Goal: Transaction & Acquisition: Download file/media

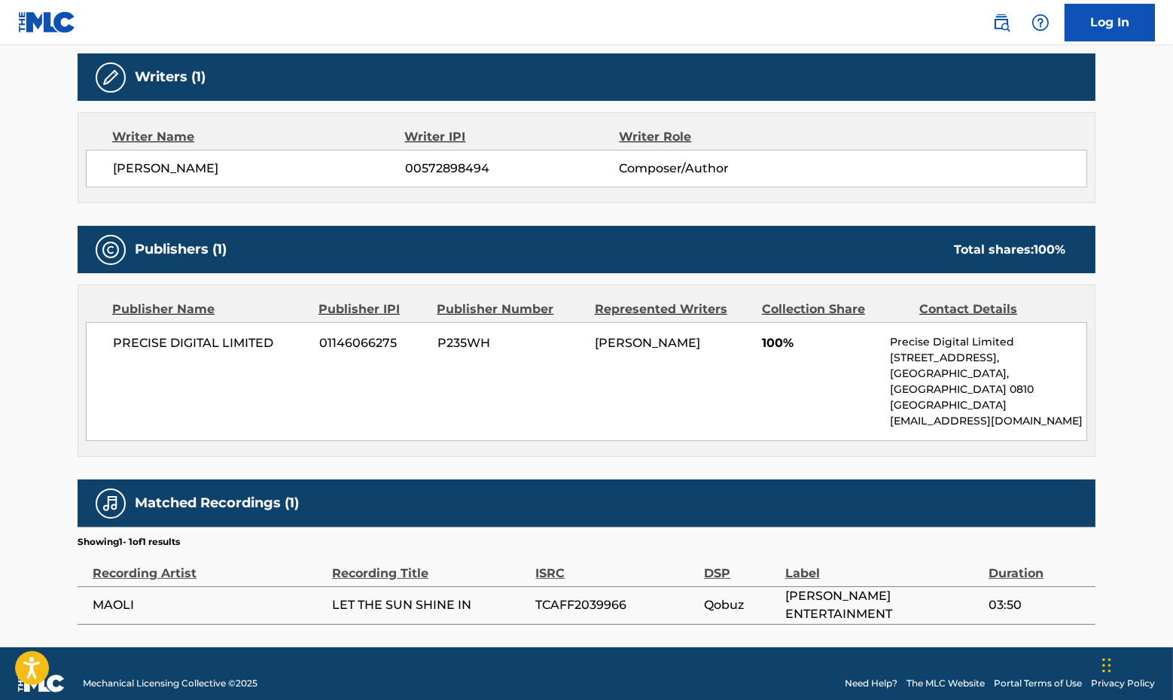
click at [59, 28] on img at bounding box center [47, 22] width 58 height 22
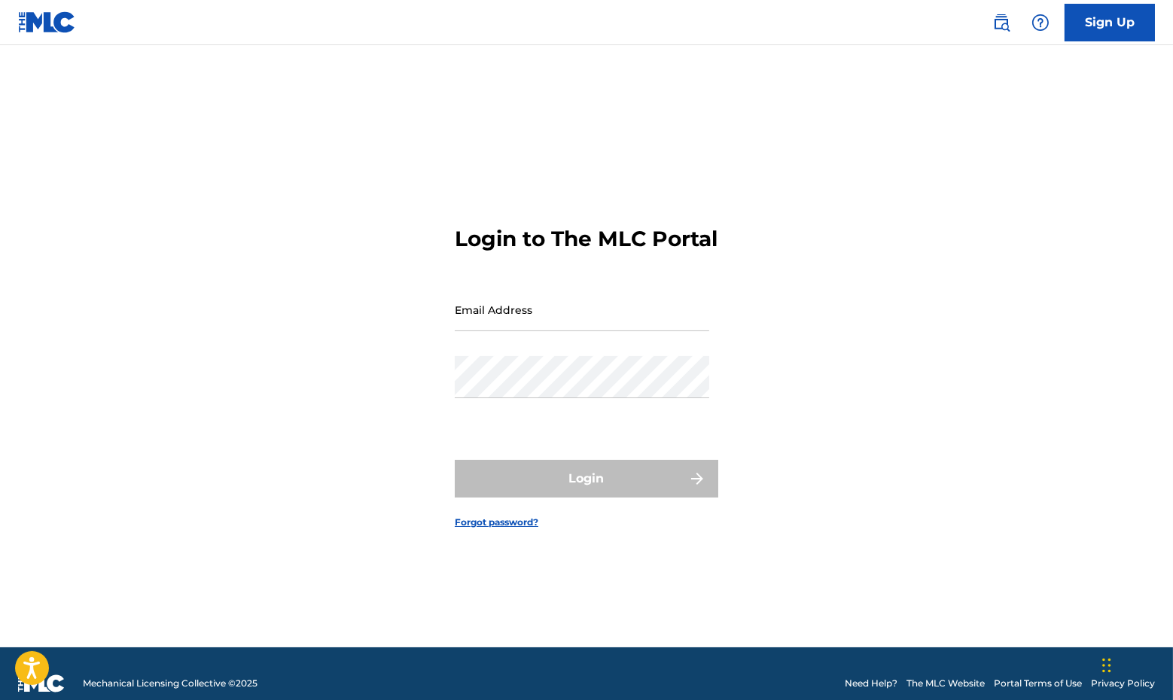
click at [534, 331] on input "Email Address" at bounding box center [582, 309] width 254 height 43
click at [730, 279] on div "Login to The MLC Portal Email Address Password Login Forgot password?" at bounding box center [586, 365] width 1054 height 565
click at [663, 331] on input "Email Address" at bounding box center [582, 309] width 254 height 43
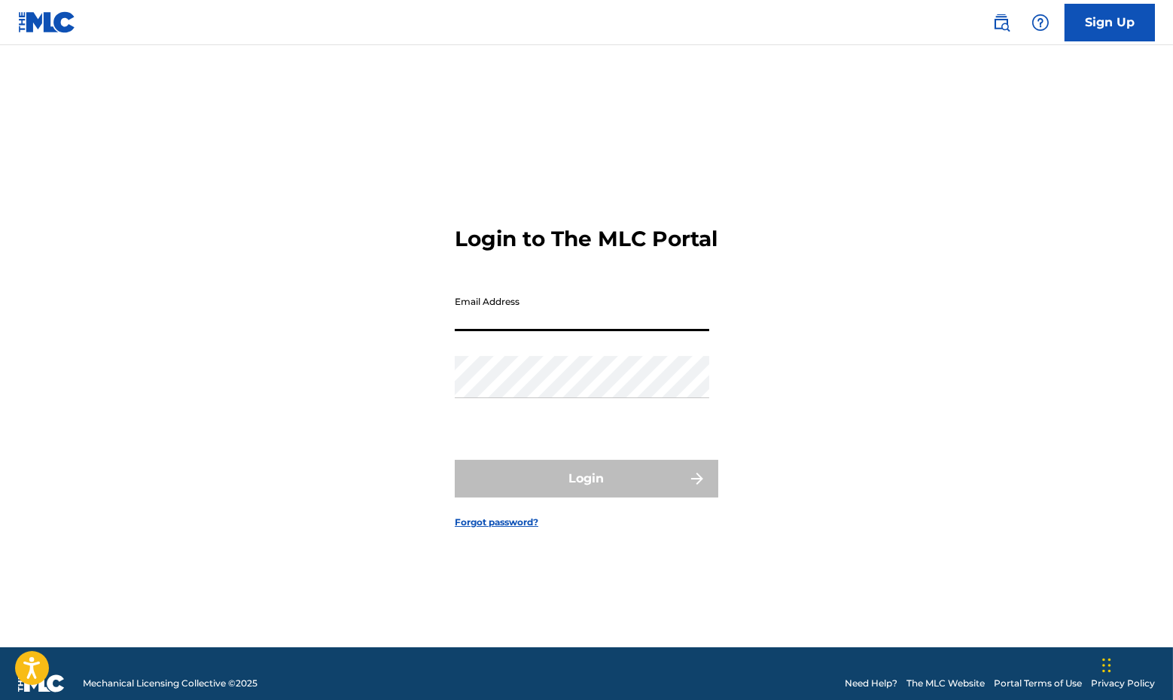
type input "[EMAIL_ADDRESS][DOMAIN_NAME]"
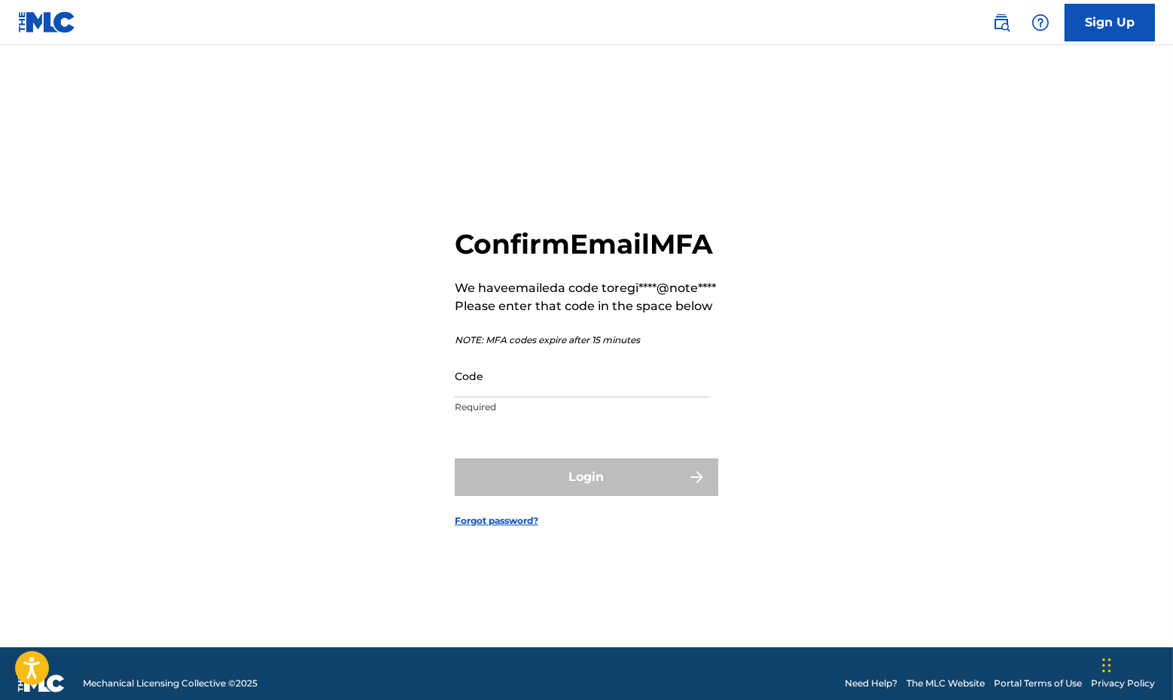
click at [472, 397] on input "Code" at bounding box center [582, 376] width 254 height 43
paste input "929654"
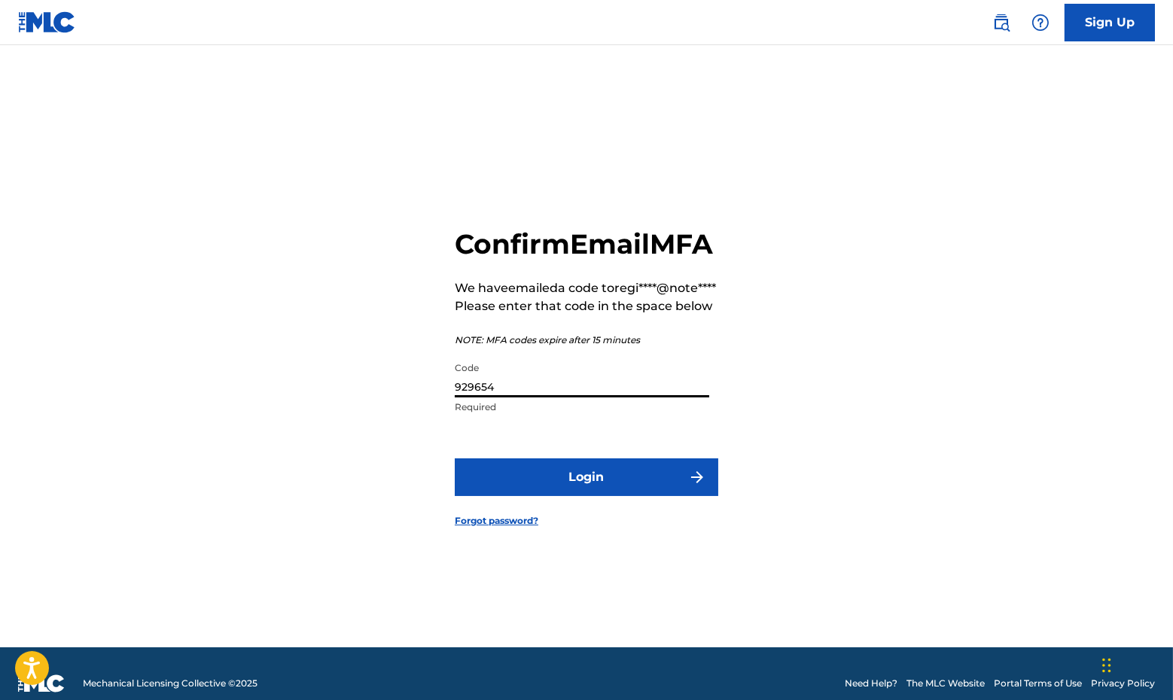
type input "929654"
click at [576, 496] on button "Login" at bounding box center [586, 477] width 263 height 38
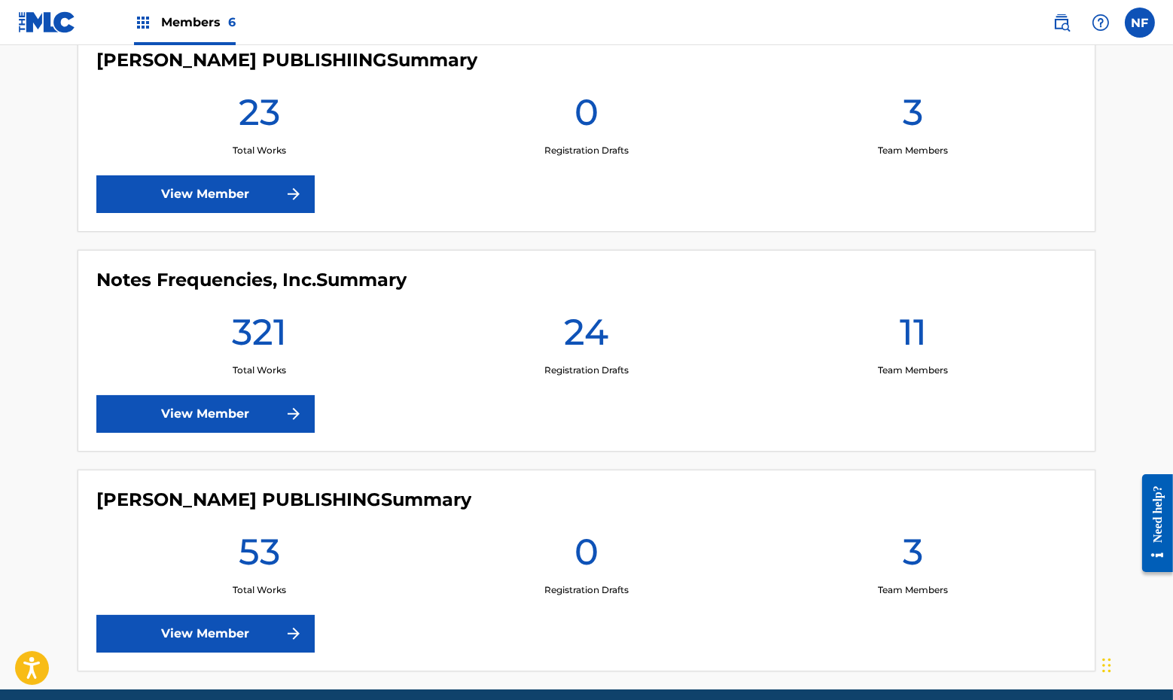
scroll to position [1166, 0]
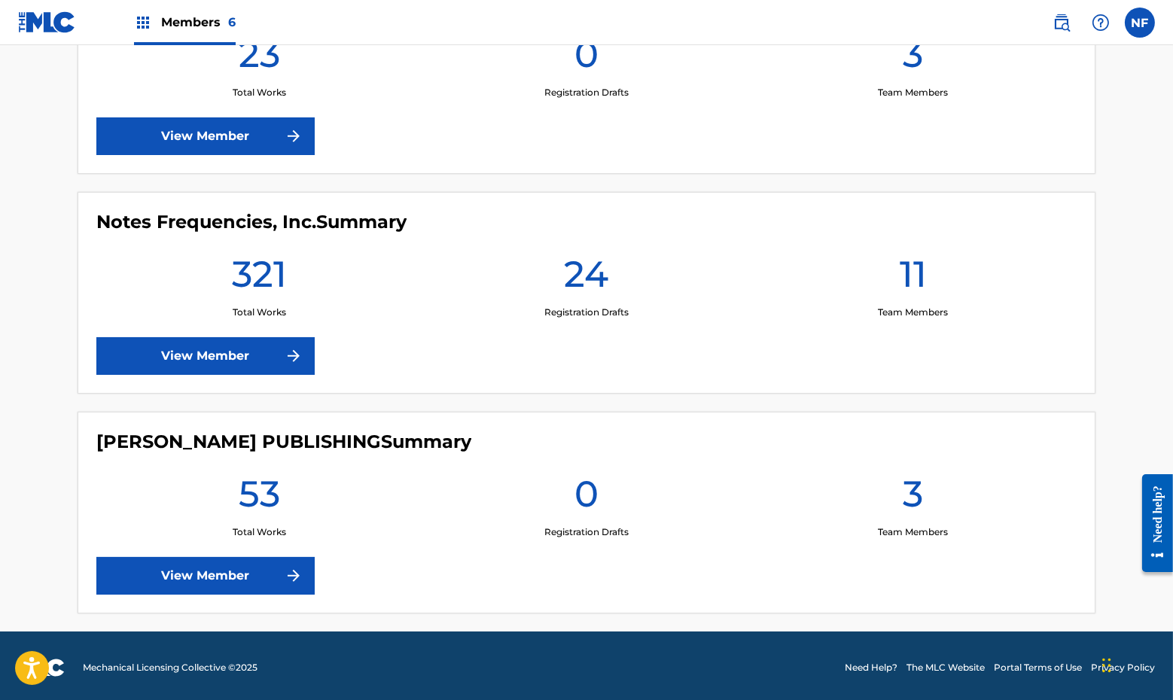
click at [154, 565] on link "View Member" at bounding box center [205, 576] width 218 height 38
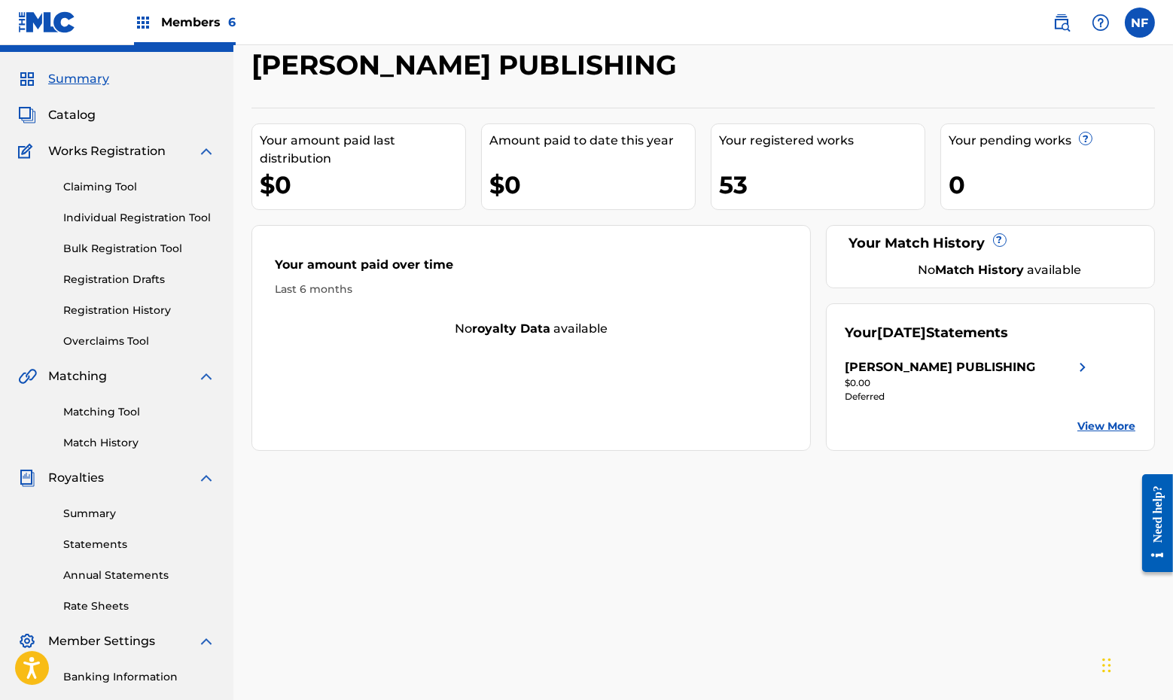
scroll to position [36, 0]
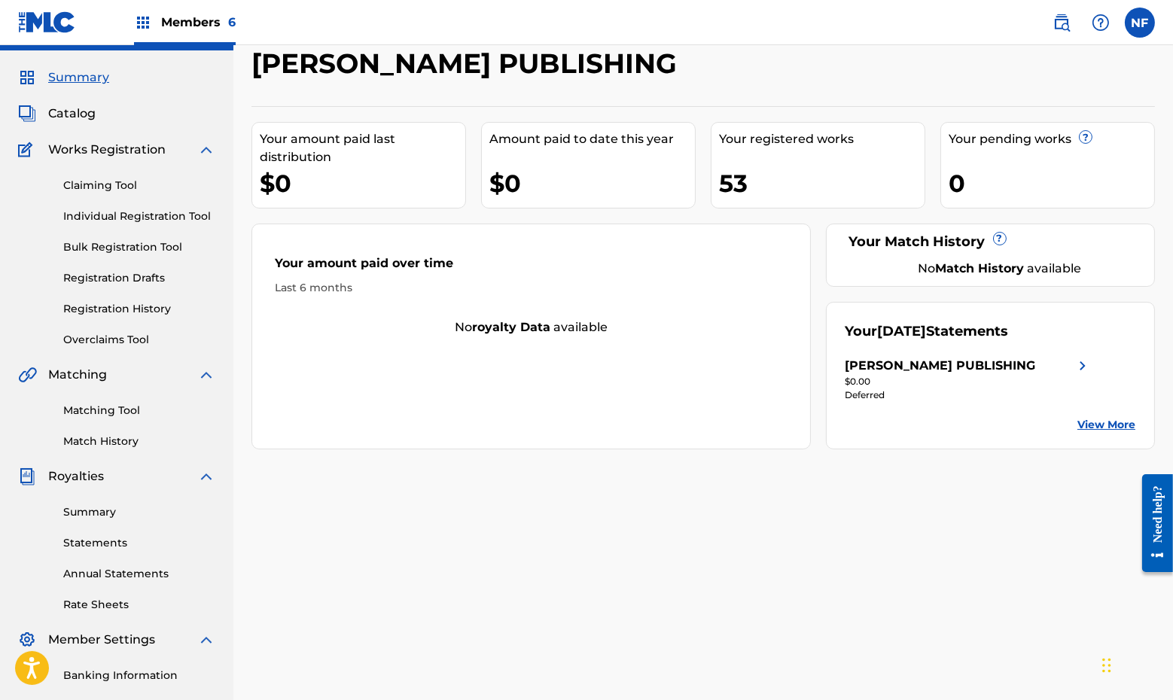
click at [108, 503] on div "Summary Statements Annual Statements Rate Sheets" at bounding box center [116, 549] width 197 height 127
click at [107, 516] on link "Summary" at bounding box center [139, 512] width 152 height 16
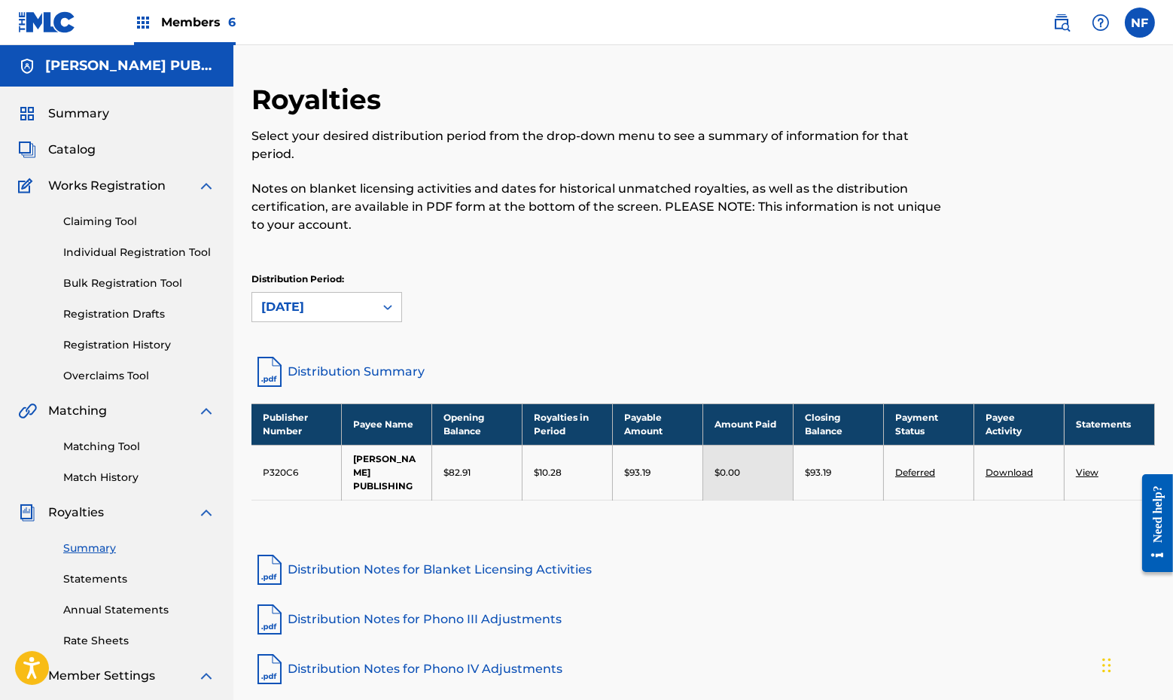
click at [208, 35] on div "Members 6" at bounding box center [185, 22] width 102 height 44
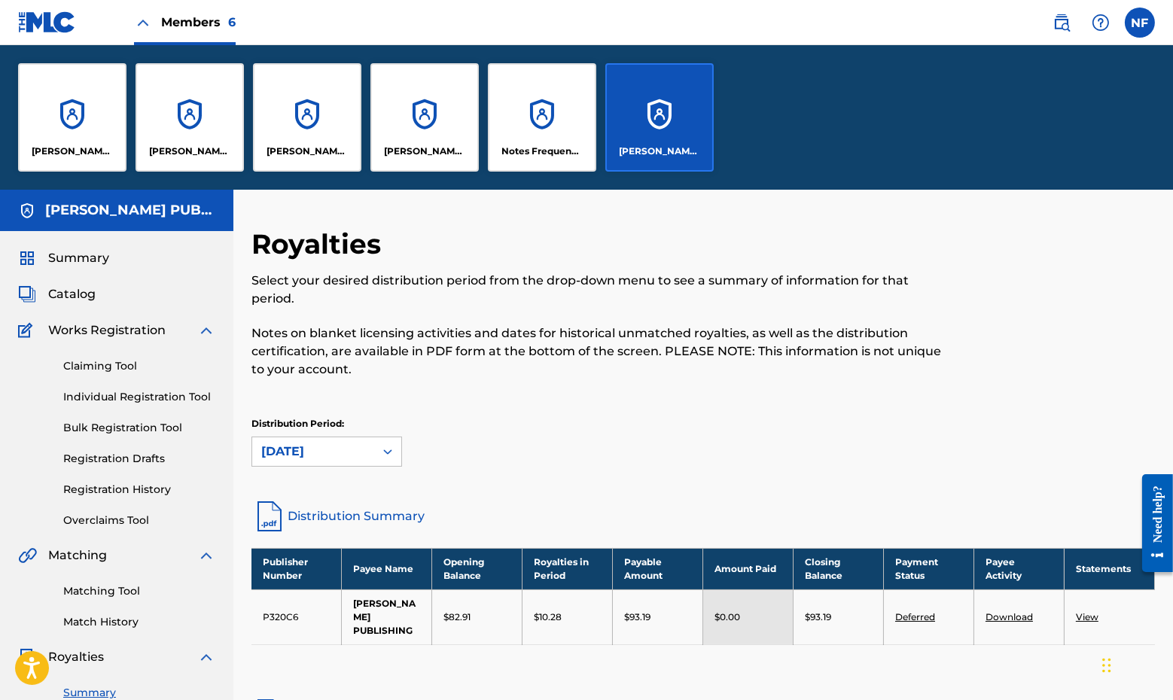
click at [185, 115] on div "[PERSON_NAME] PUBLISHING" at bounding box center [189, 117] width 108 height 108
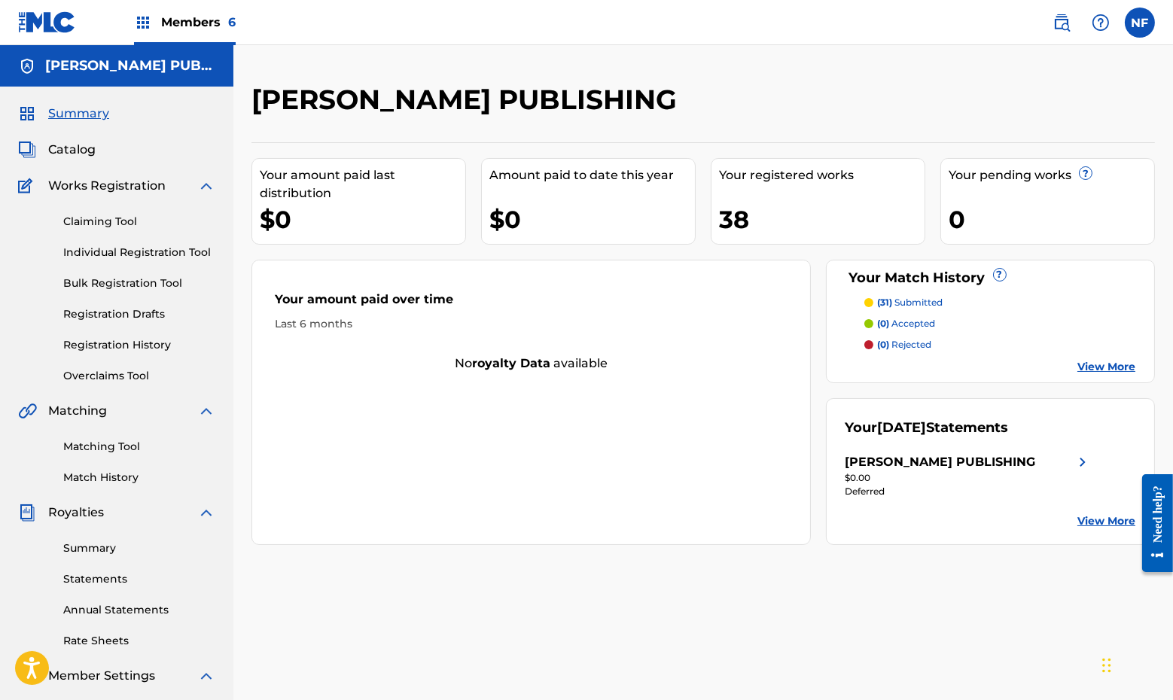
scroll to position [233, 0]
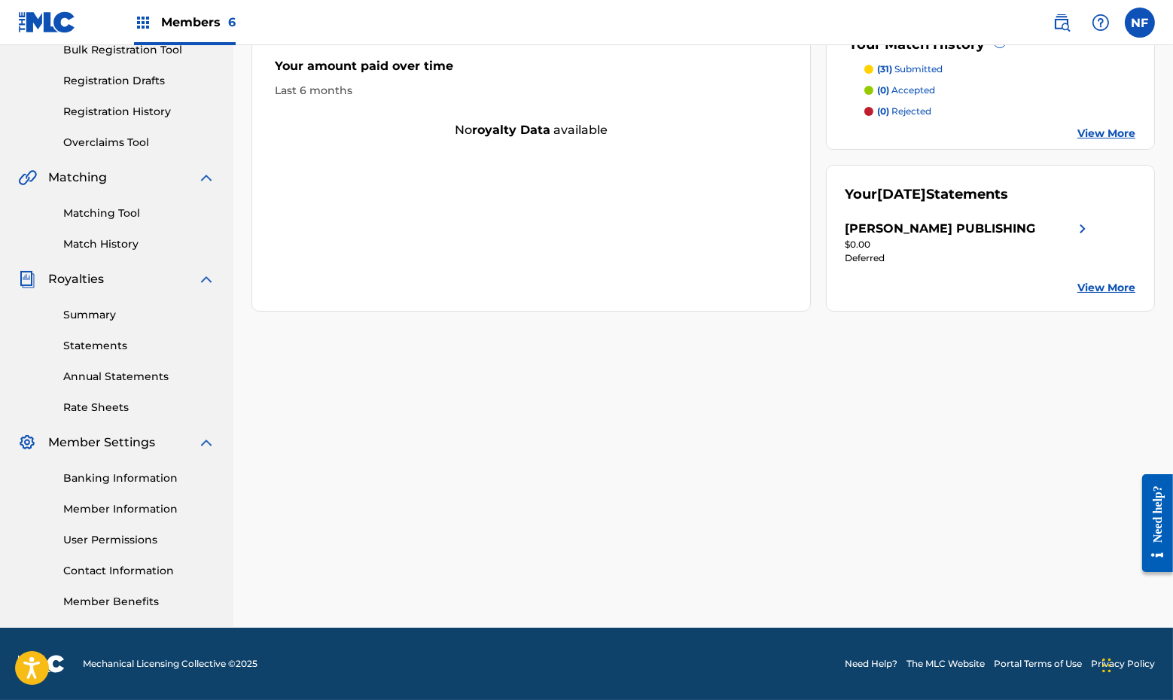
click at [103, 308] on link "Summary" at bounding box center [139, 315] width 152 height 16
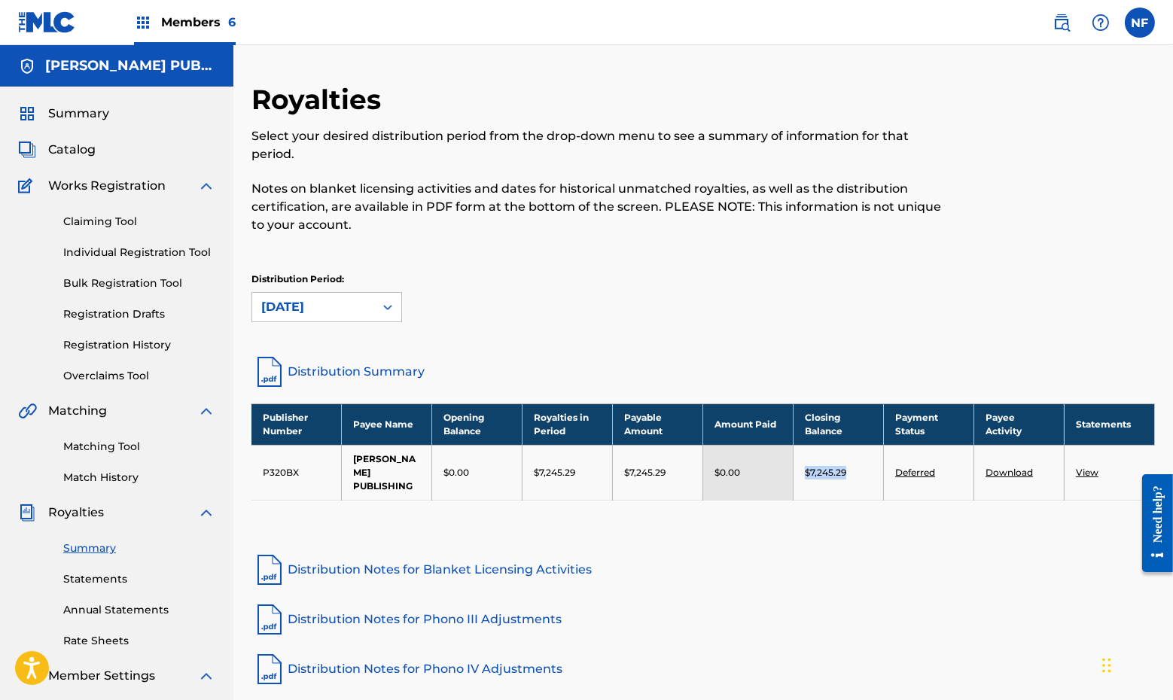
drag, startPoint x: 851, startPoint y: 473, endPoint x: 803, endPoint y: 473, distance: 48.2
click at [802, 473] on td "$7,245.29" at bounding box center [838, 472] width 90 height 55
copy p "$7,245.29"
click at [902, 514] on div "Publisher Number Payee Name Opening Balance Royalties in Period Payable Amount …" at bounding box center [702, 470] width 903 height 135
click at [168, 23] on span "Members 6" at bounding box center [198, 22] width 75 height 17
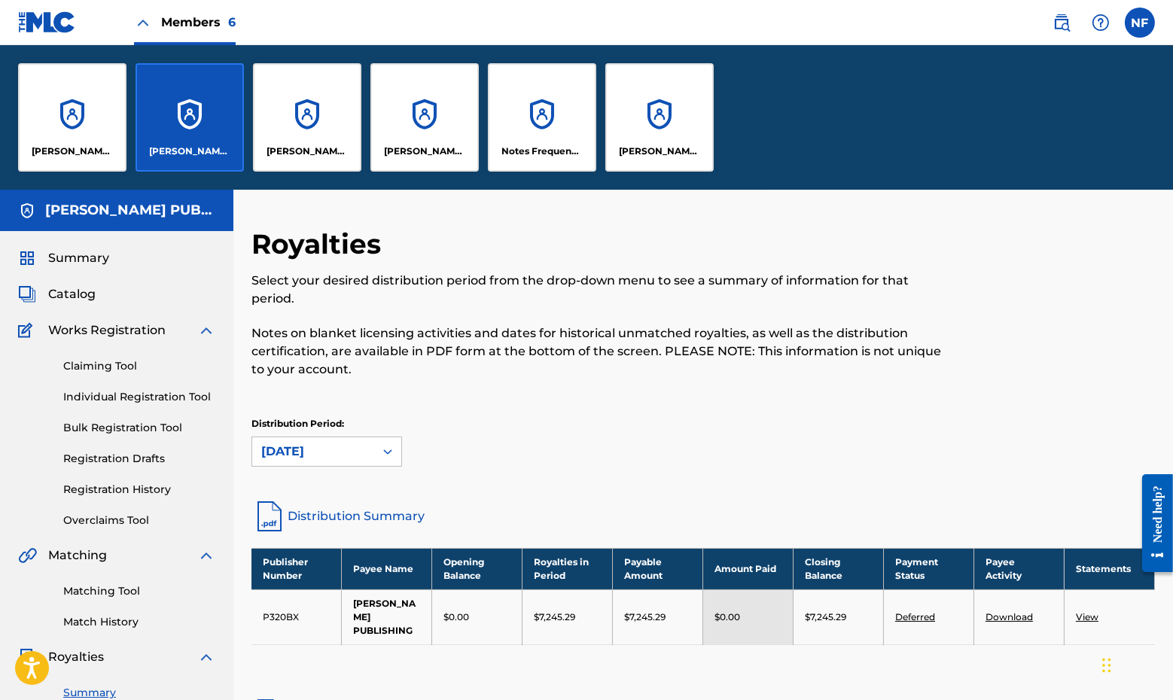
click at [53, 126] on div "[PERSON_NAME] PUBLISHING" at bounding box center [72, 117] width 108 height 108
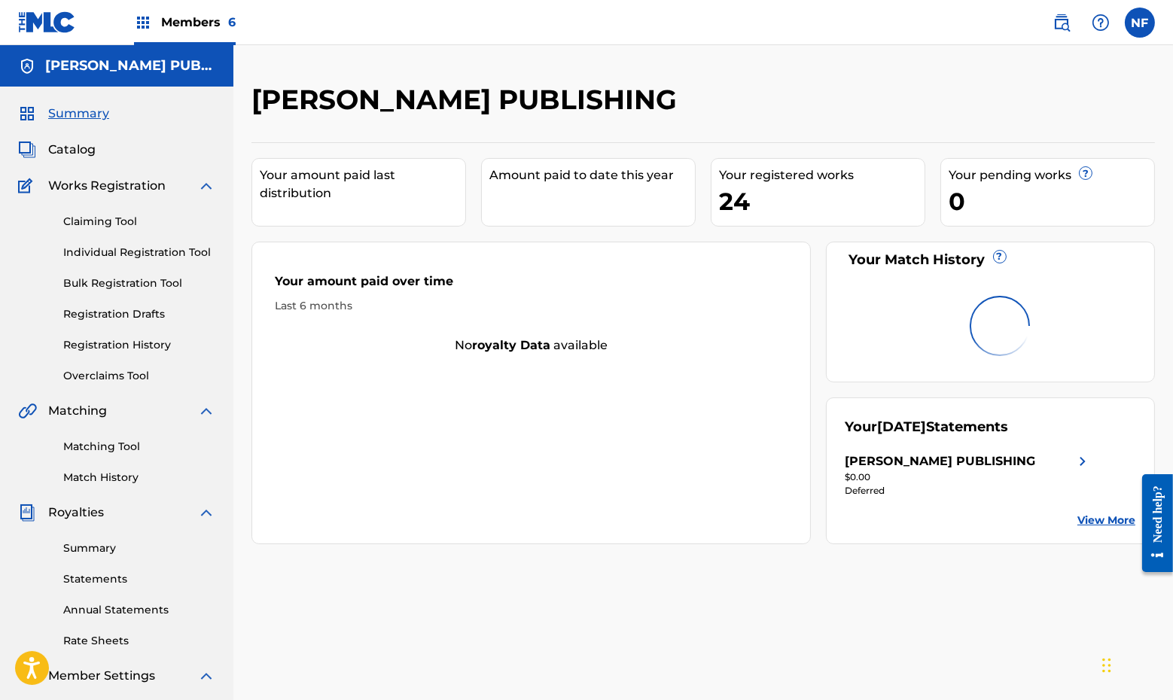
click at [162, 9] on div "Members 6" at bounding box center [185, 22] width 102 height 44
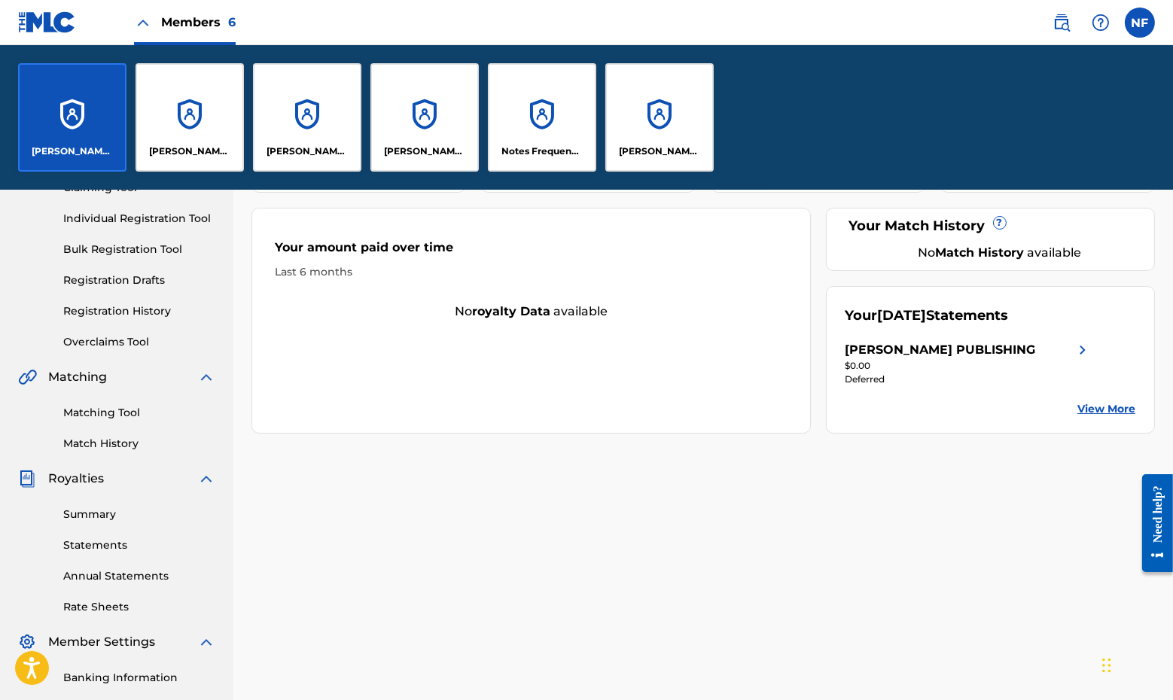
scroll to position [248, 0]
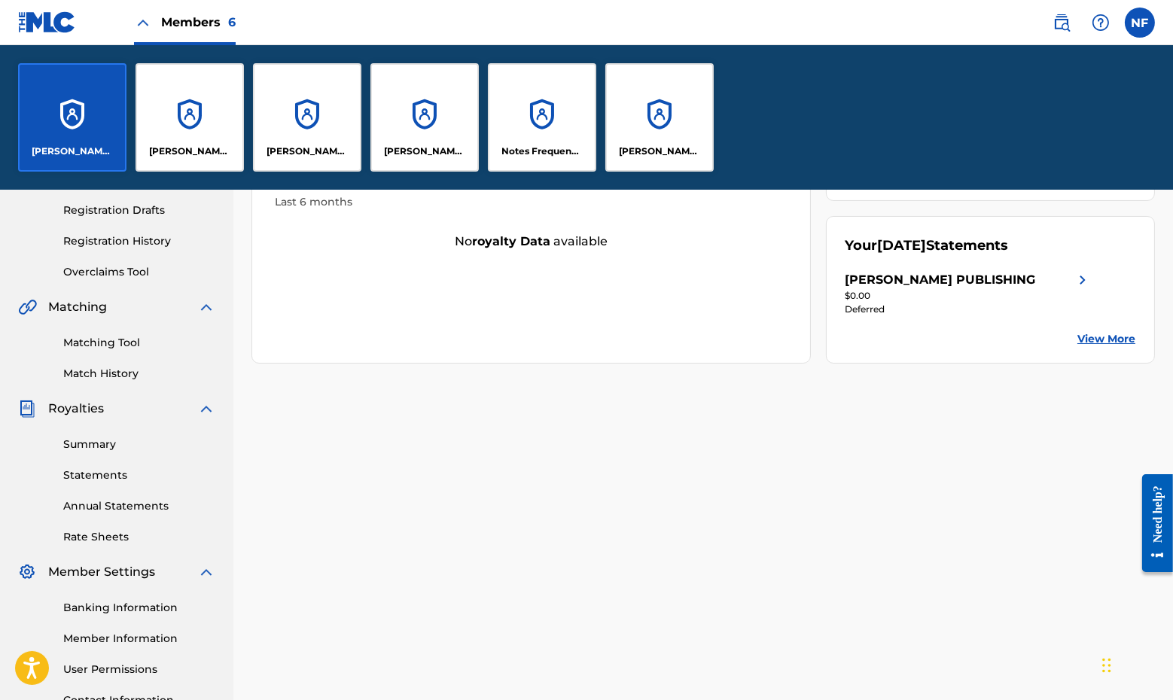
click at [103, 446] on link "Summary" at bounding box center [139, 445] width 152 height 16
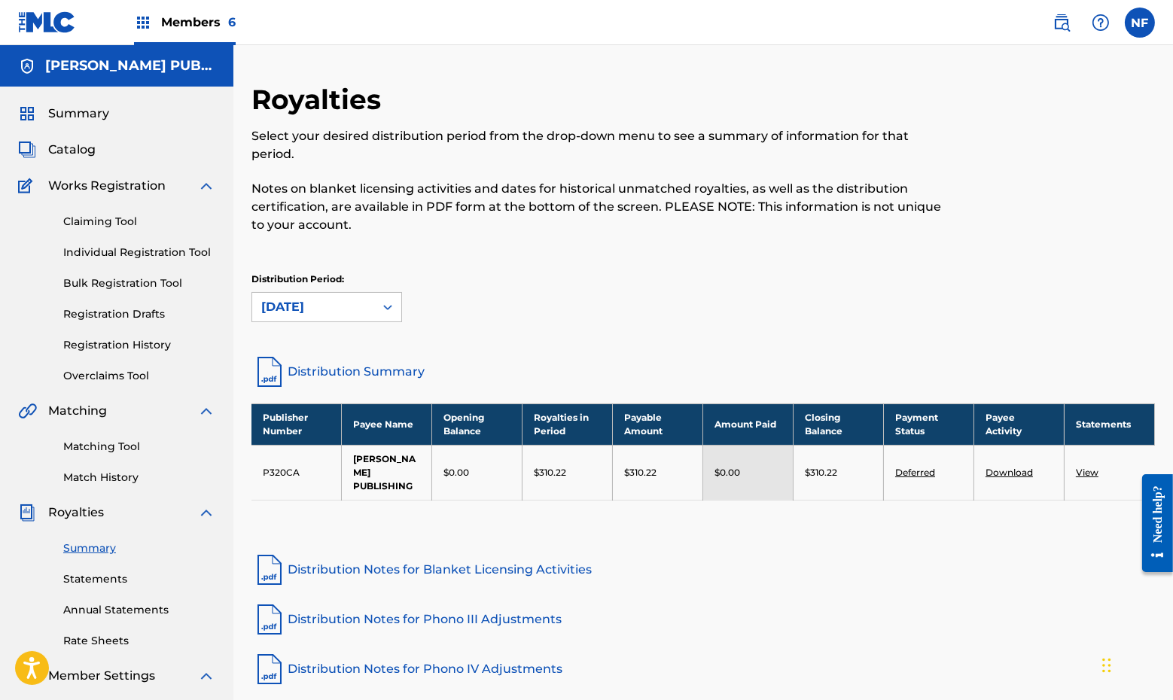
click at [186, 17] on span "Members 6" at bounding box center [198, 22] width 75 height 17
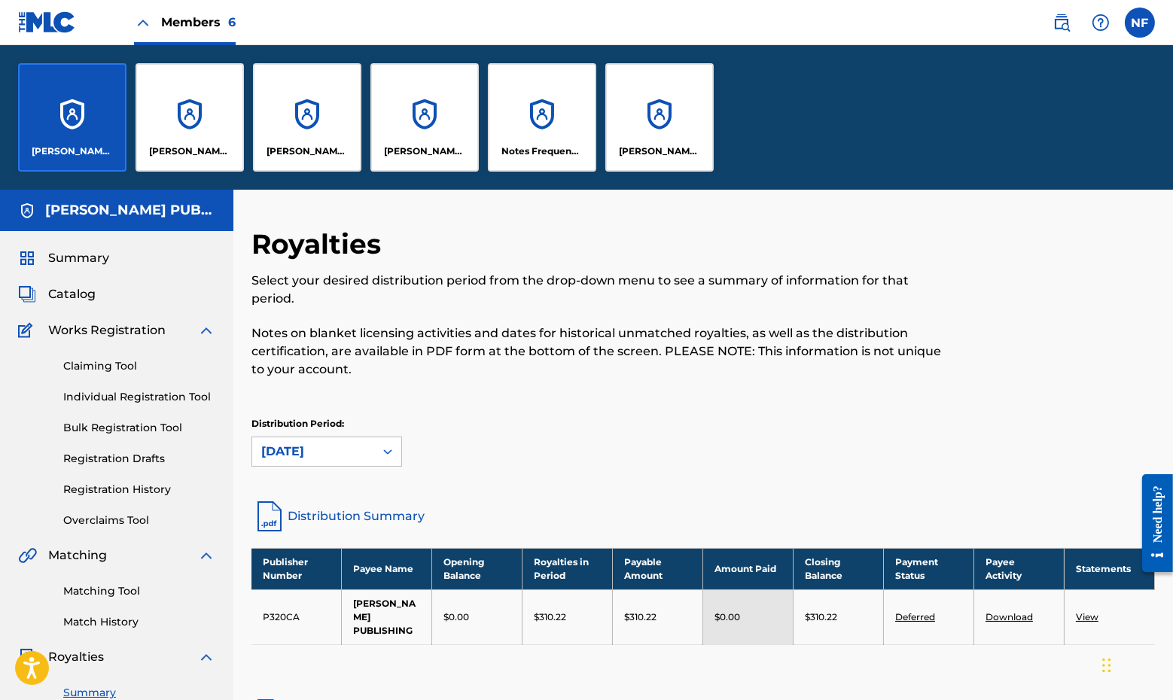
click at [330, 88] on div "[PERSON_NAME] PUBLISHING" at bounding box center [307, 117] width 108 height 108
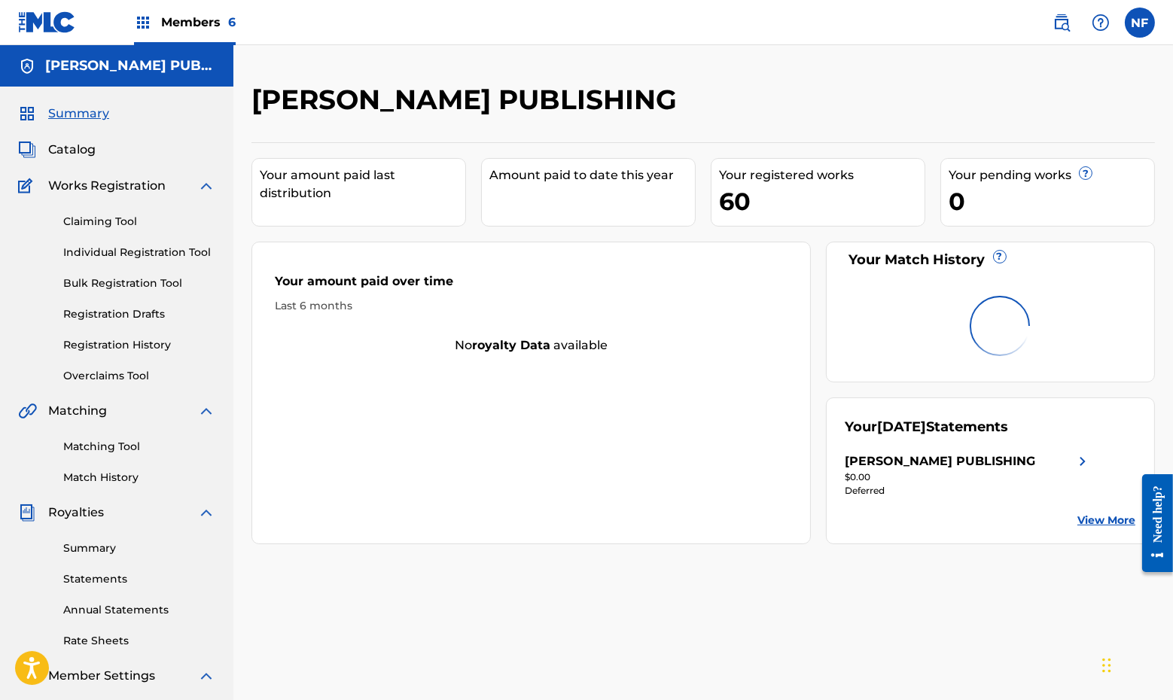
click at [105, 542] on link "Summary" at bounding box center [139, 548] width 152 height 16
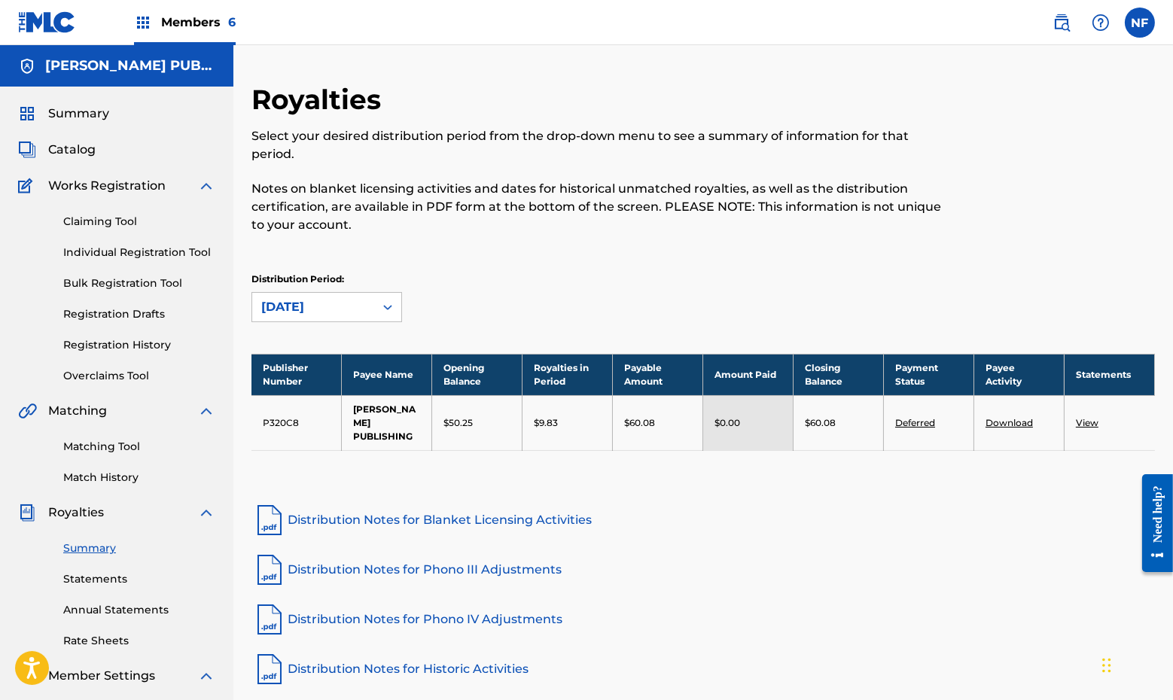
click at [177, 22] on span "Members 6" at bounding box center [198, 22] width 75 height 17
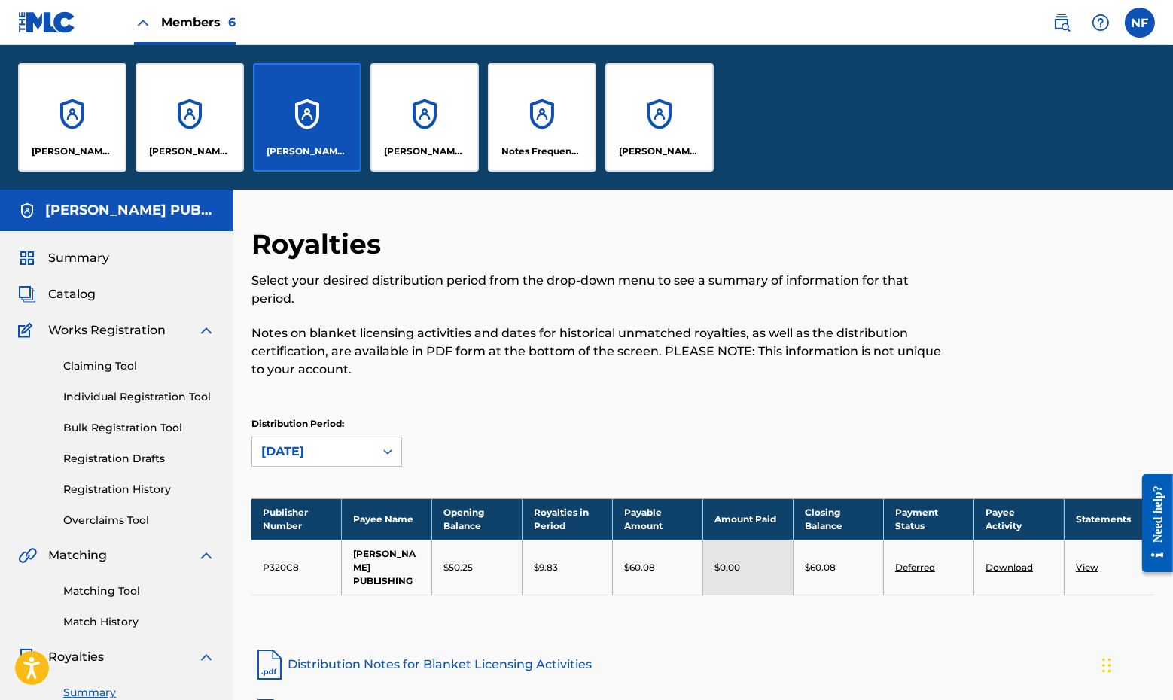
click at [434, 99] on div "[PERSON_NAME] PUBLISHIING" at bounding box center [424, 117] width 108 height 108
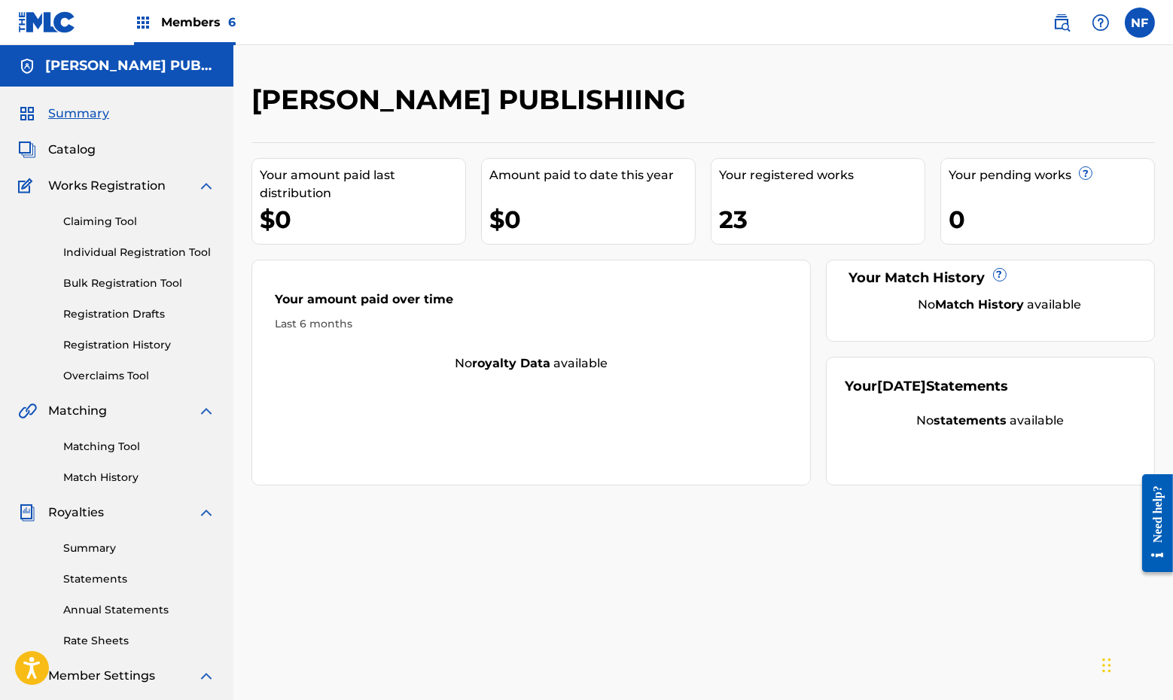
click at [106, 543] on link "Summary" at bounding box center [139, 548] width 152 height 16
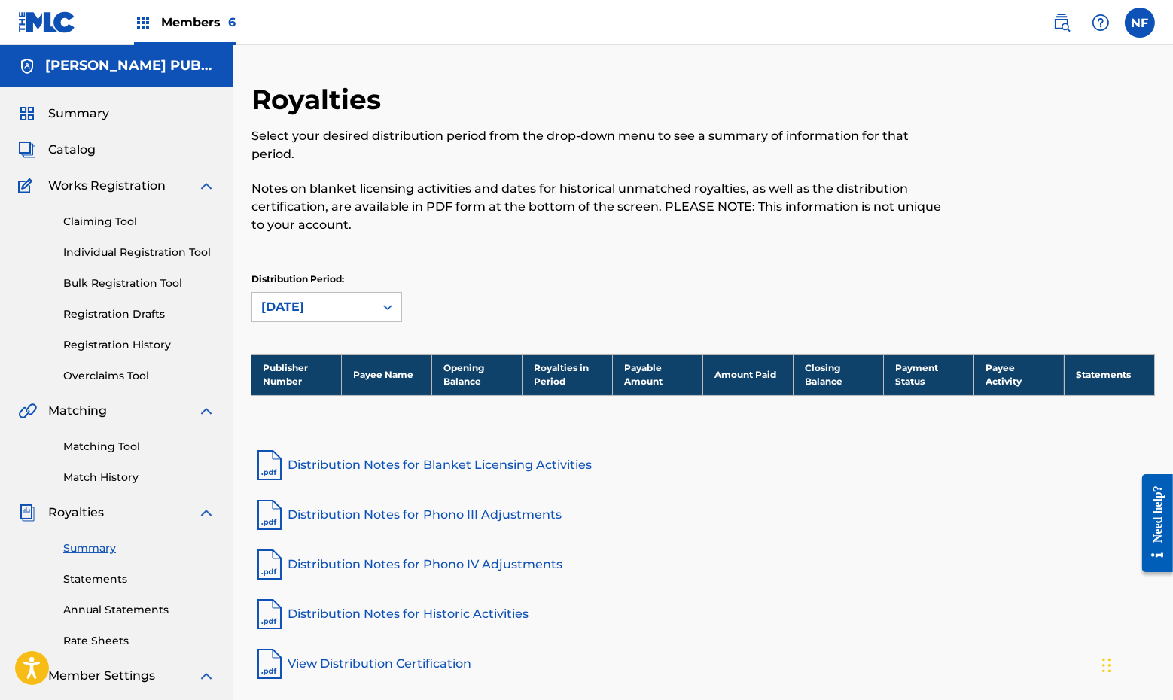
click at [190, 14] on span "Members 6" at bounding box center [198, 22] width 75 height 17
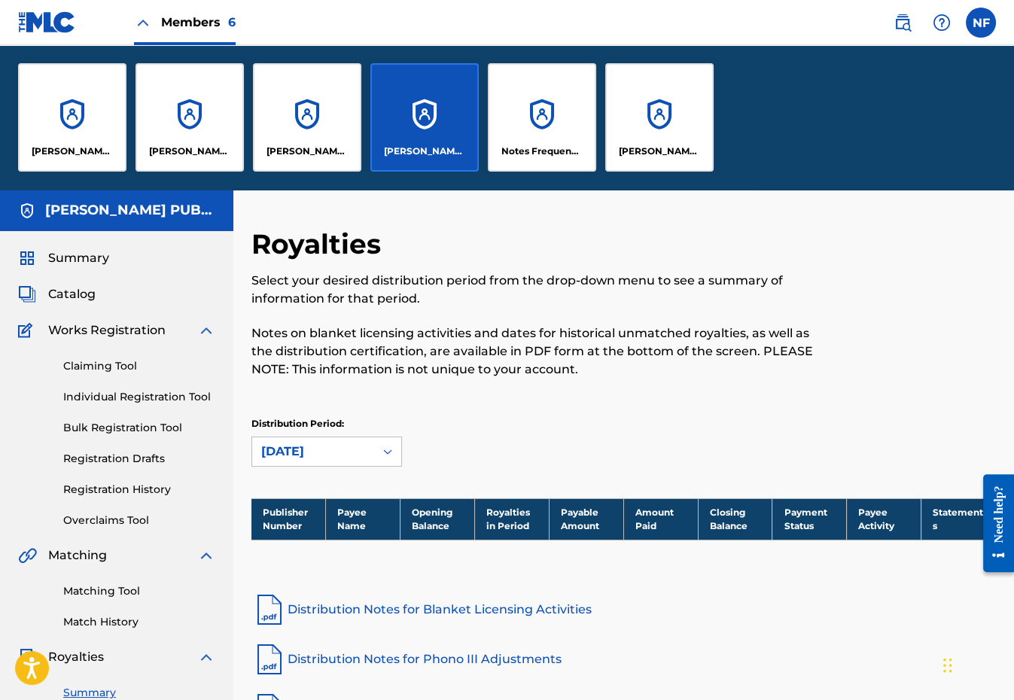
click at [975, 24] on label at bounding box center [981, 23] width 30 height 30
click at [981, 23] on input "NF Notes FM register@notes.fm Notification Preferences Profile Log out" at bounding box center [981, 23] width 0 height 0
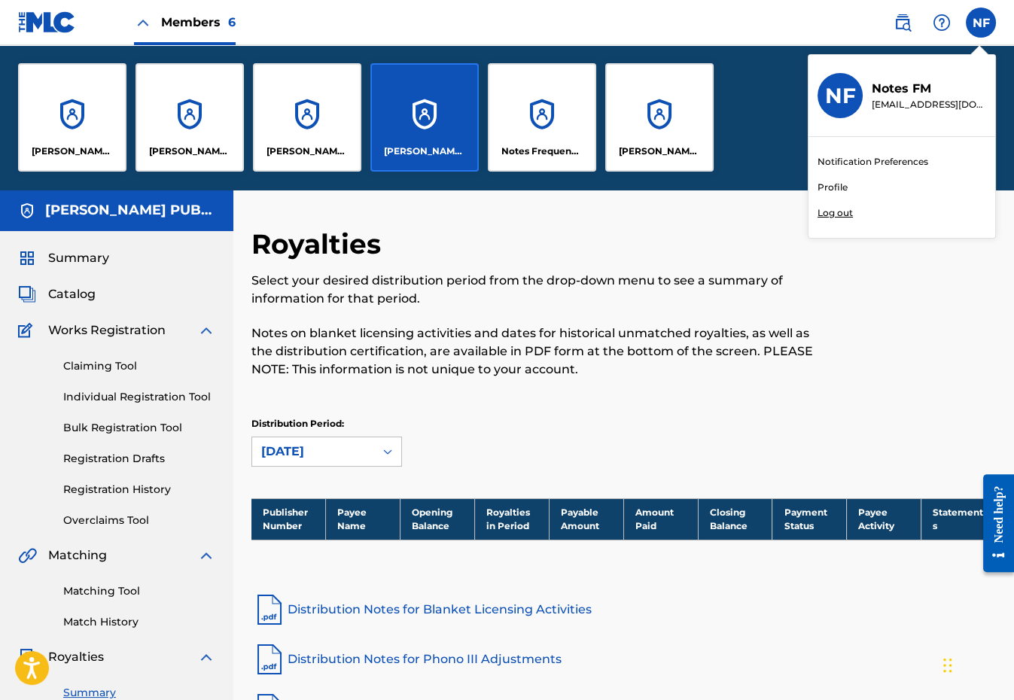
click at [833, 214] on p "Log out" at bounding box center [835, 213] width 35 height 14
click at [981, 23] on input "NF Notes FM register@notes.fm Notification Preferences Profile Log out" at bounding box center [981, 23] width 0 height 0
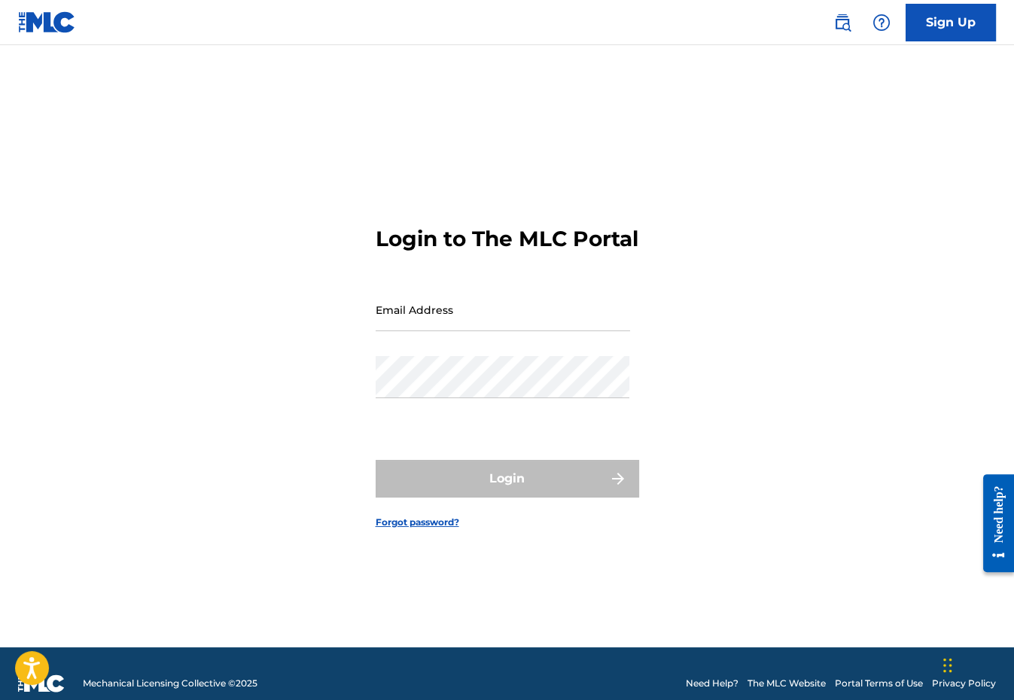
click at [349, 351] on div "Login to The MLC Portal Email Address Password Login Forgot password?" at bounding box center [507, 365] width 1014 height 565
click at [409, 330] on input "Email Address" at bounding box center [503, 309] width 254 height 43
type input "[PERSON_NAME][EMAIL_ADDRESS][DOMAIN_NAME]"
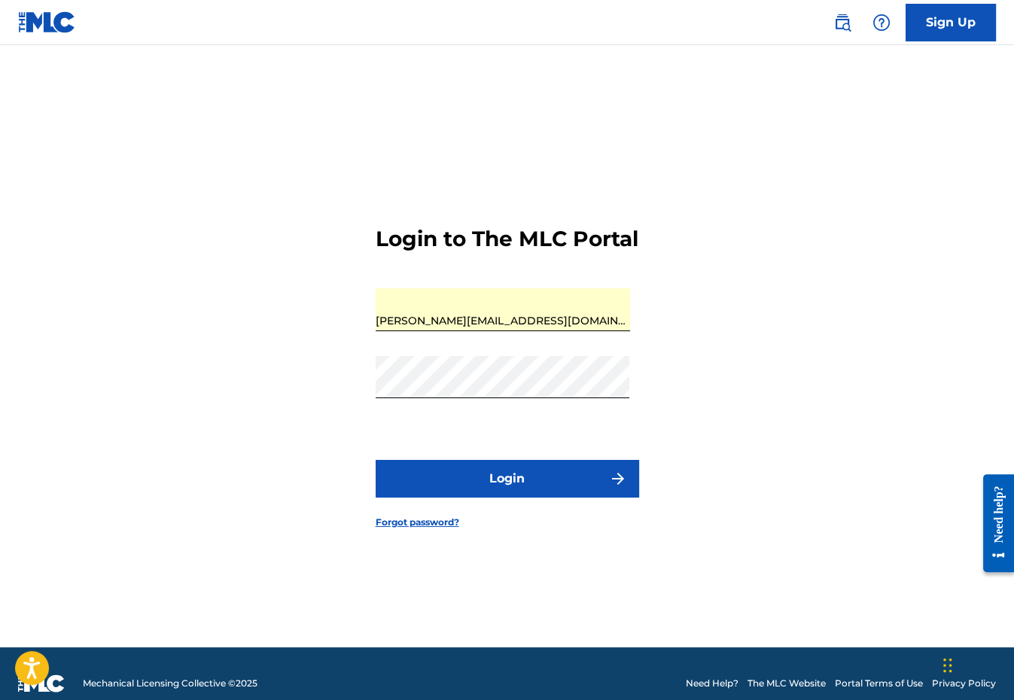
click at [498, 495] on button "Login" at bounding box center [507, 479] width 263 height 38
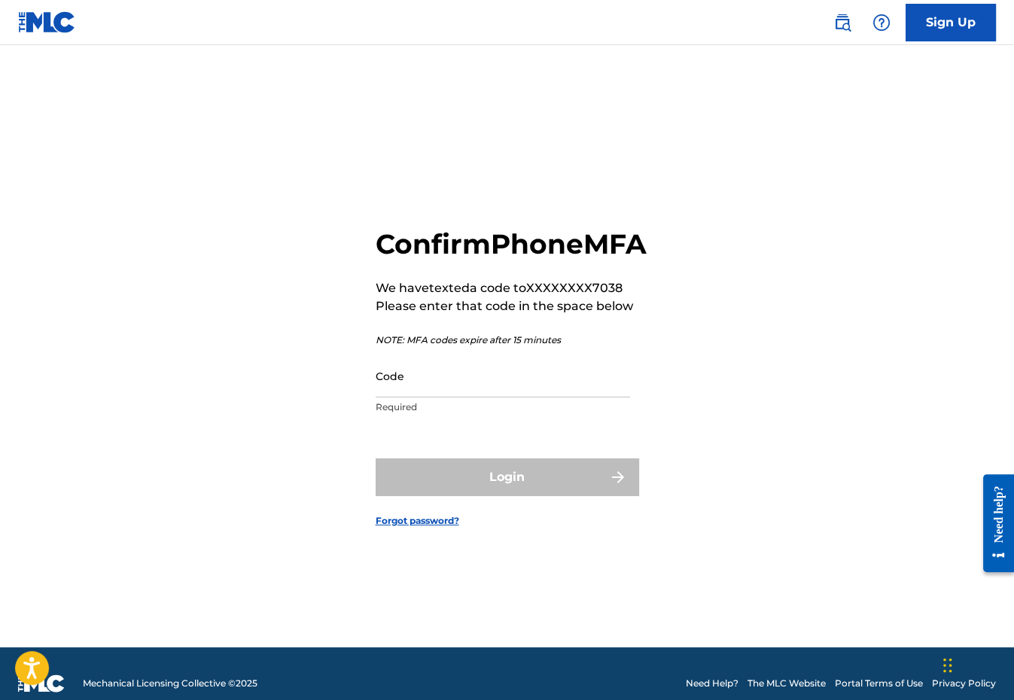
click at [436, 393] on input "Code" at bounding box center [503, 376] width 254 height 43
paste input "376027"
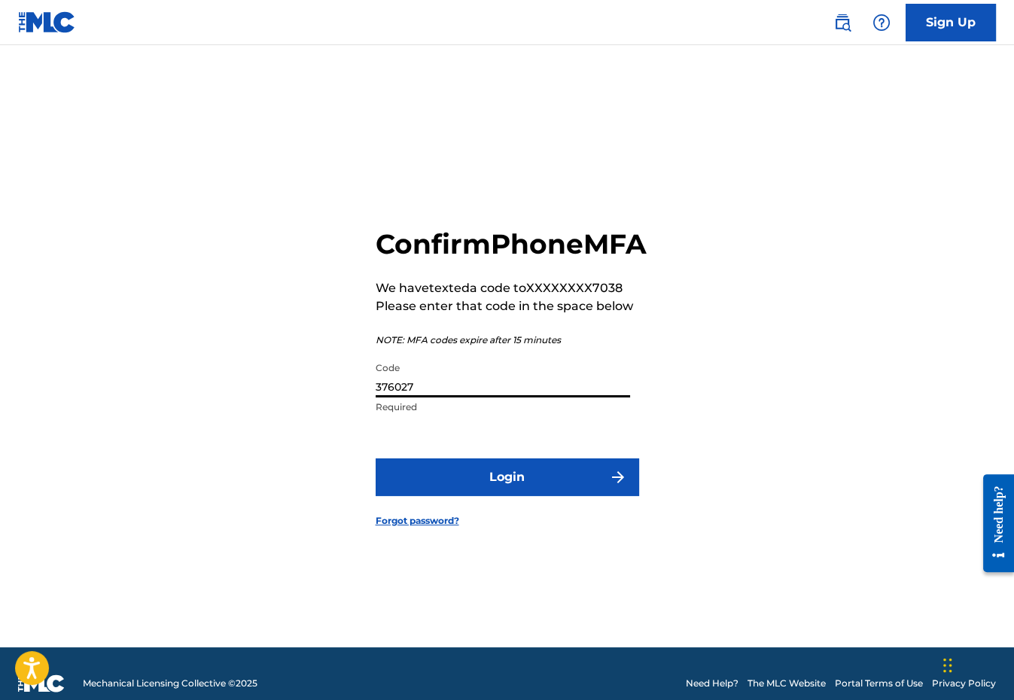
type input "376027"
click at [533, 496] on button "Login" at bounding box center [507, 477] width 263 height 38
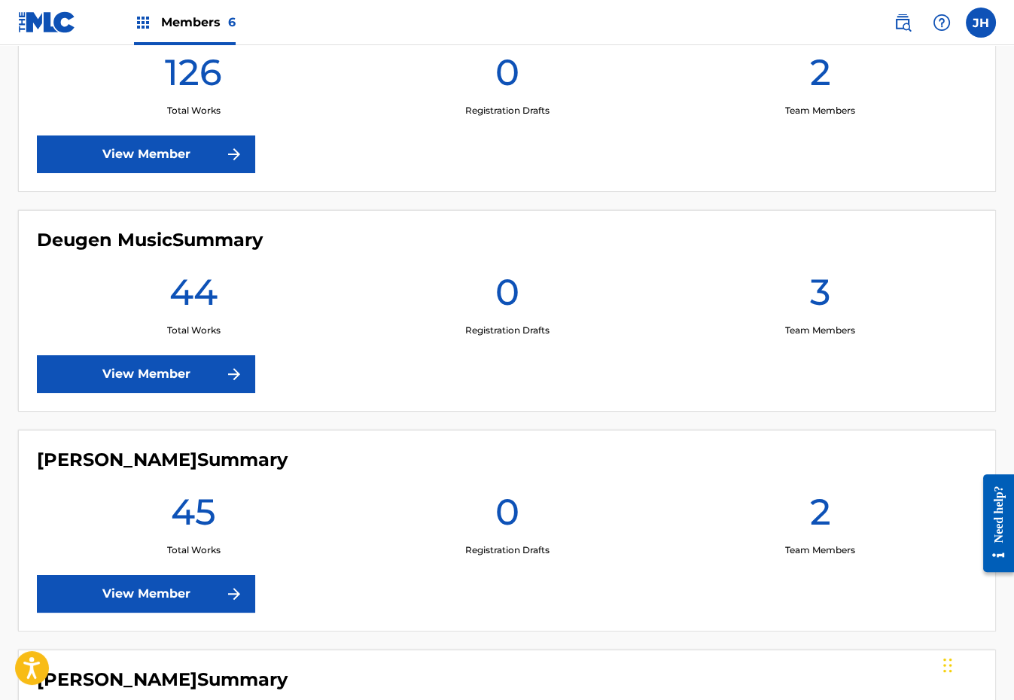
scroll to position [664, 0]
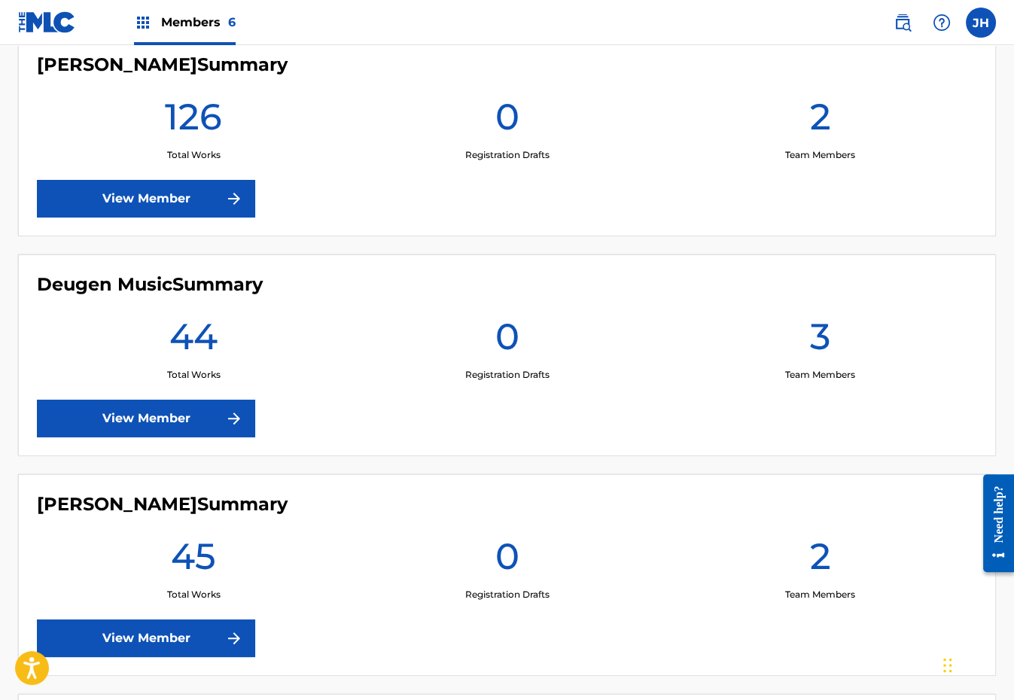
click at [184, 196] on link "View Member" at bounding box center [146, 199] width 218 height 38
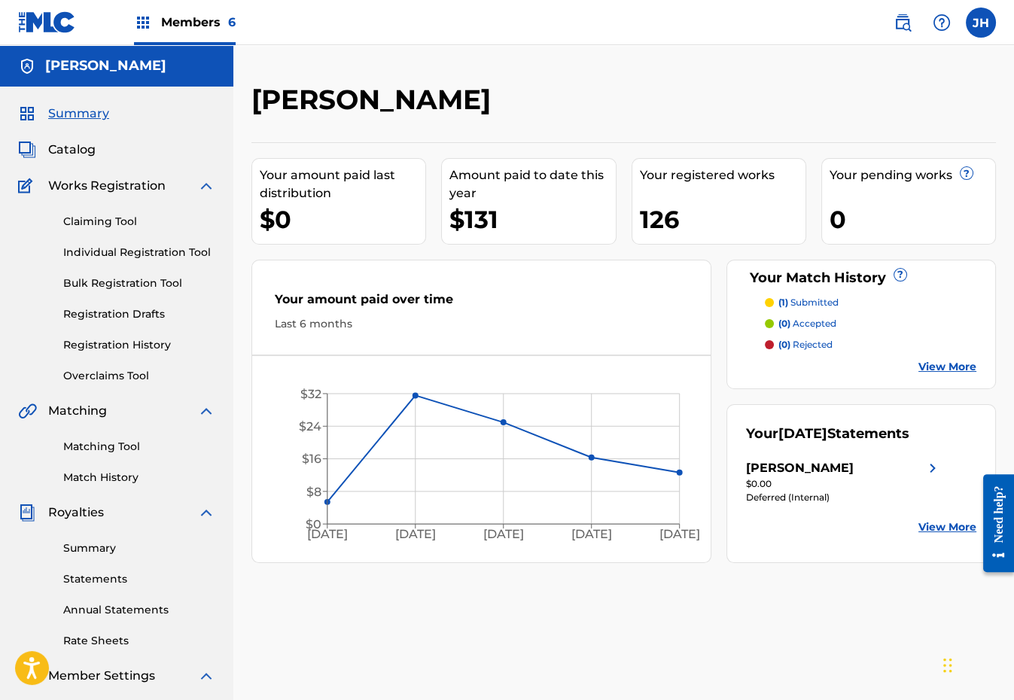
click at [875, 460] on div "[PERSON_NAME]" at bounding box center [844, 468] width 196 height 18
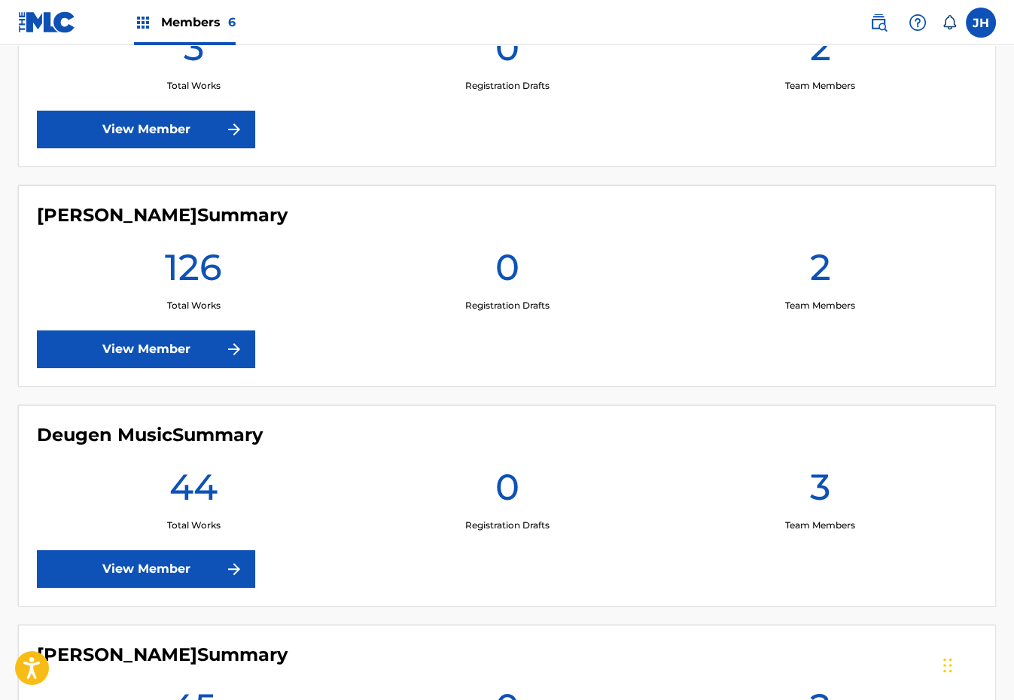
scroll to position [525, 0]
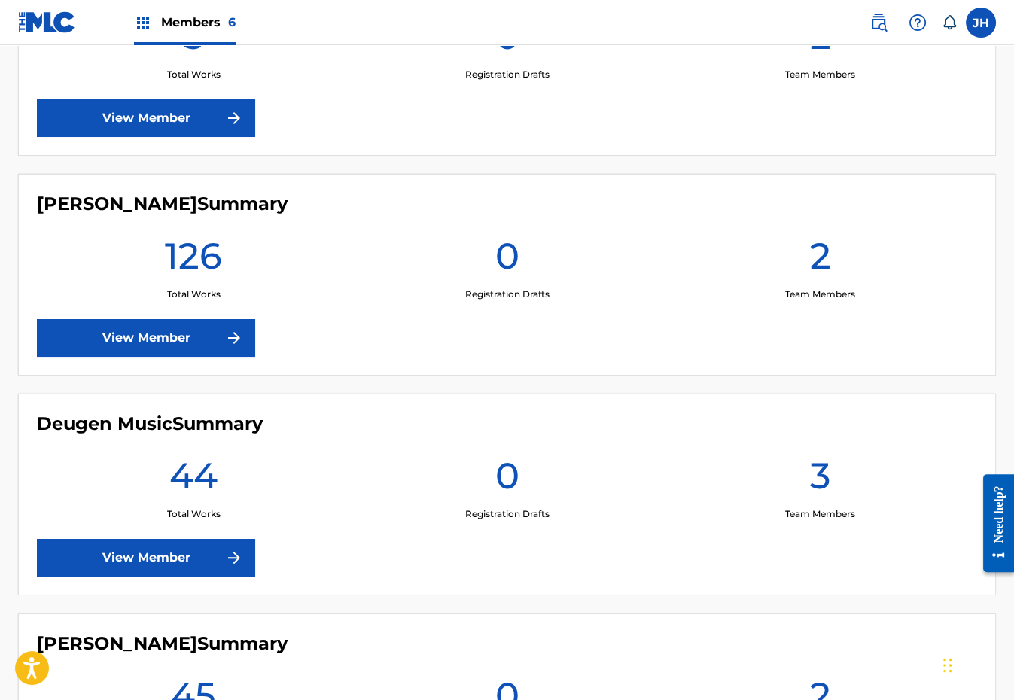
click at [219, 330] on link "View Member" at bounding box center [146, 338] width 218 height 38
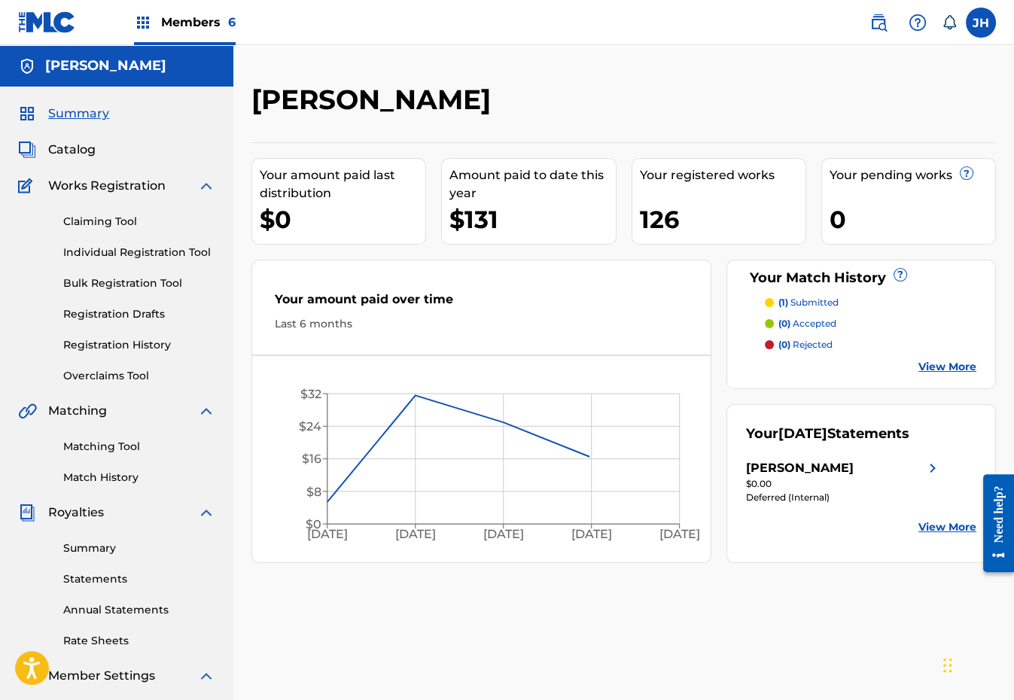
click at [94, 549] on link "Summary" at bounding box center [139, 548] width 152 height 16
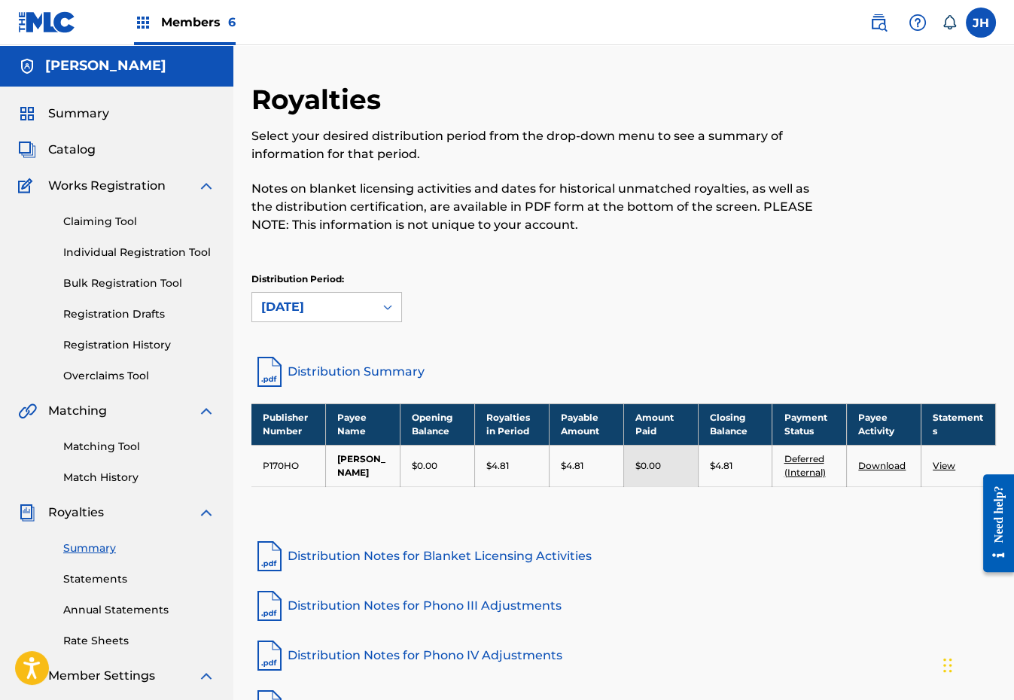
click at [814, 472] on link "Deferred (Internal)" at bounding box center [804, 465] width 41 height 25
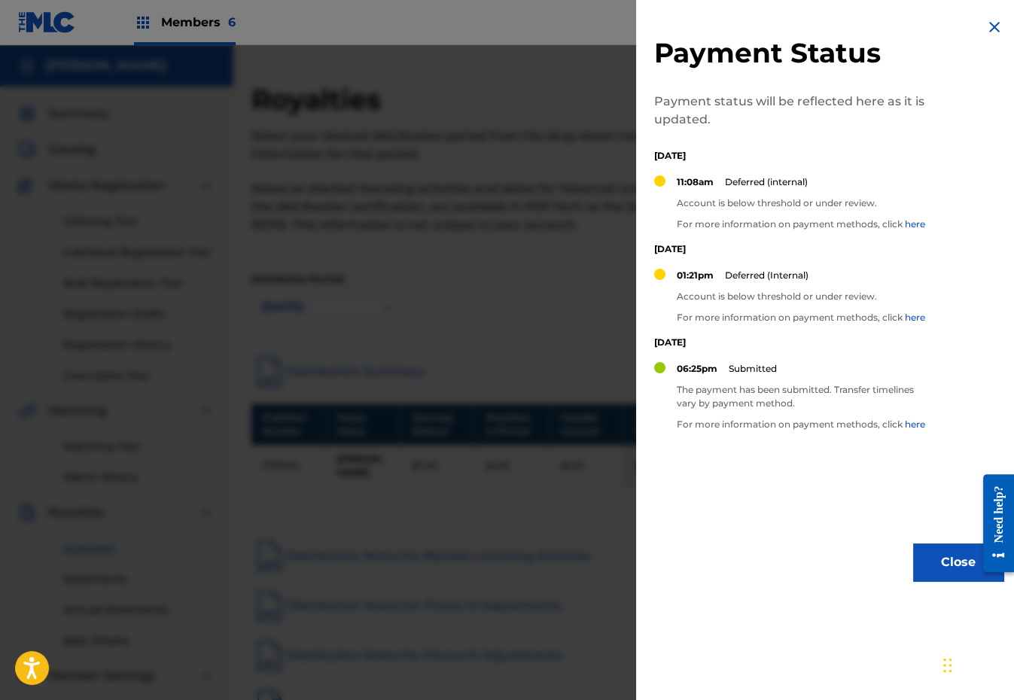
click at [985, 31] on img at bounding box center [994, 27] width 18 height 18
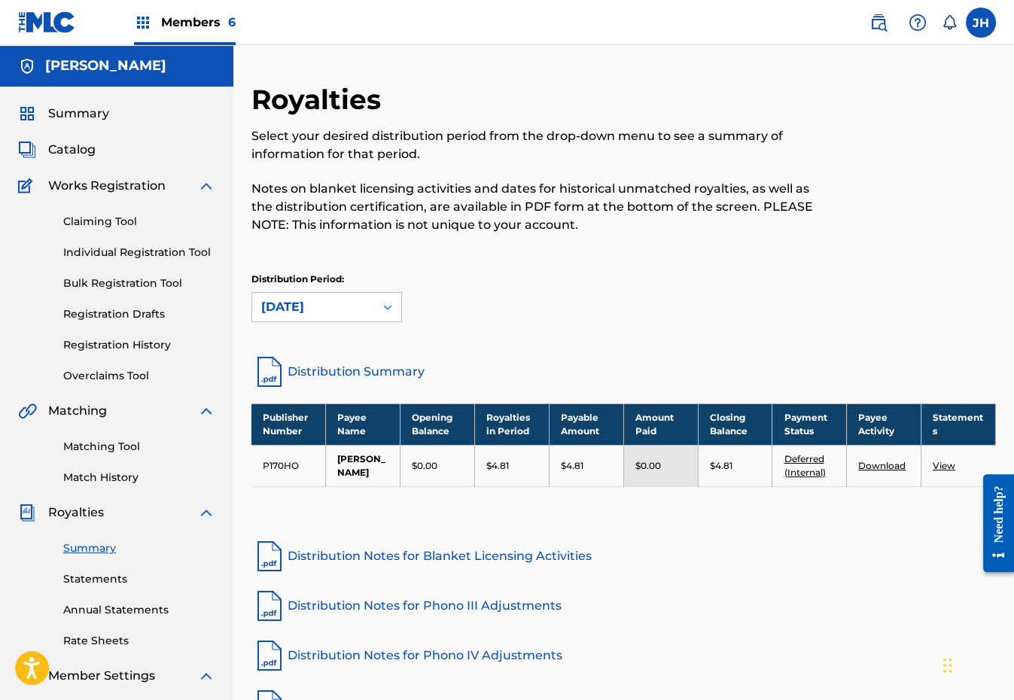
click at [305, 324] on div "Distribution Period: [DATE]" at bounding box center [623, 304] width 744 height 63
click at [305, 312] on div "[DATE]" at bounding box center [313, 307] width 104 height 18
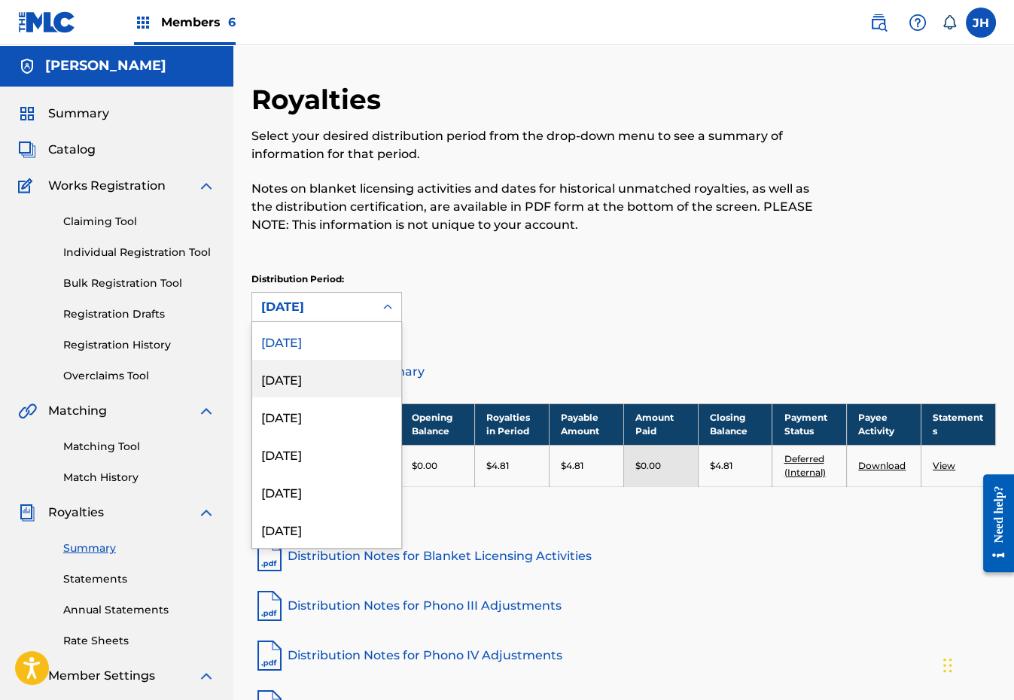
click at [300, 371] on div "[DATE]" at bounding box center [326, 379] width 149 height 38
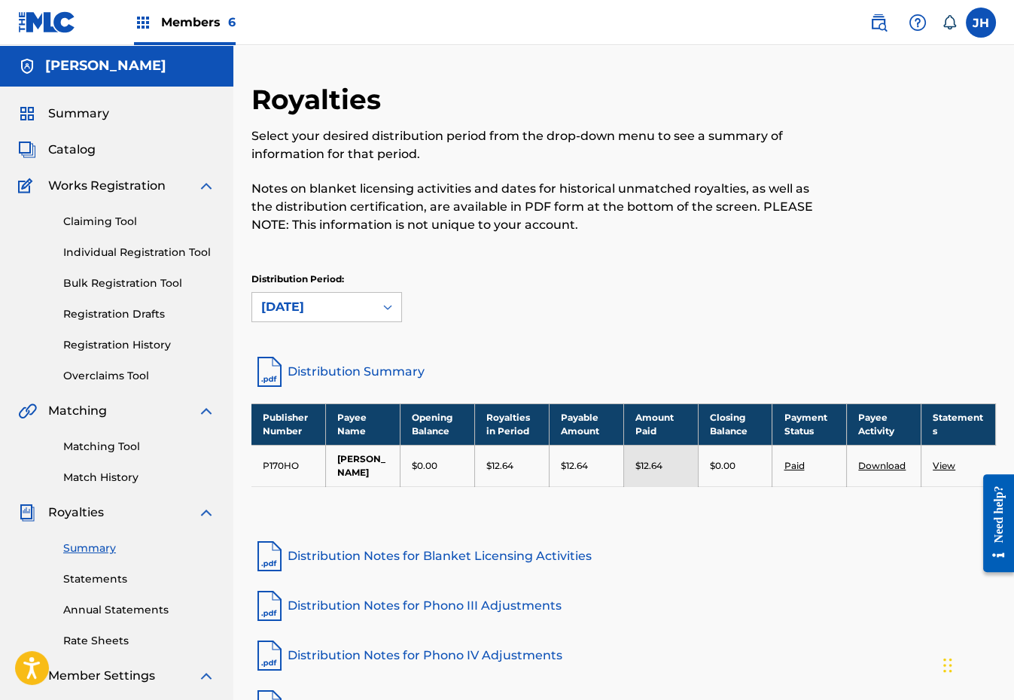
click at [169, 29] on span "Members 6" at bounding box center [198, 22] width 75 height 17
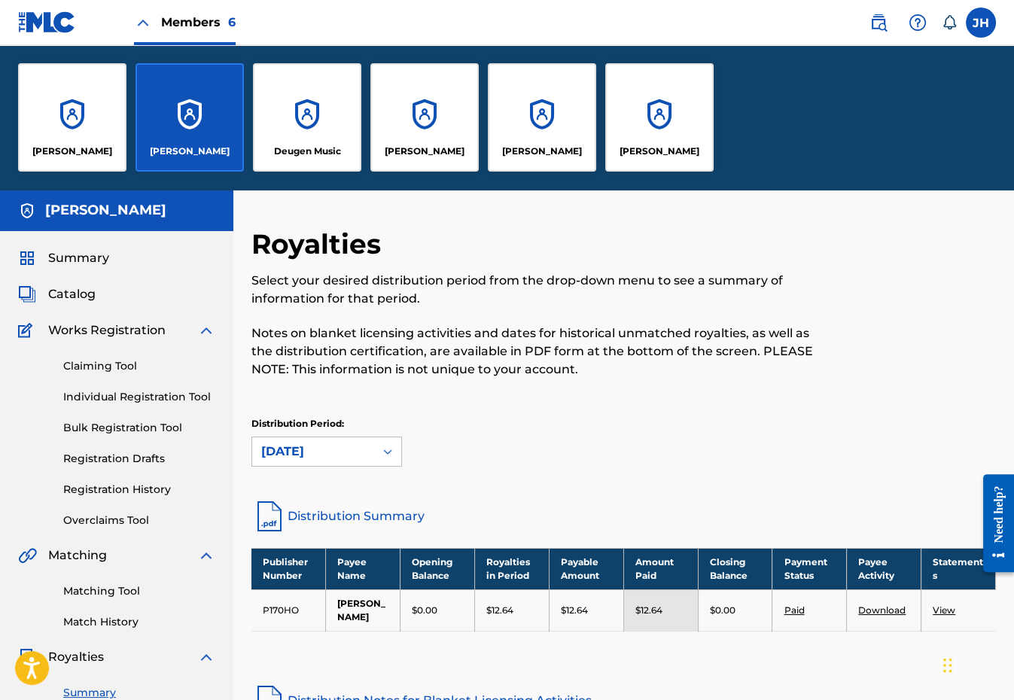
click at [986, 35] on label at bounding box center [981, 23] width 30 height 30
click at [981, 23] on input "JH [PERSON_NAME] [PERSON_NAME][EMAIL_ADDRESS][DOMAIN_NAME] Notification Prefere…" at bounding box center [981, 23] width 0 height 0
click at [979, 8] on div "JH JH [PERSON_NAME] [PERSON_NAME][EMAIL_ADDRESS][DOMAIN_NAME] Notification Pref…" at bounding box center [981, 23] width 30 height 30
click at [981, 33] on label at bounding box center [981, 23] width 30 height 30
click at [981, 23] on input "JH [PERSON_NAME] [PERSON_NAME][EMAIL_ADDRESS][DOMAIN_NAME] Notification Prefere…" at bounding box center [981, 23] width 0 height 0
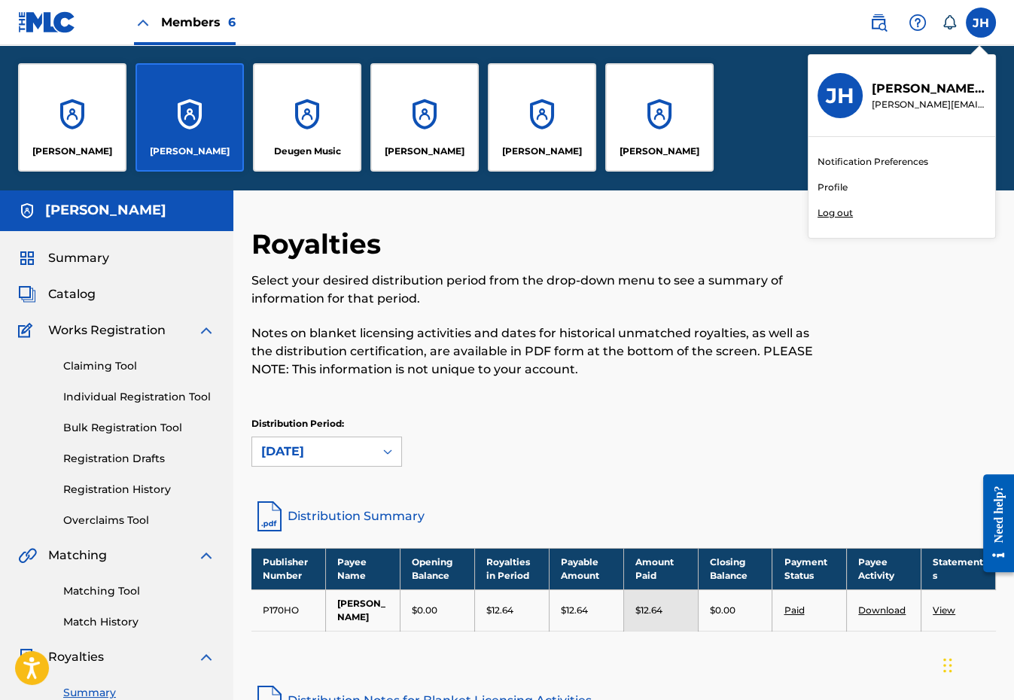
click at [813, 220] on div "Notification Preferences Profile Log out" at bounding box center [901, 187] width 187 height 101
click at [981, 23] on input "JH [PERSON_NAME] [PERSON_NAME][EMAIL_ADDRESS][DOMAIN_NAME] Notification Prefere…" at bounding box center [981, 23] width 0 height 0
click at [830, 219] on div "Notification Preferences Profile Log out" at bounding box center [901, 187] width 187 height 101
click at [981, 23] on input "JH [PERSON_NAME] [PERSON_NAME][EMAIL_ADDRESS][DOMAIN_NAME] Notification Prefere…" at bounding box center [981, 23] width 0 height 0
click at [833, 212] on p "Log out" at bounding box center [835, 213] width 35 height 14
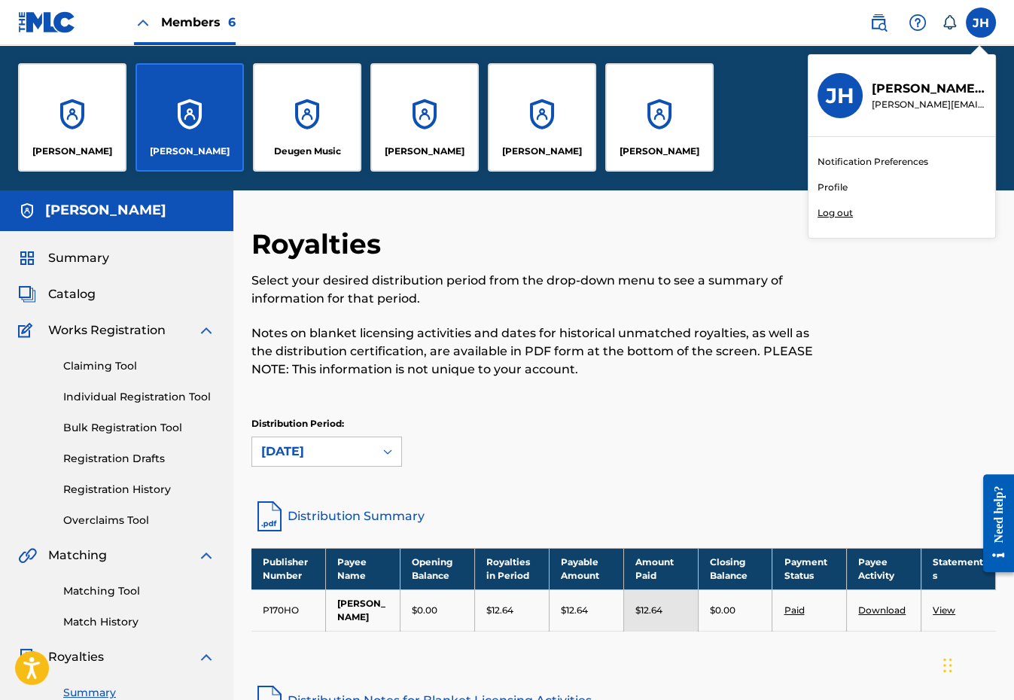
click at [981, 23] on input "JH [PERSON_NAME] [PERSON_NAME][EMAIL_ADDRESS][DOMAIN_NAME] Notification Prefere…" at bounding box center [981, 23] width 0 height 0
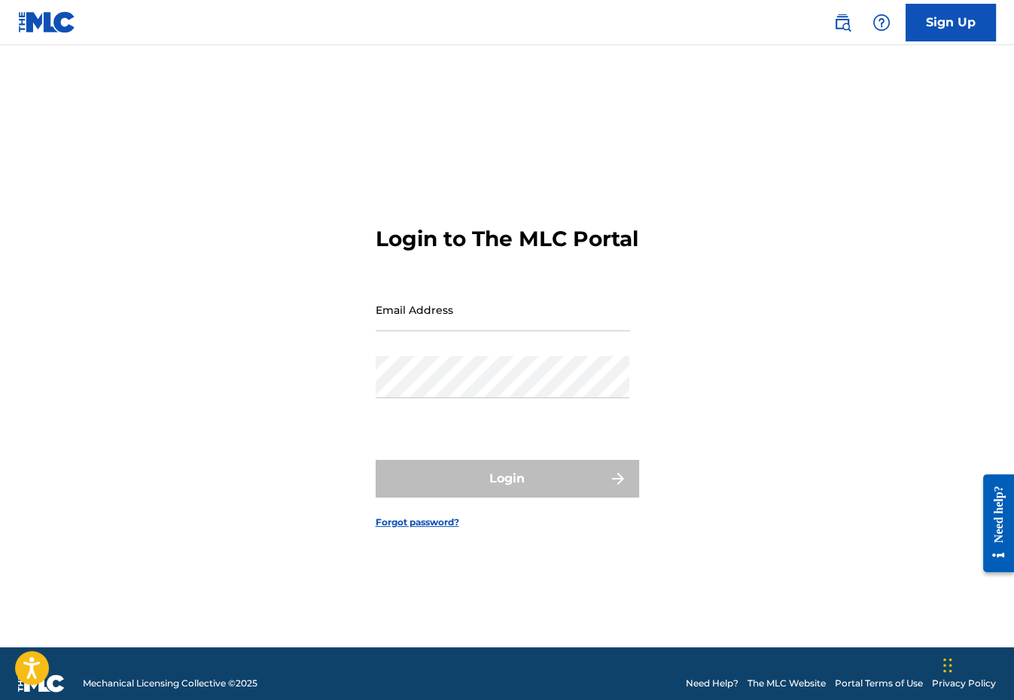
click at [489, 310] on input "Email Address" at bounding box center [503, 309] width 254 height 43
click at [489, 309] on input "Email Address" at bounding box center [503, 309] width 254 height 43
type input "[EMAIL_ADDRESS][DOMAIN_NAME]"
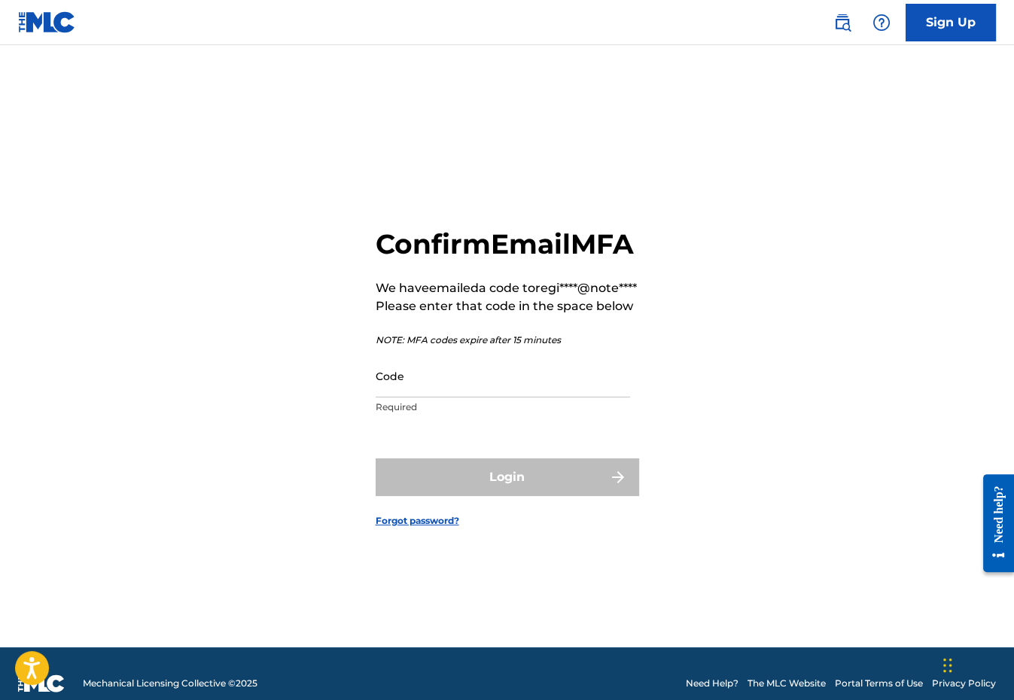
click at [498, 397] on input "Code" at bounding box center [503, 376] width 254 height 43
paste input "254811"
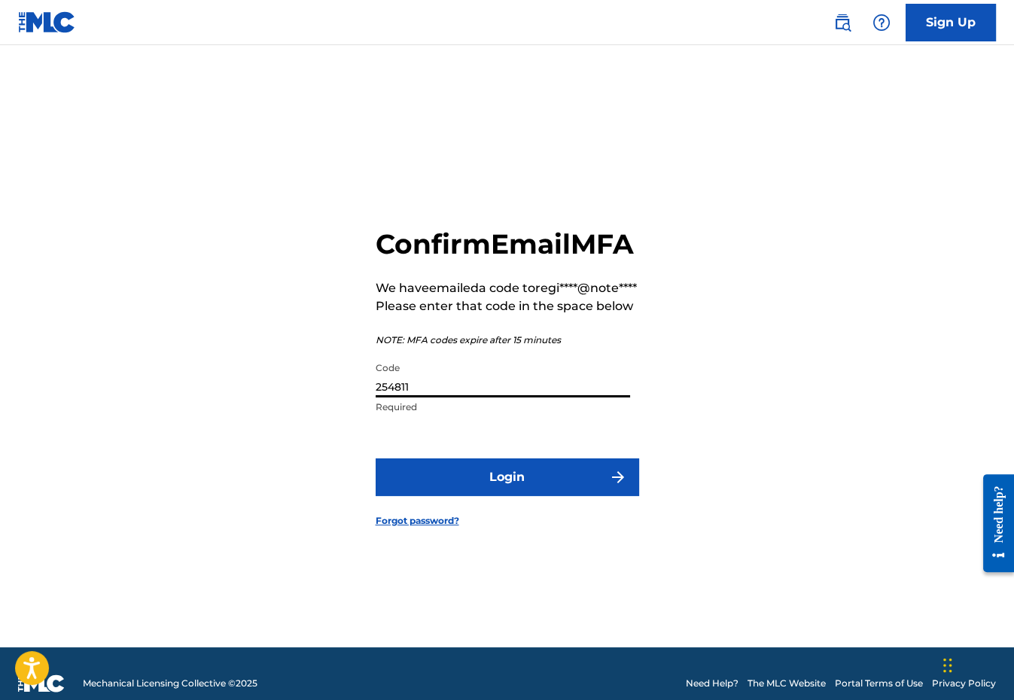
type input "254811"
click at [464, 496] on button "Login" at bounding box center [507, 477] width 263 height 38
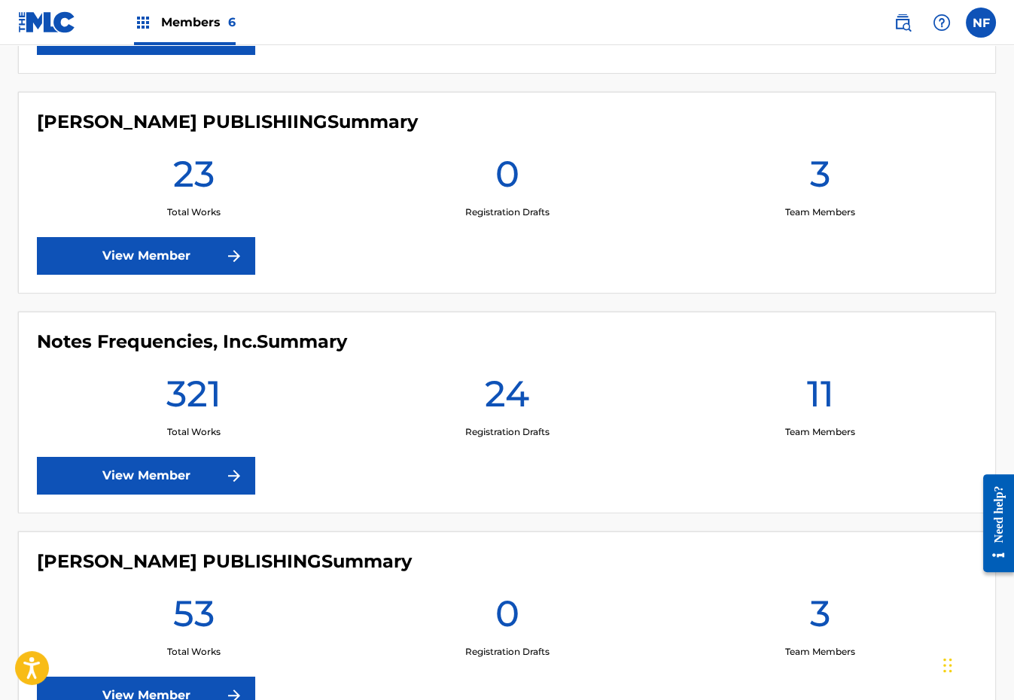
scroll to position [1166, 0]
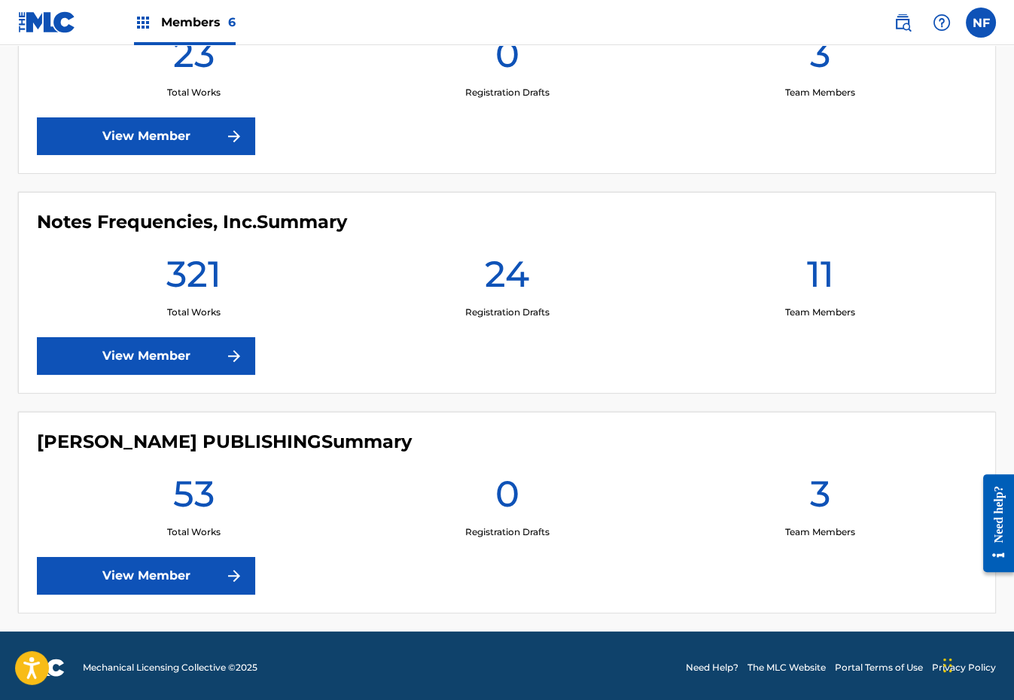
click at [163, 568] on link "View Member" at bounding box center [146, 576] width 218 height 38
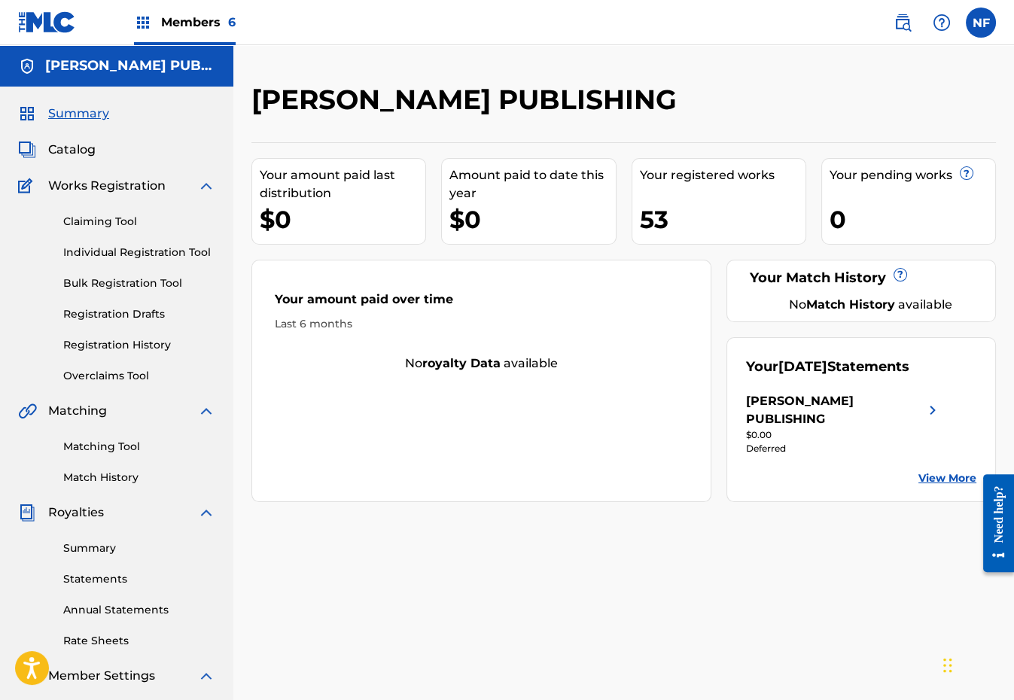
click at [102, 587] on div "Summary Statements Annual Statements Rate Sheets" at bounding box center [116, 585] width 197 height 127
click at [102, 579] on link "Statements" at bounding box center [139, 579] width 152 height 16
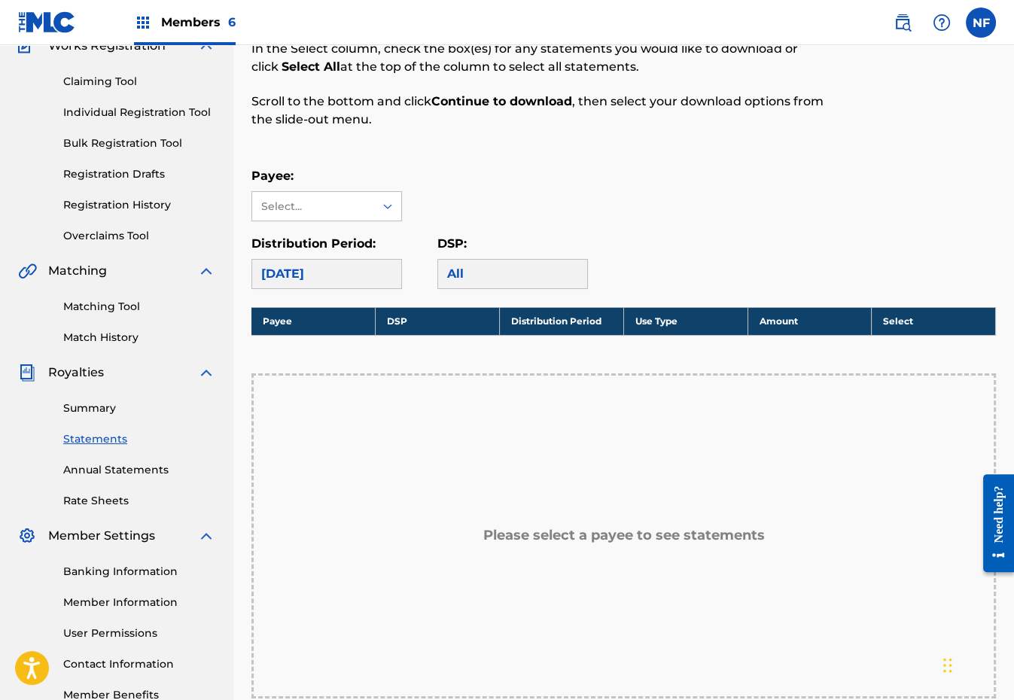
scroll to position [132, 0]
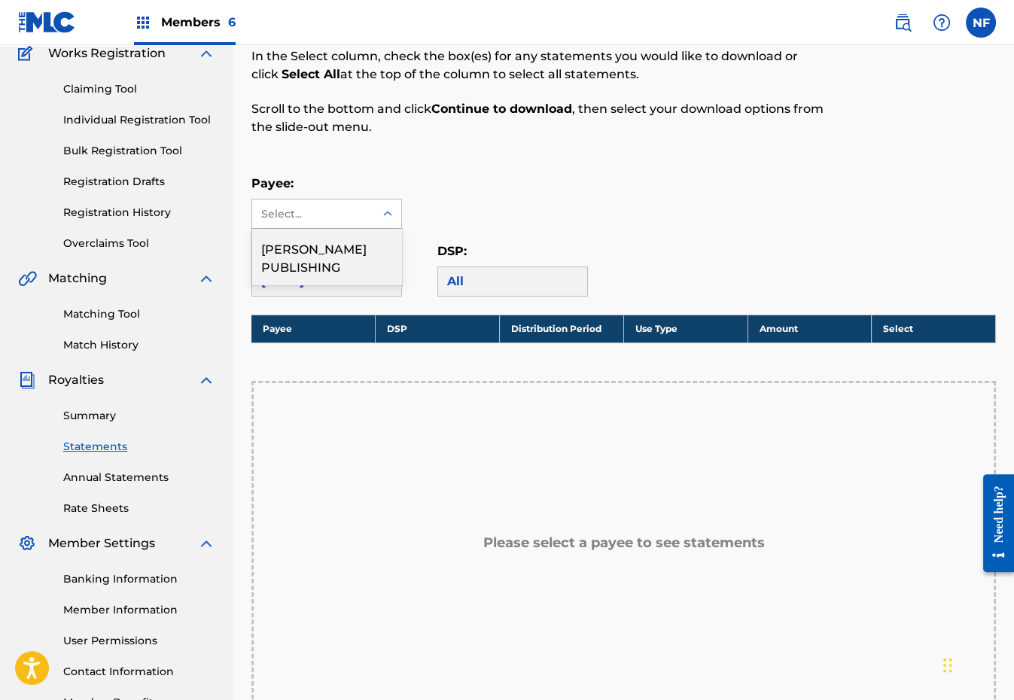
click at [347, 210] on div "Select..." at bounding box center [312, 214] width 102 height 16
click at [344, 248] on div "[PERSON_NAME] PUBLISHING" at bounding box center [326, 257] width 149 height 56
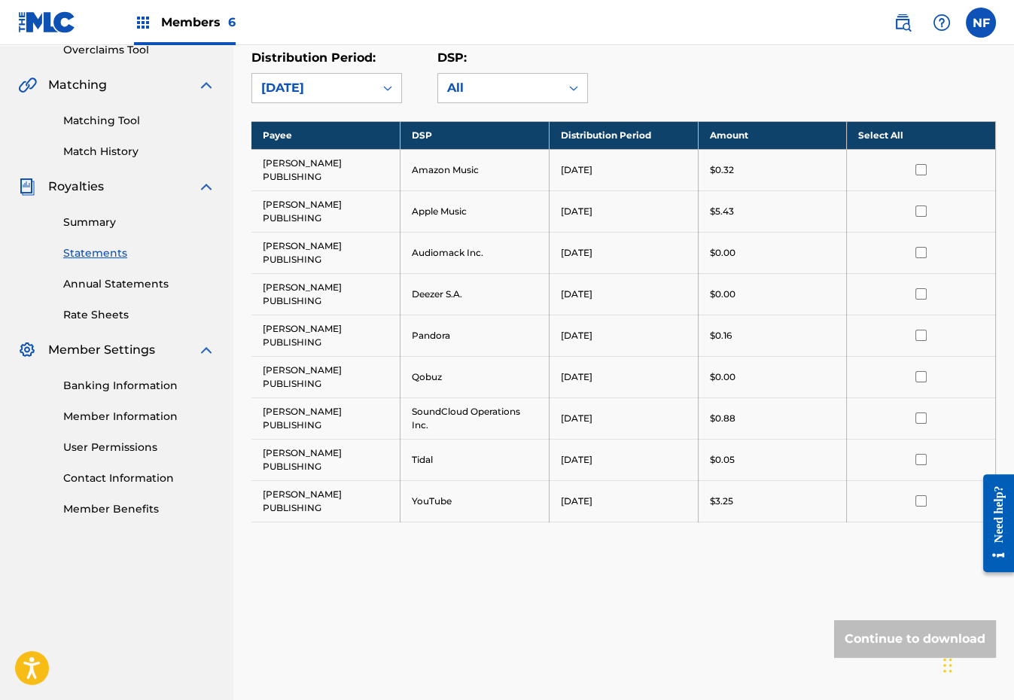
scroll to position [283, 0]
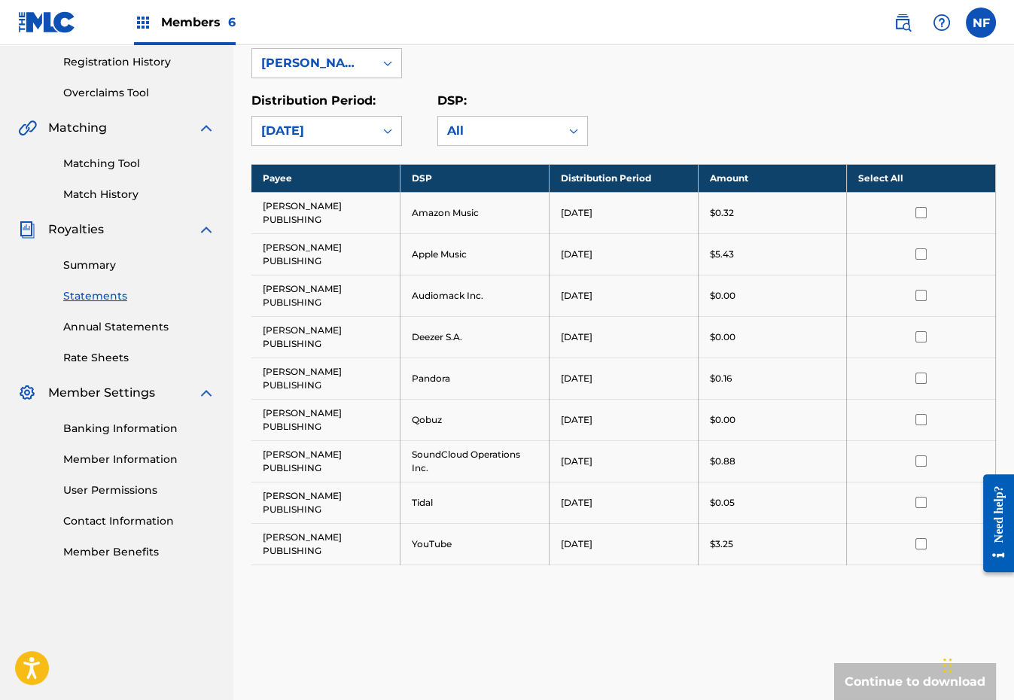
click at [77, 262] on link "Summary" at bounding box center [139, 265] width 152 height 16
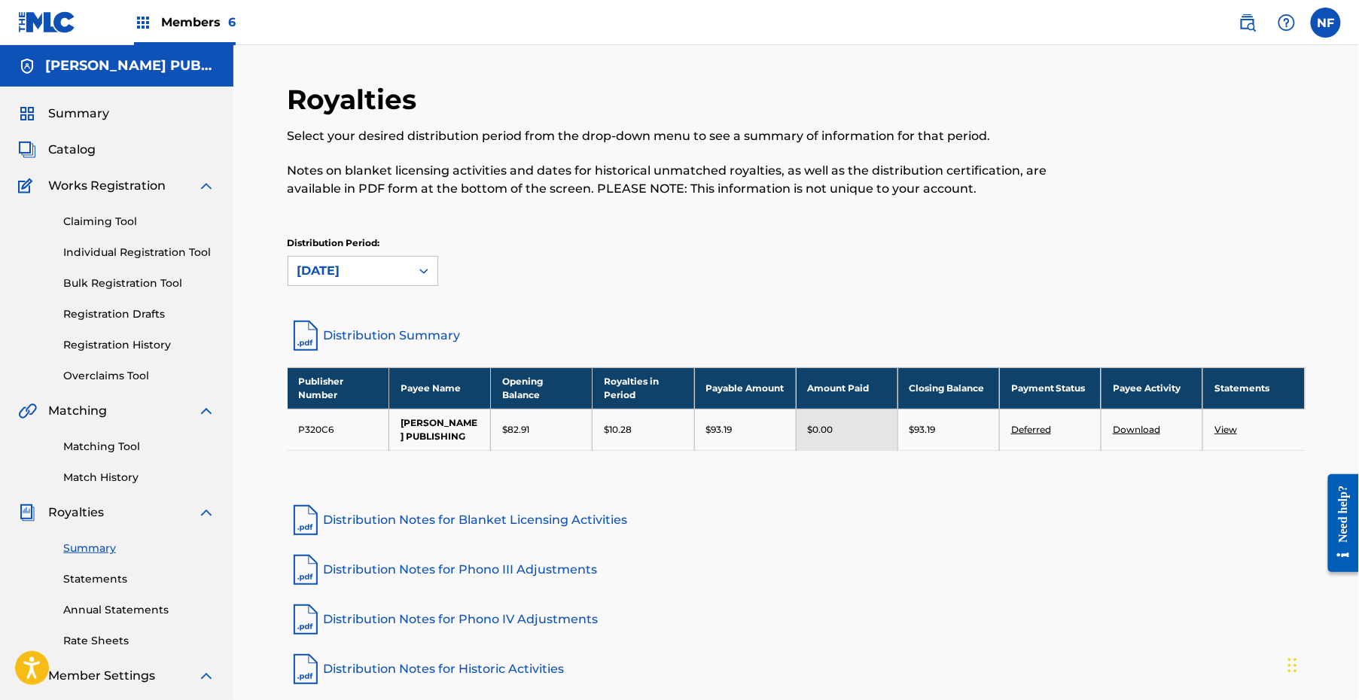
click at [108, 574] on link "Statements" at bounding box center [139, 579] width 152 height 16
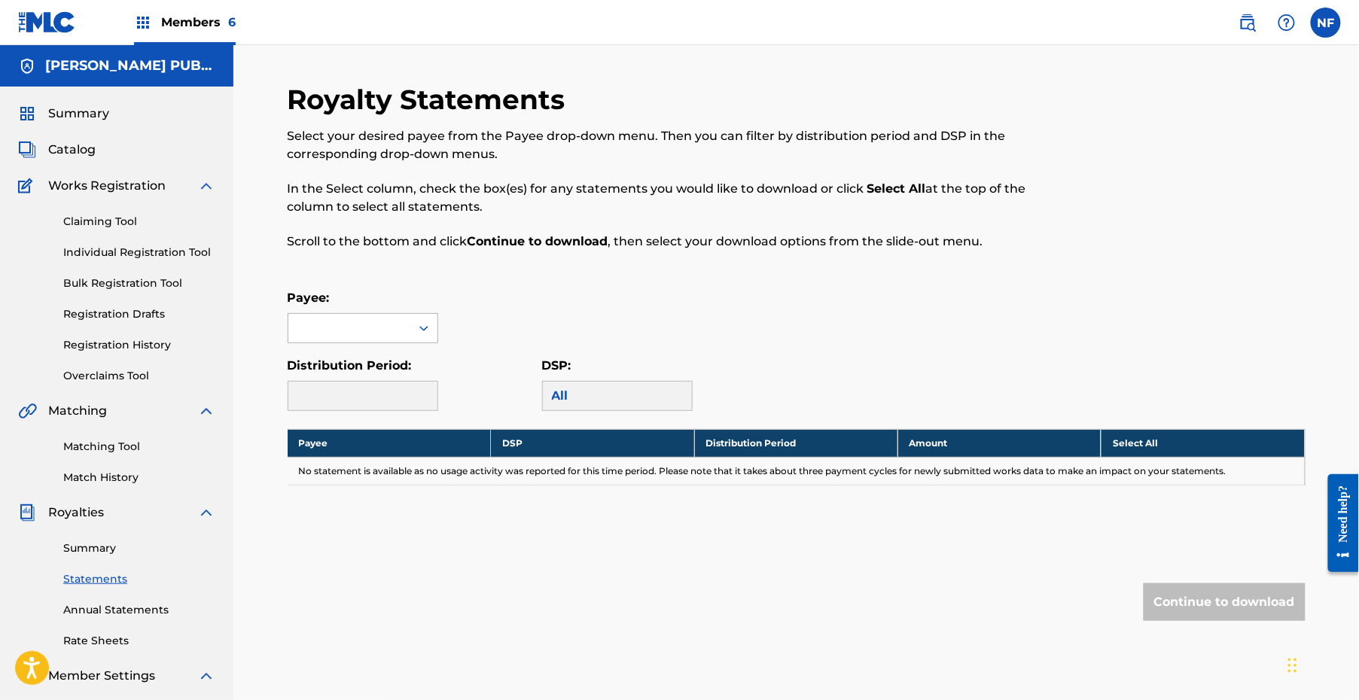
click at [306, 337] on div at bounding box center [349, 328] width 122 height 29
click at [306, 364] on div "[PERSON_NAME] PUBLISHING" at bounding box center [362, 371] width 149 height 56
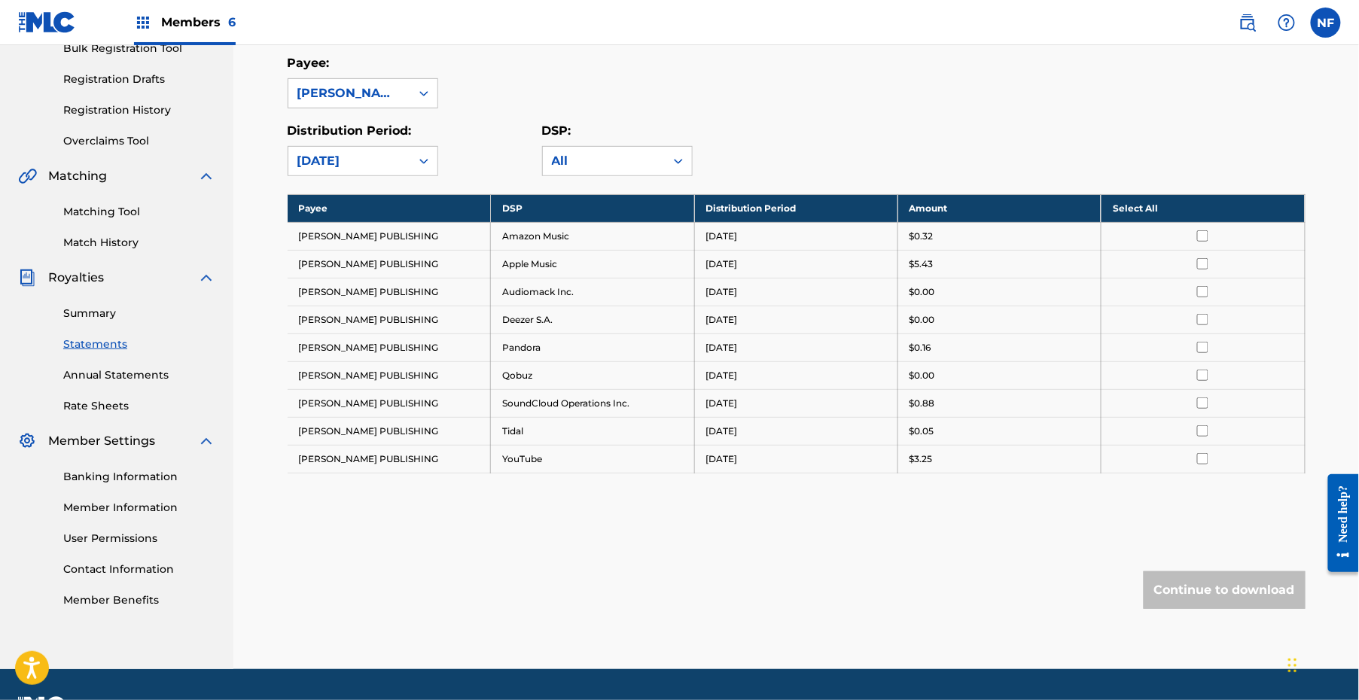
scroll to position [260, 0]
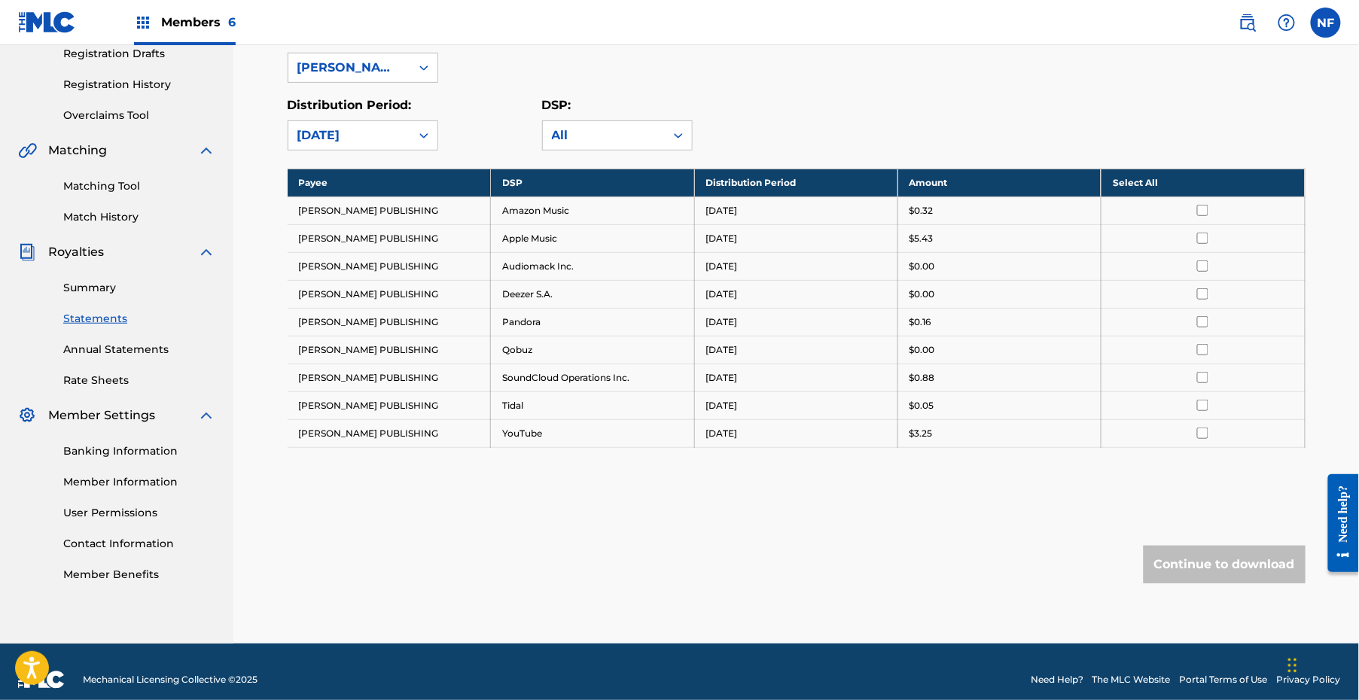
click at [1013, 179] on th "Select All" at bounding box center [1202, 183] width 203 height 28
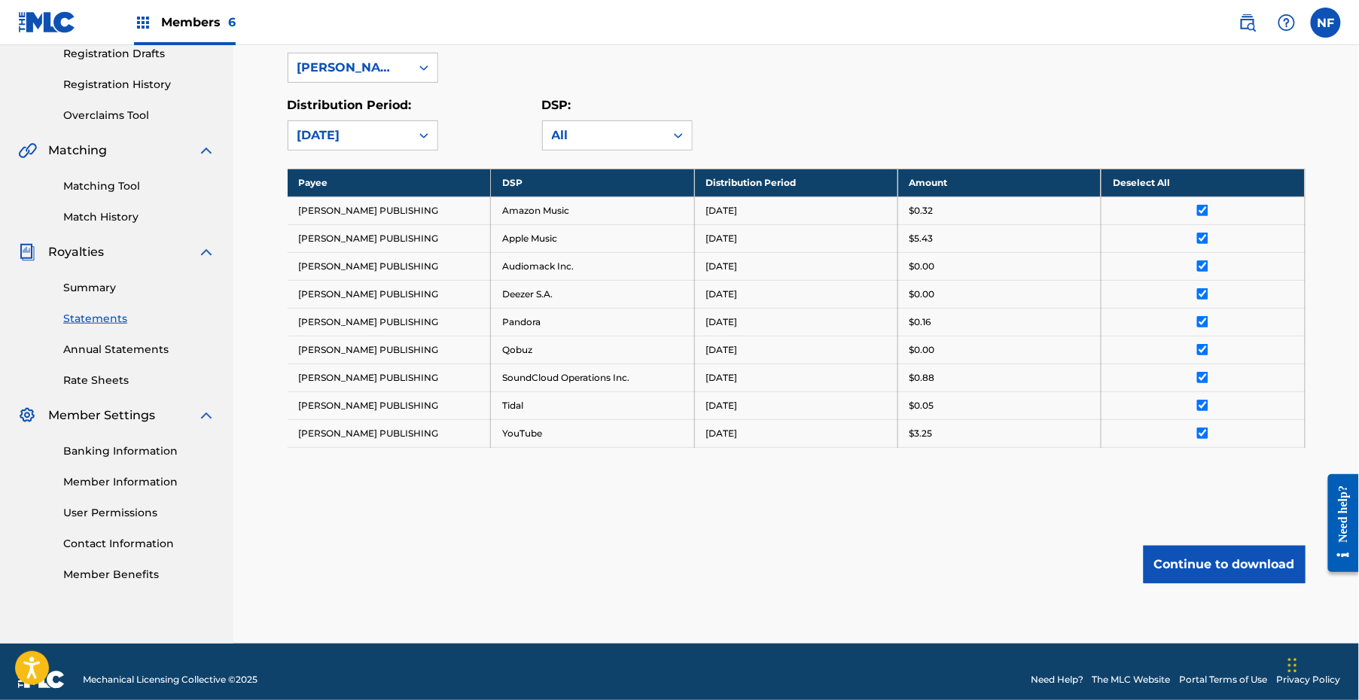
click at [1013, 560] on button "Continue to download" at bounding box center [1224, 565] width 162 height 38
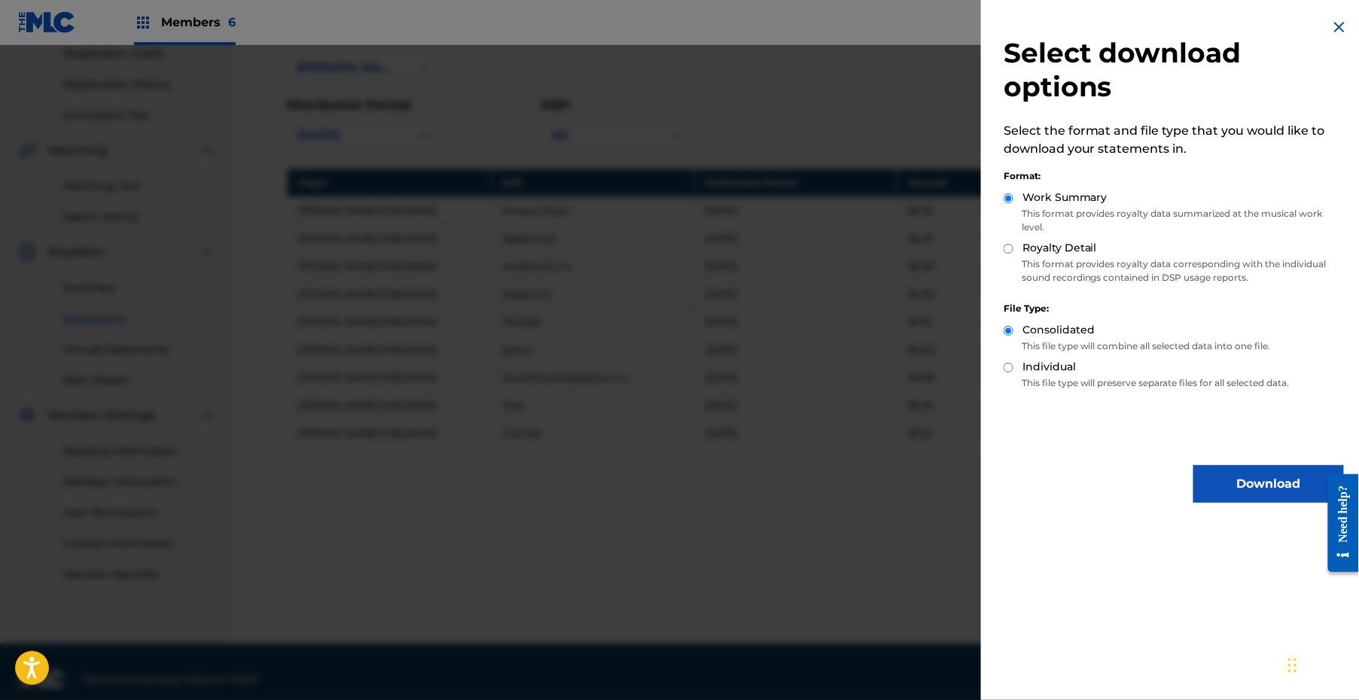
click at [1007, 249] on input "Royalty Detail" at bounding box center [1008, 249] width 10 height 10
radio input "true"
click at [1013, 492] on button "Download" at bounding box center [1268, 484] width 151 height 38
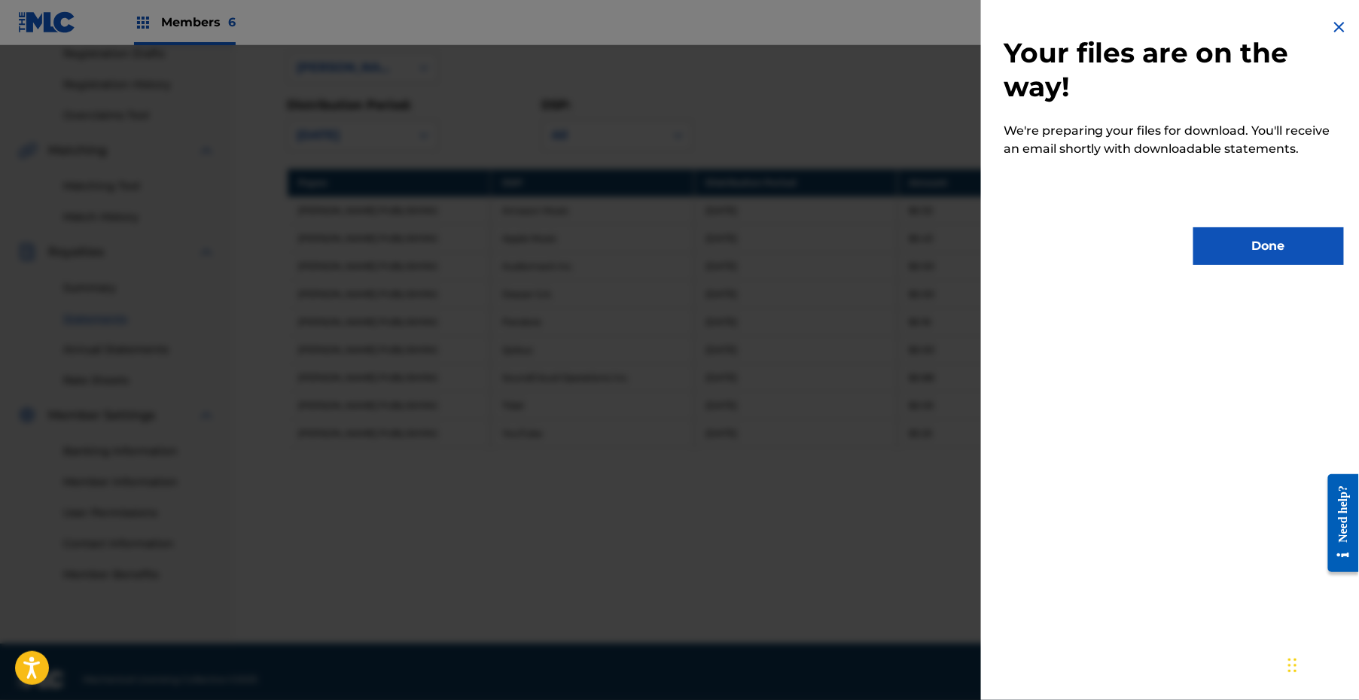
click at [1013, 248] on button "Done" at bounding box center [1268, 246] width 151 height 38
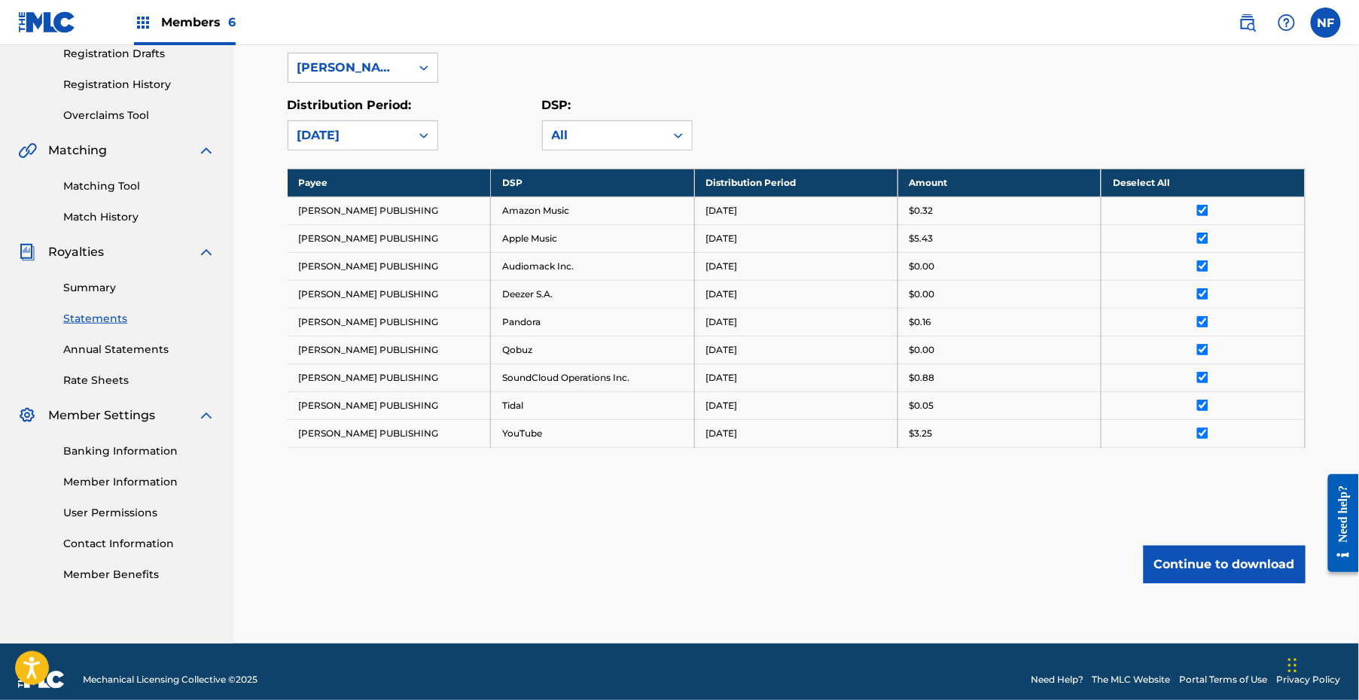
click at [204, 21] on span "Members 6" at bounding box center [198, 22] width 75 height 17
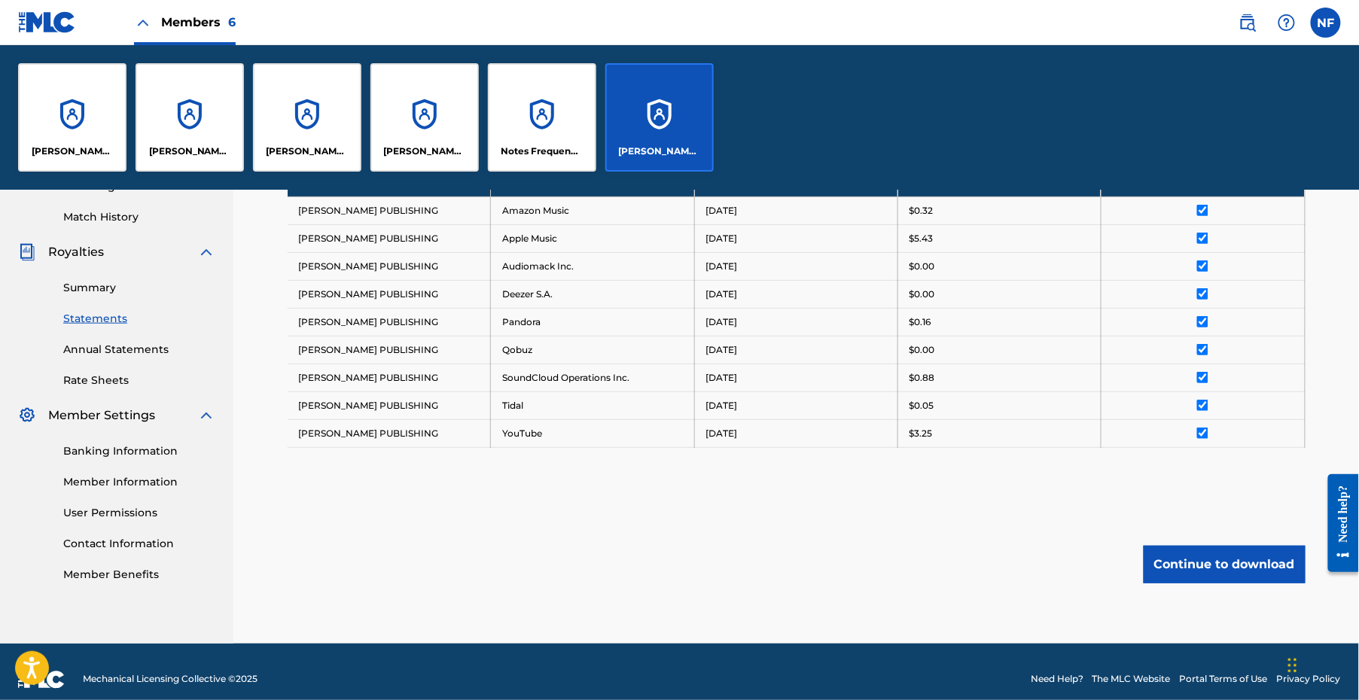
click at [353, 439] on td "[PERSON_NAME] PUBLISHING" at bounding box center [389, 433] width 203 height 28
click at [159, 117] on div "[PERSON_NAME] PUBLISHING" at bounding box center [189, 117] width 108 height 108
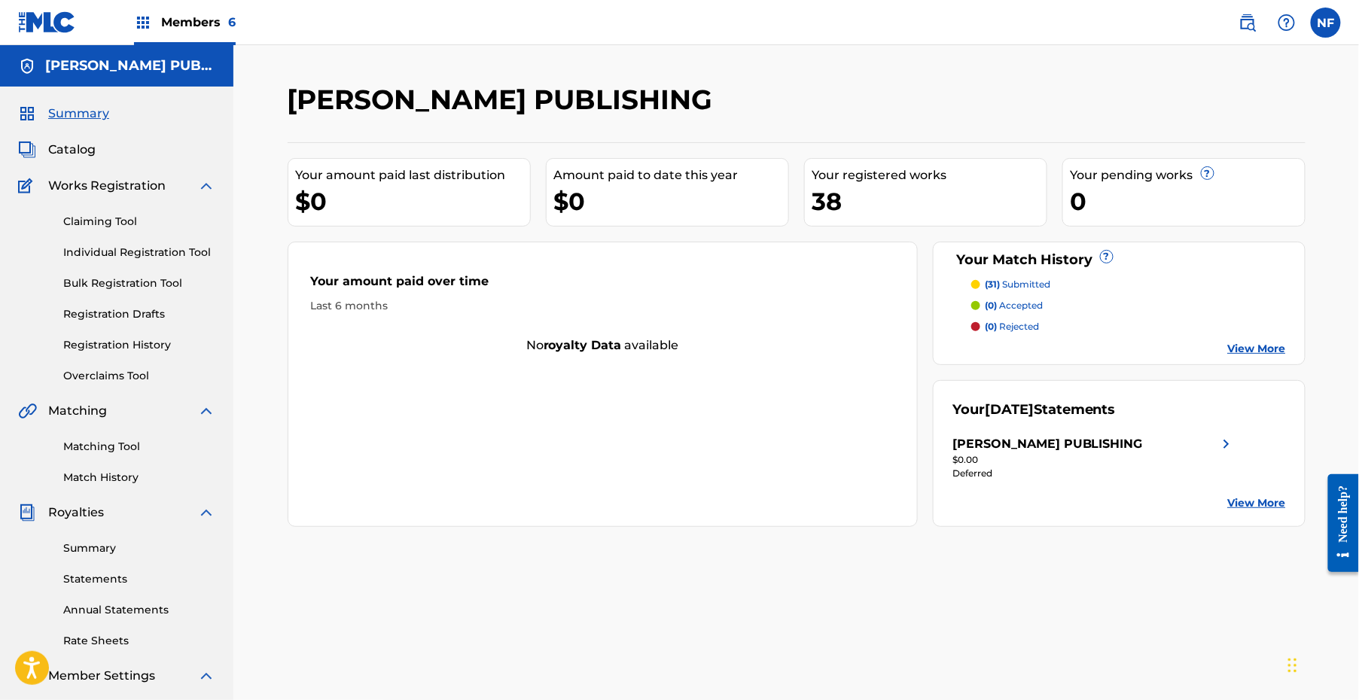
click at [117, 587] on div "Summary Statements Annual Statements Rate Sheets" at bounding box center [116, 585] width 197 height 127
click at [113, 582] on link "Statements" at bounding box center [139, 579] width 152 height 16
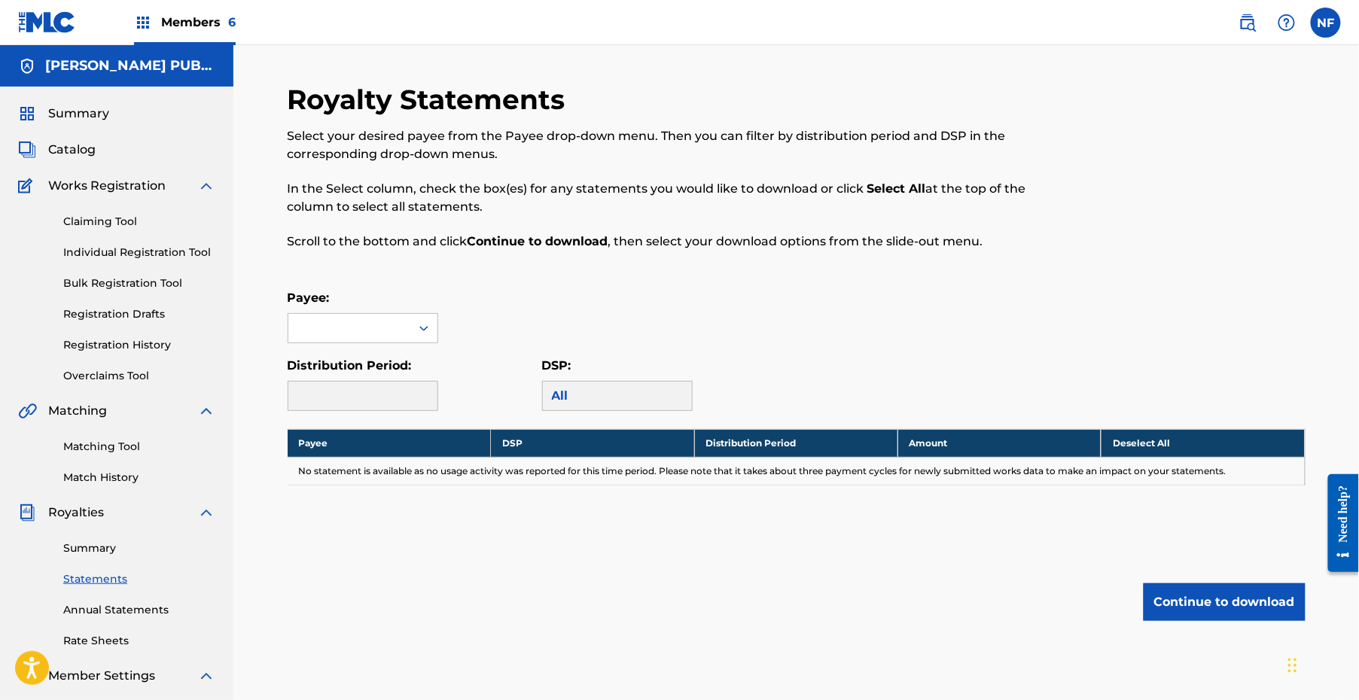
click at [382, 349] on div "Payee: Distribution Period: DSP: All" at bounding box center [797, 350] width 1018 height 122
click at [379, 316] on div at bounding box center [349, 328] width 122 height 29
click at [388, 367] on div "[PERSON_NAME] PUBLISHING" at bounding box center [362, 371] width 149 height 56
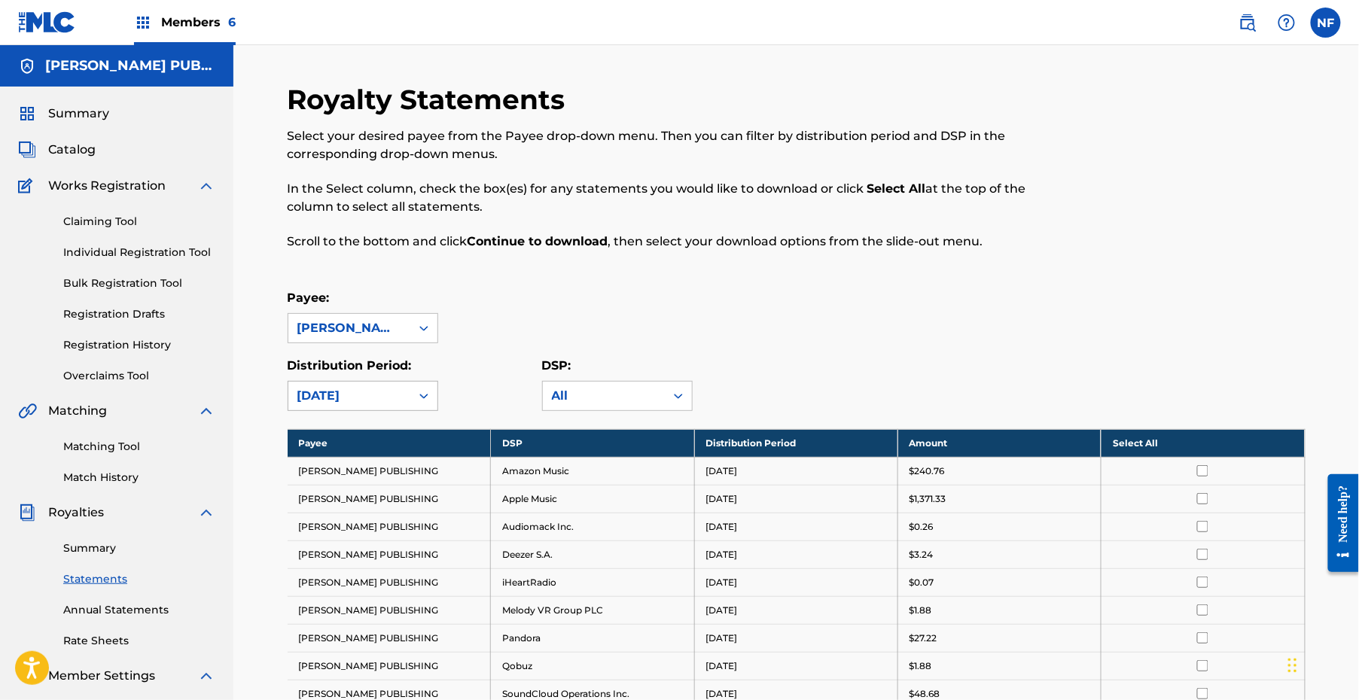
click at [391, 398] on div "[DATE]" at bounding box center [349, 396] width 104 height 18
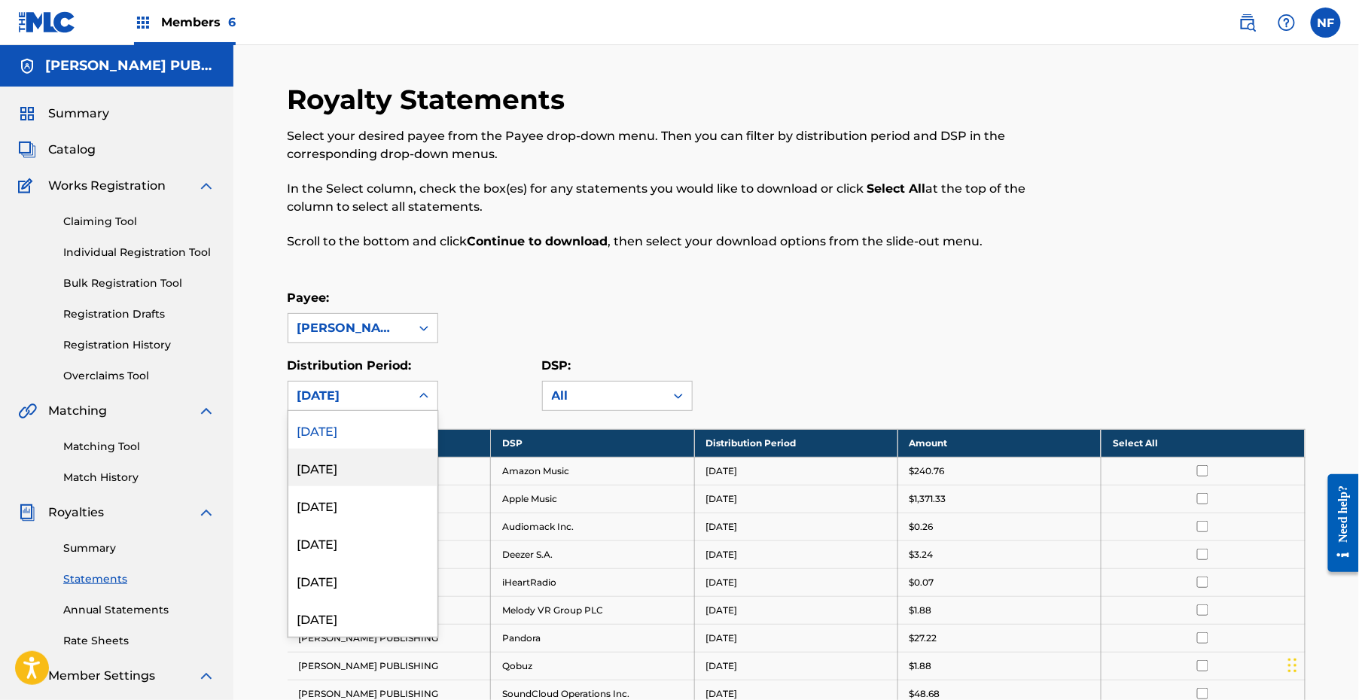
click at [374, 462] on div "[DATE]" at bounding box center [362, 468] width 149 height 38
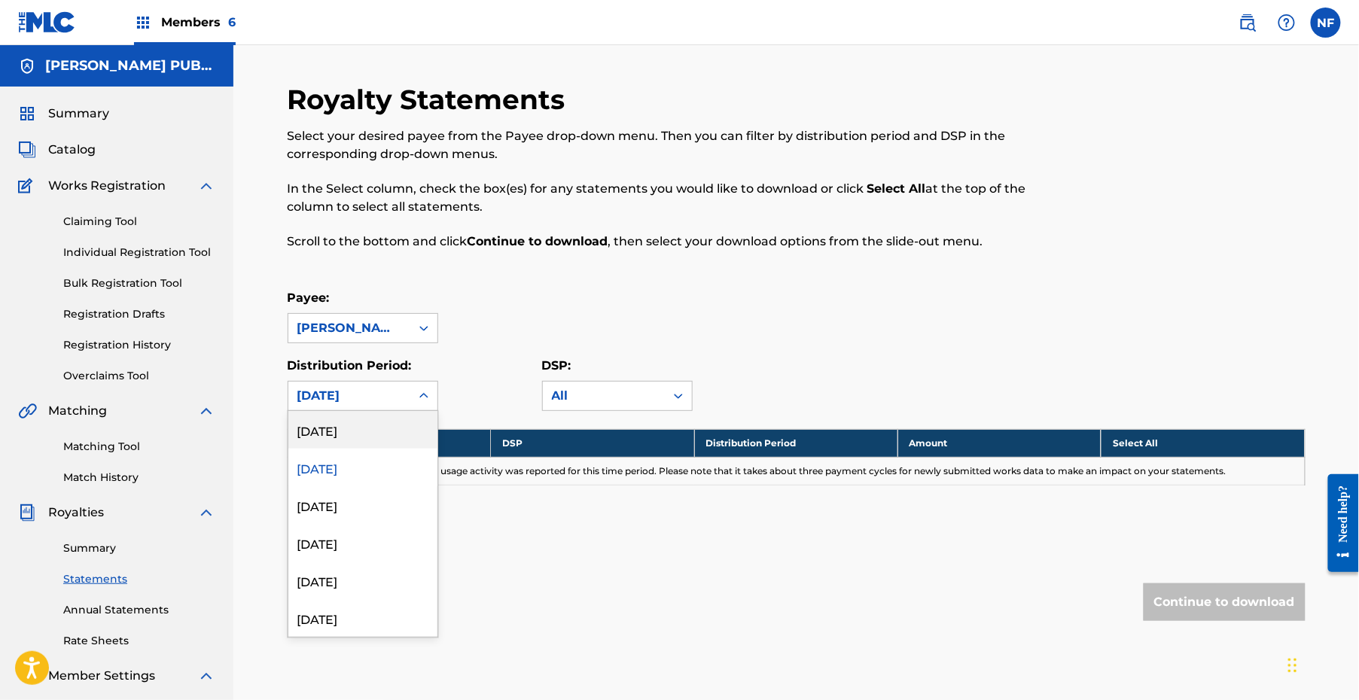
click at [371, 408] on div "[DATE]" at bounding box center [349, 396] width 122 height 29
click at [372, 438] on div "[DATE]" at bounding box center [362, 430] width 149 height 38
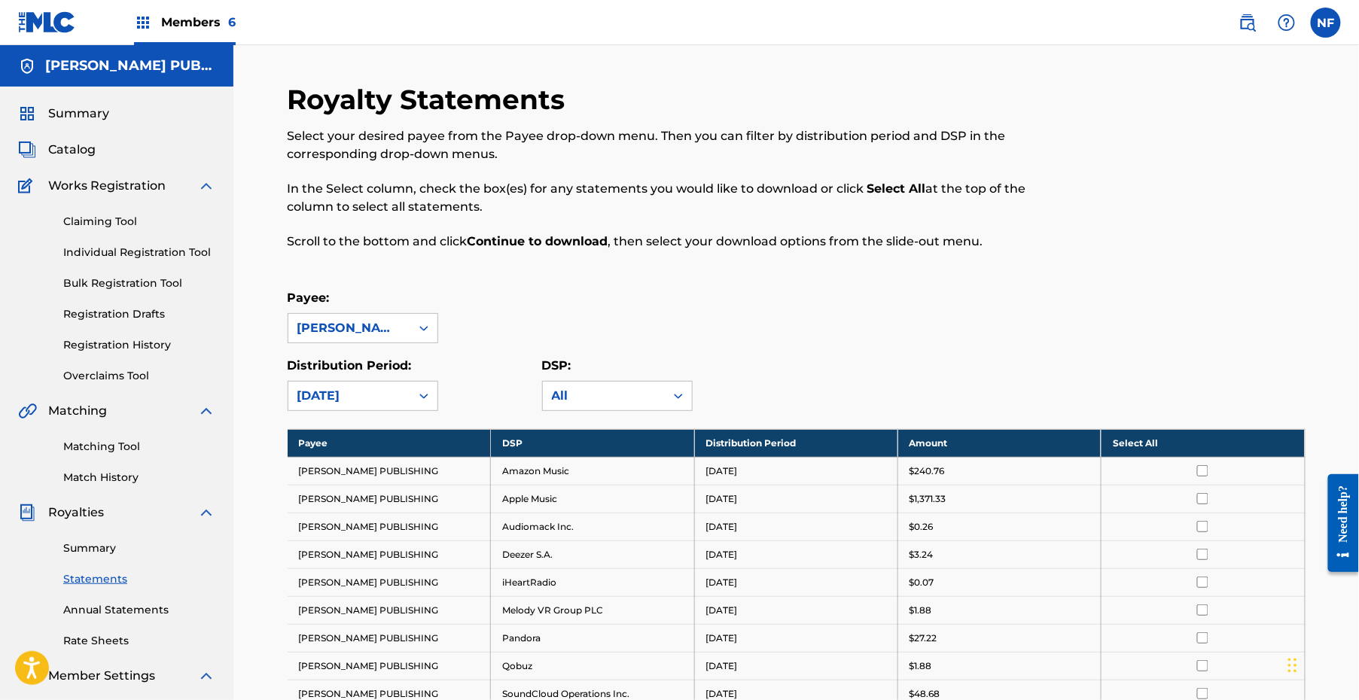
click at [588, 316] on div "Payee: [PERSON_NAME] PUBLISHING" at bounding box center [797, 316] width 1018 height 54
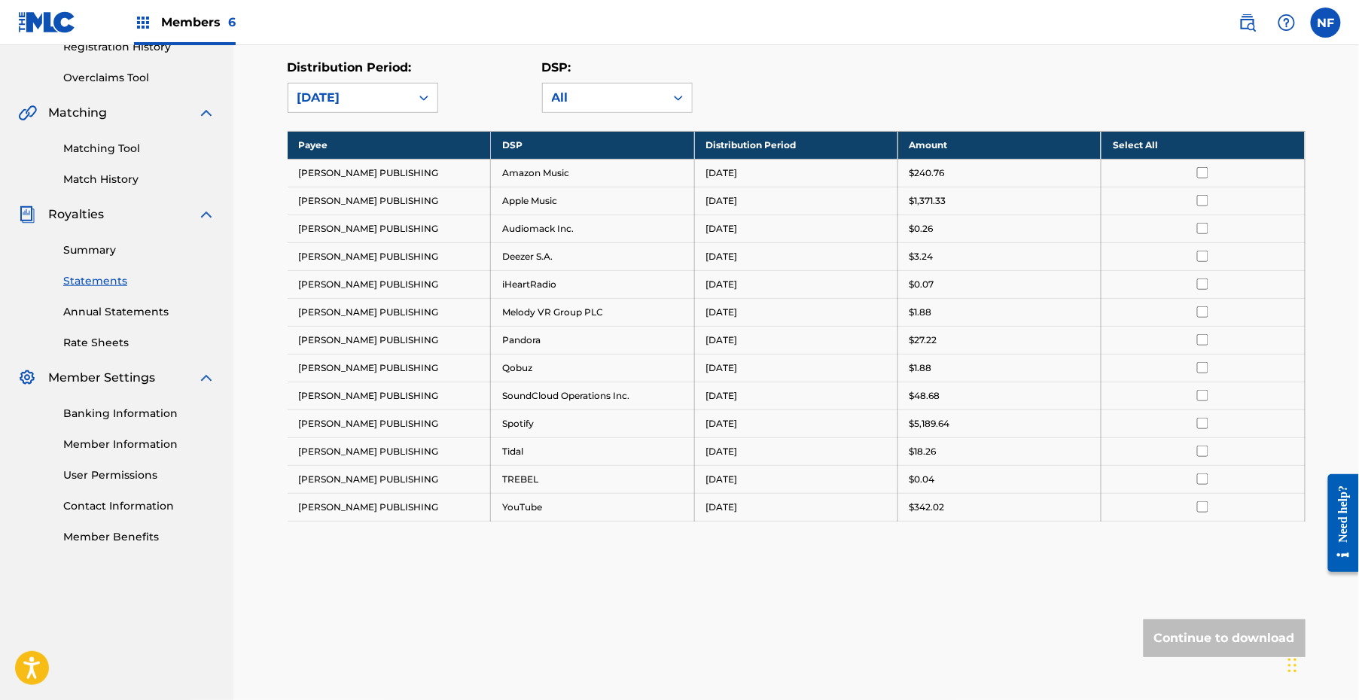
scroll to position [299, 0]
click at [1013, 143] on th "Select All" at bounding box center [1202, 144] width 203 height 28
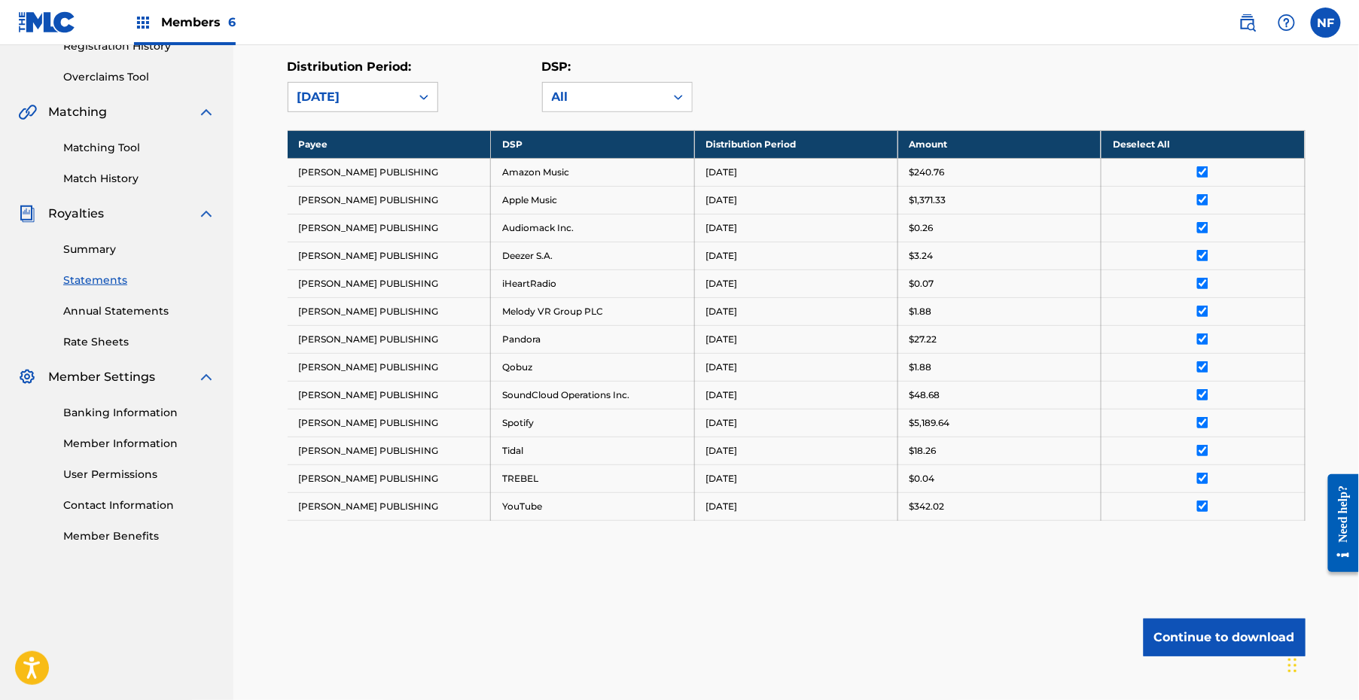
click at [1013, 628] on button "Continue to download" at bounding box center [1224, 638] width 162 height 38
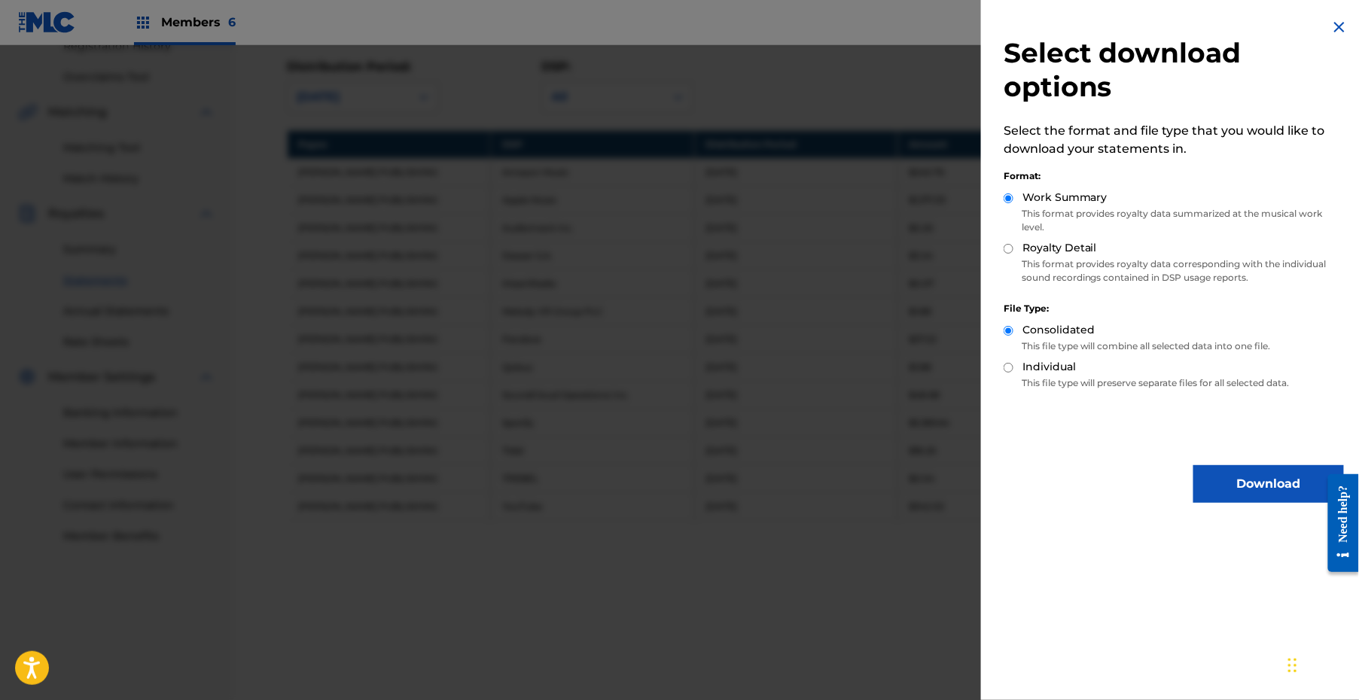
click at [1008, 248] on input "Royalty Detail" at bounding box center [1008, 249] width 10 height 10
radio input "true"
click at [1013, 492] on button "Download" at bounding box center [1268, 484] width 151 height 38
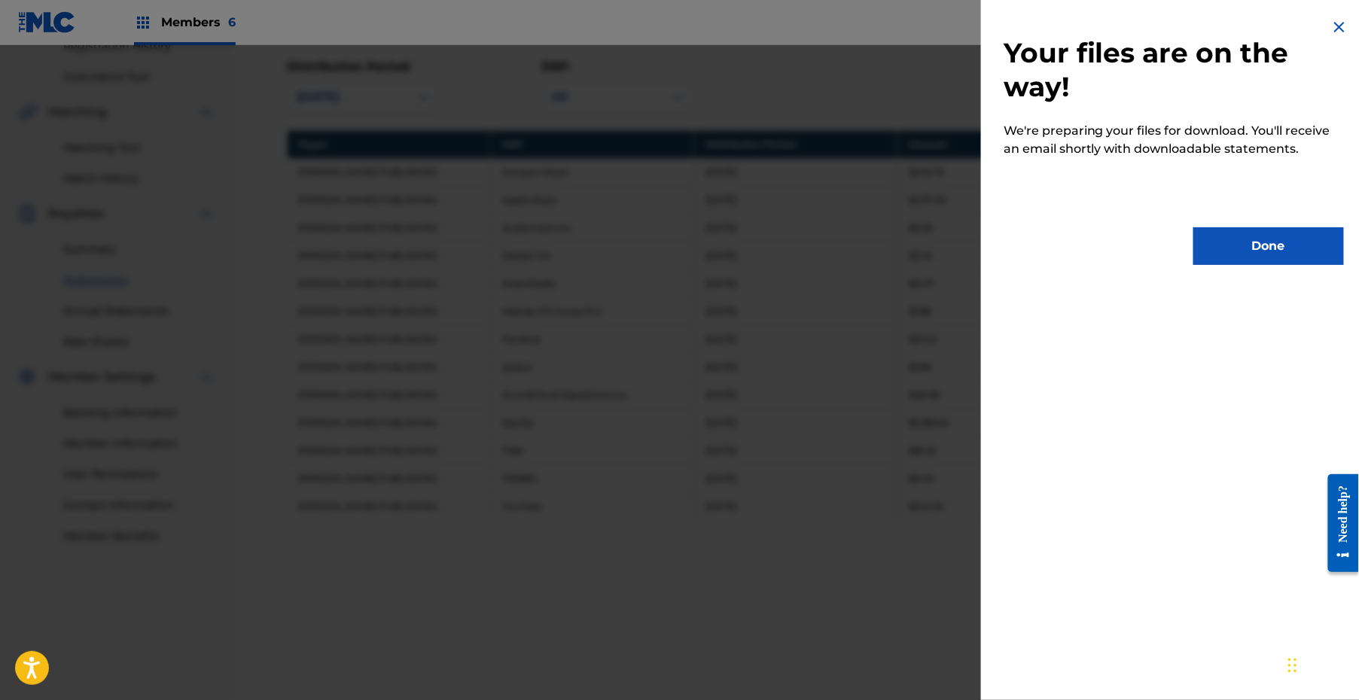
click at [1013, 232] on button "Done" at bounding box center [1268, 246] width 151 height 38
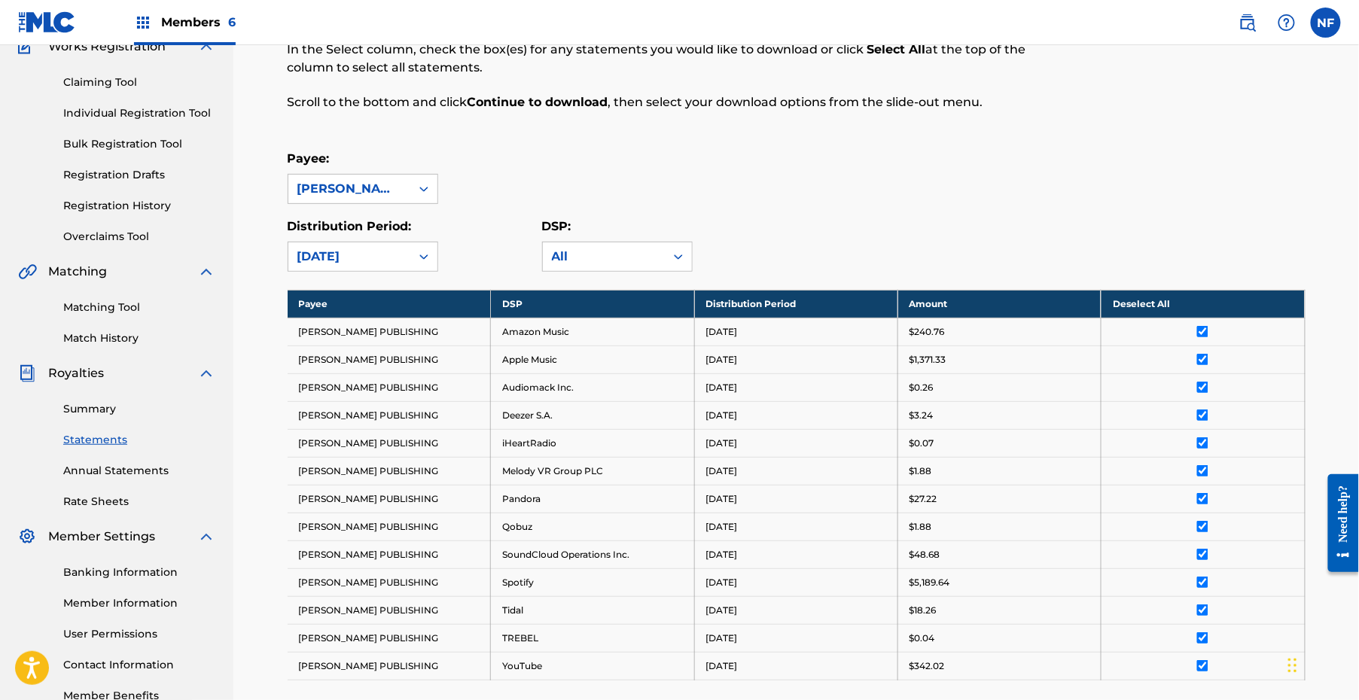
scroll to position [0, 0]
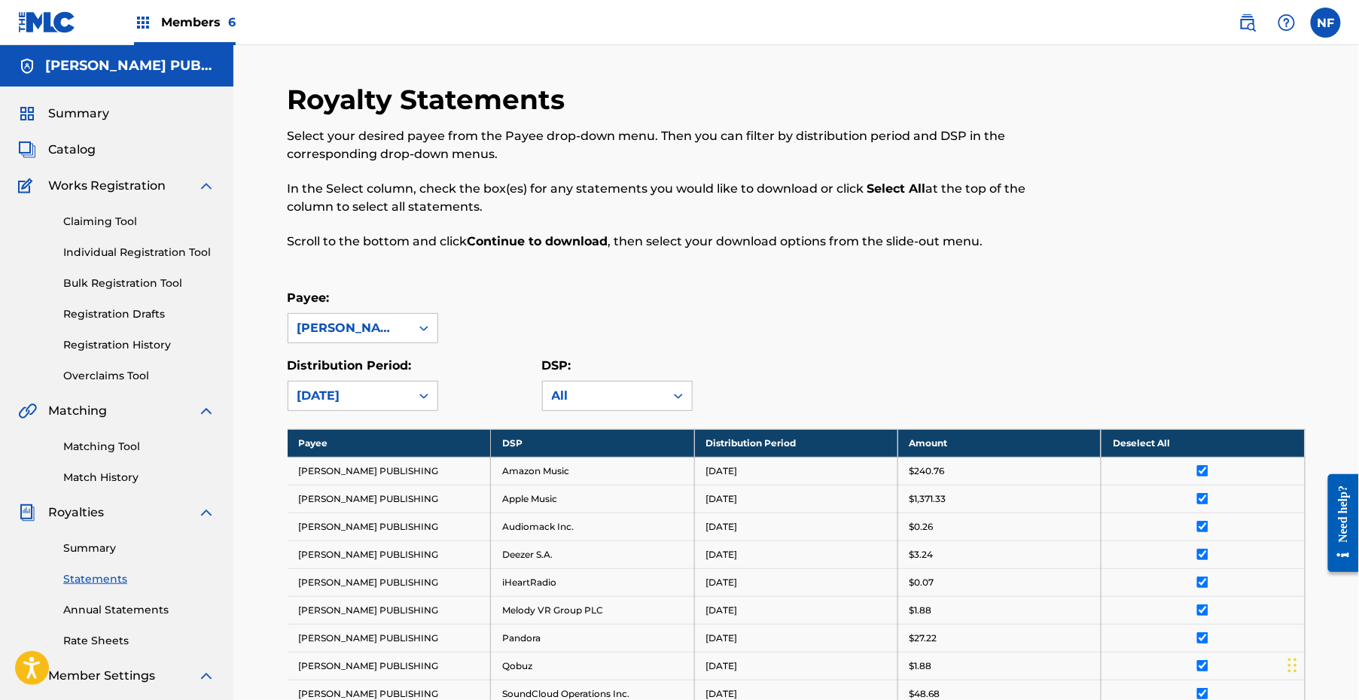
click at [159, 32] on div "Members 6" at bounding box center [185, 22] width 102 height 44
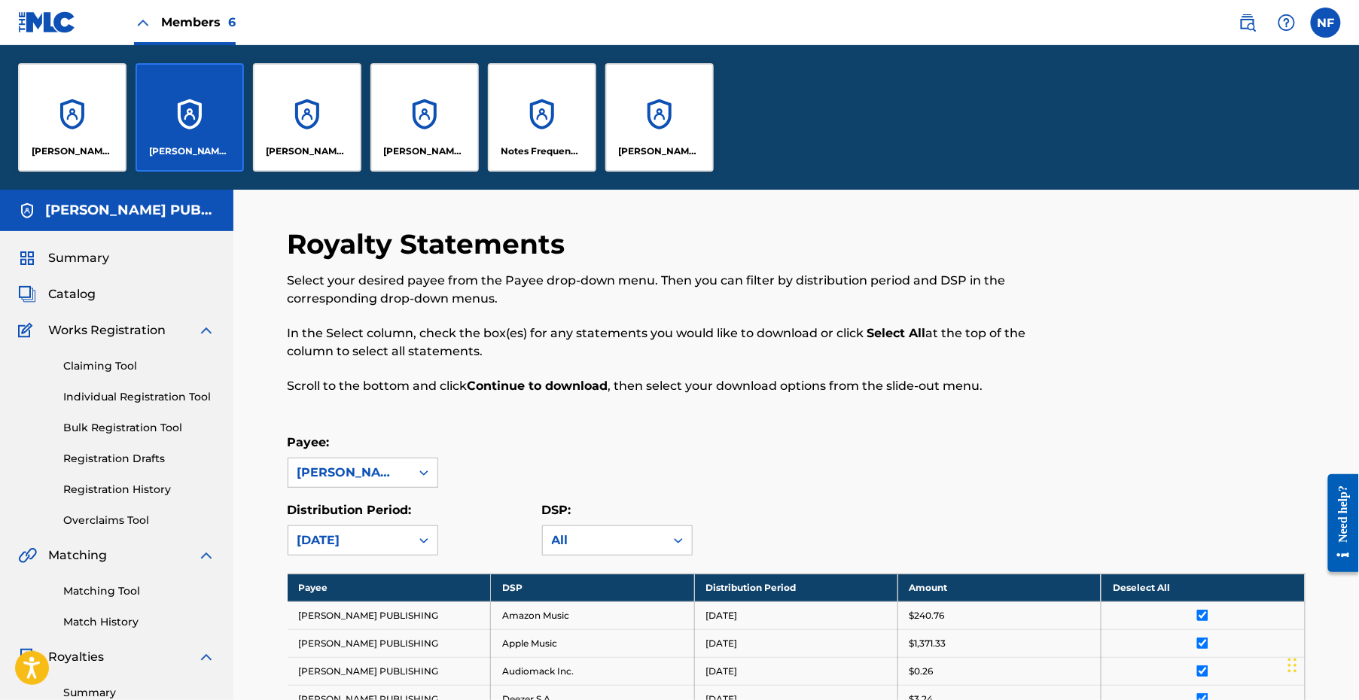
click at [309, 102] on div "[PERSON_NAME] PUBLISHING" at bounding box center [307, 117] width 108 height 108
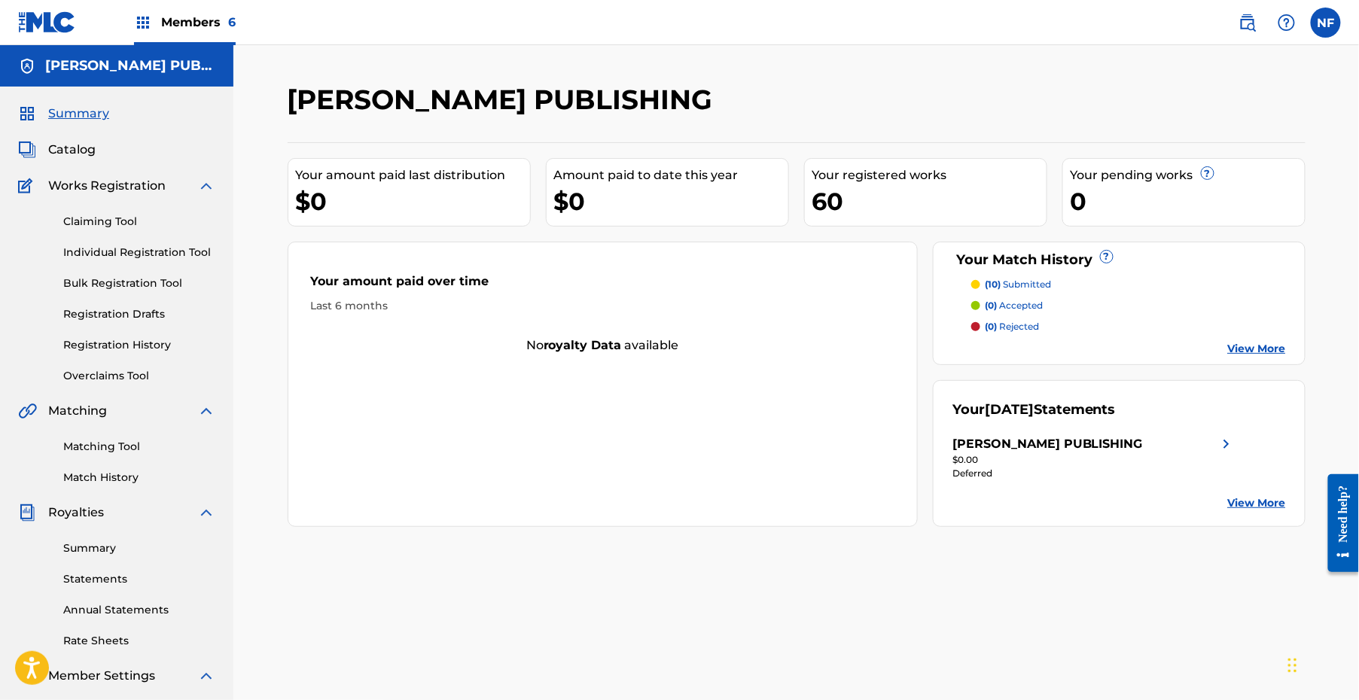
click at [111, 574] on link "Statements" at bounding box center [139, 579] width 152 height 16
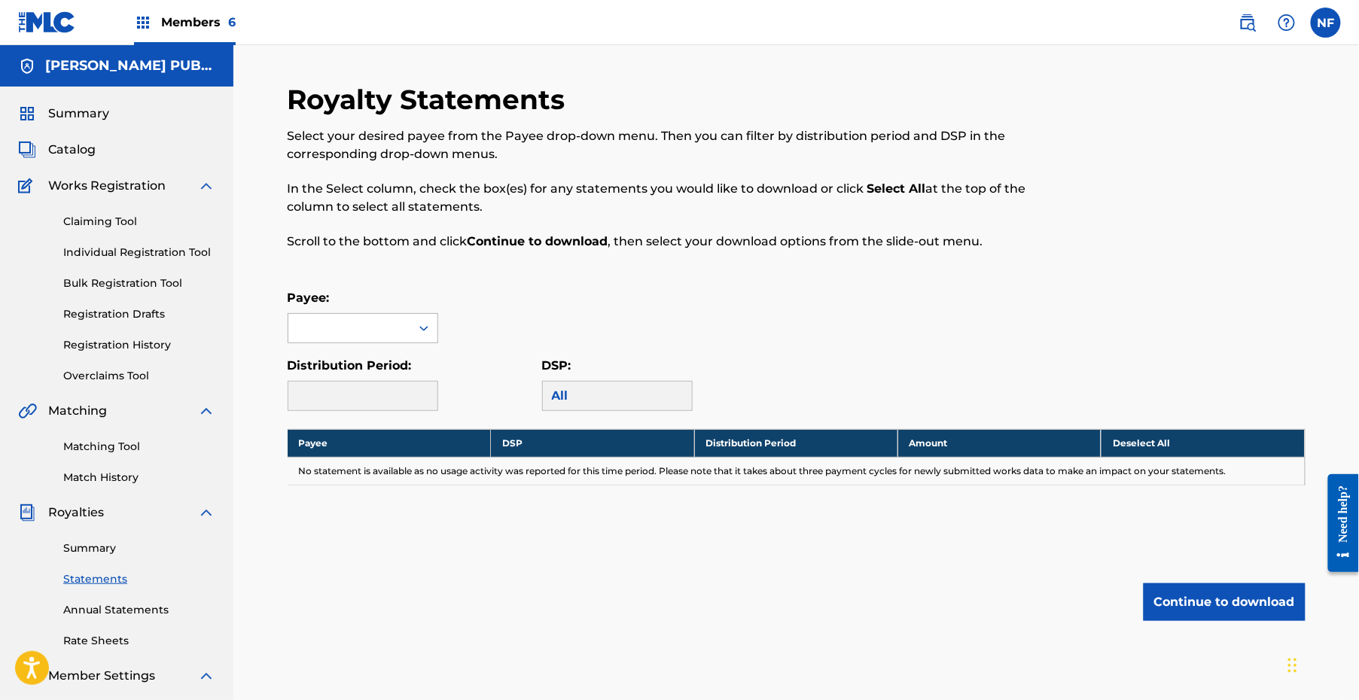
click at [371, 318] on div at bounding box center [349, 328] width 122 height 29
click at [378, 371] on div "[PERSON_NAME] PUBLISHING" at bounding box center [362, 371] width 149 height 56
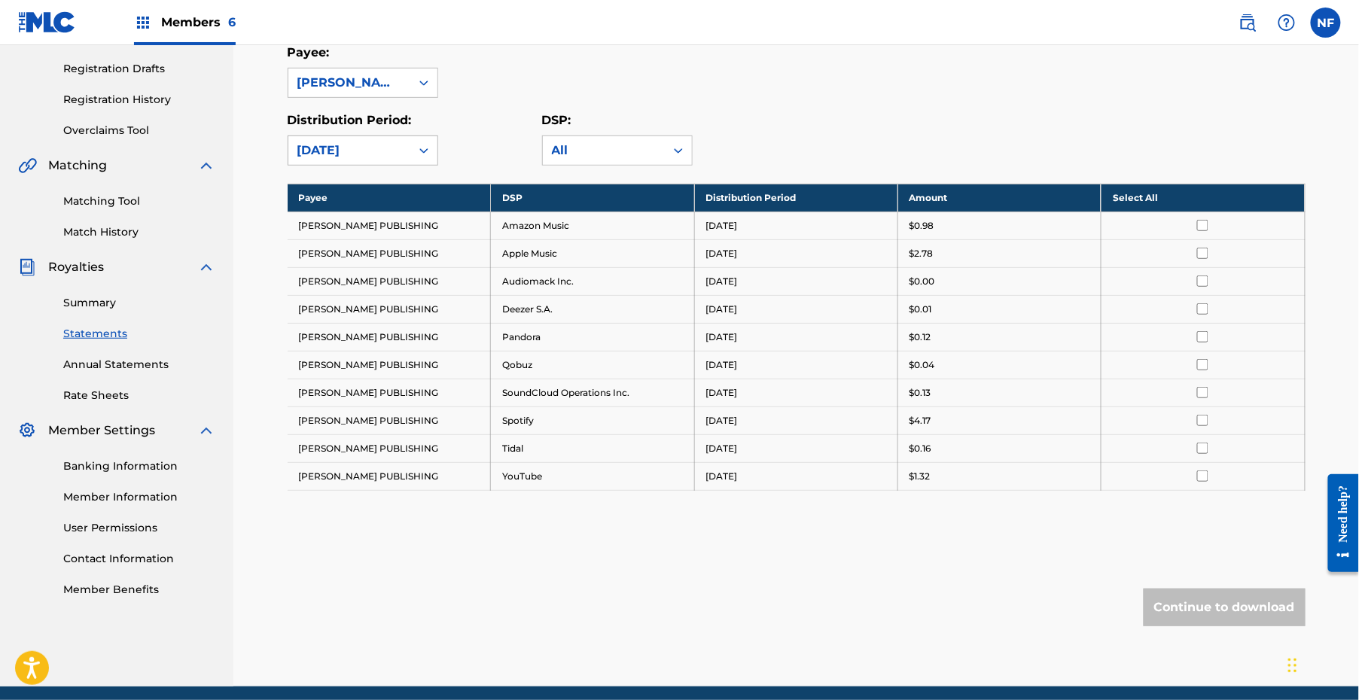
scroll to position [241, 0]
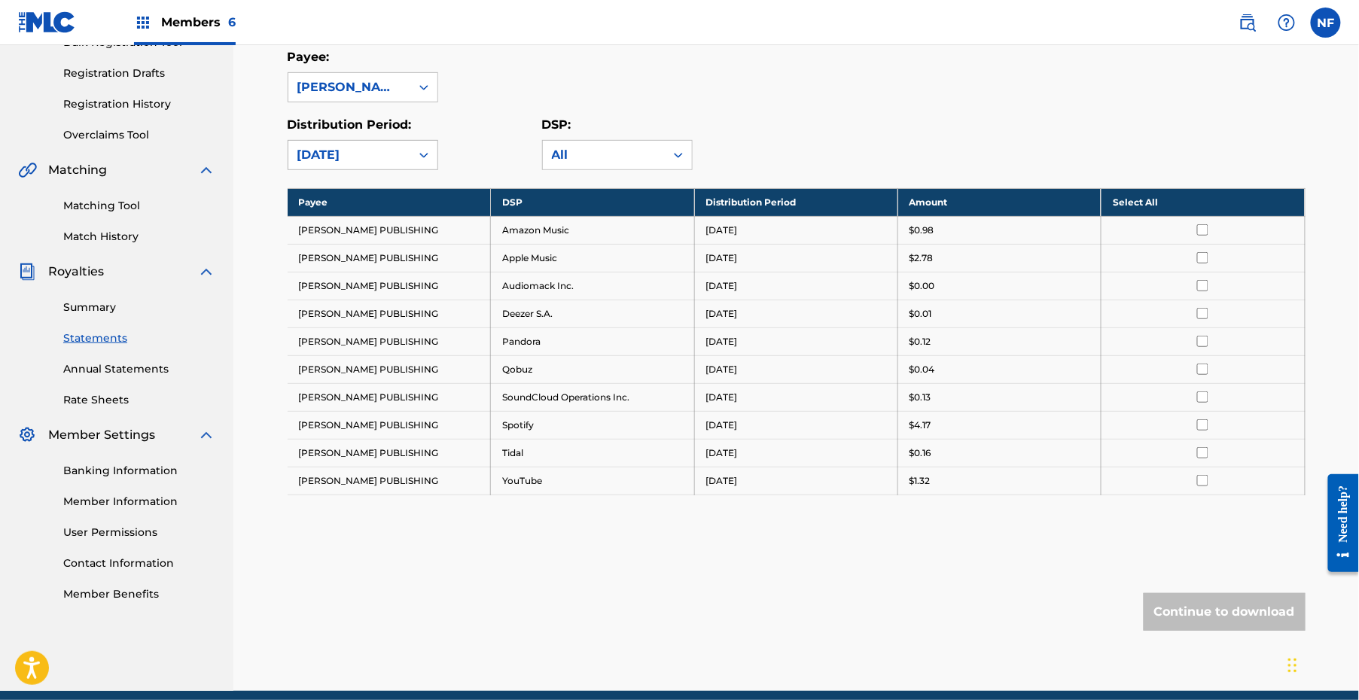
click at [343, 157] on div "[DATE]" at bounding box center [349, 155] width 104 height 18
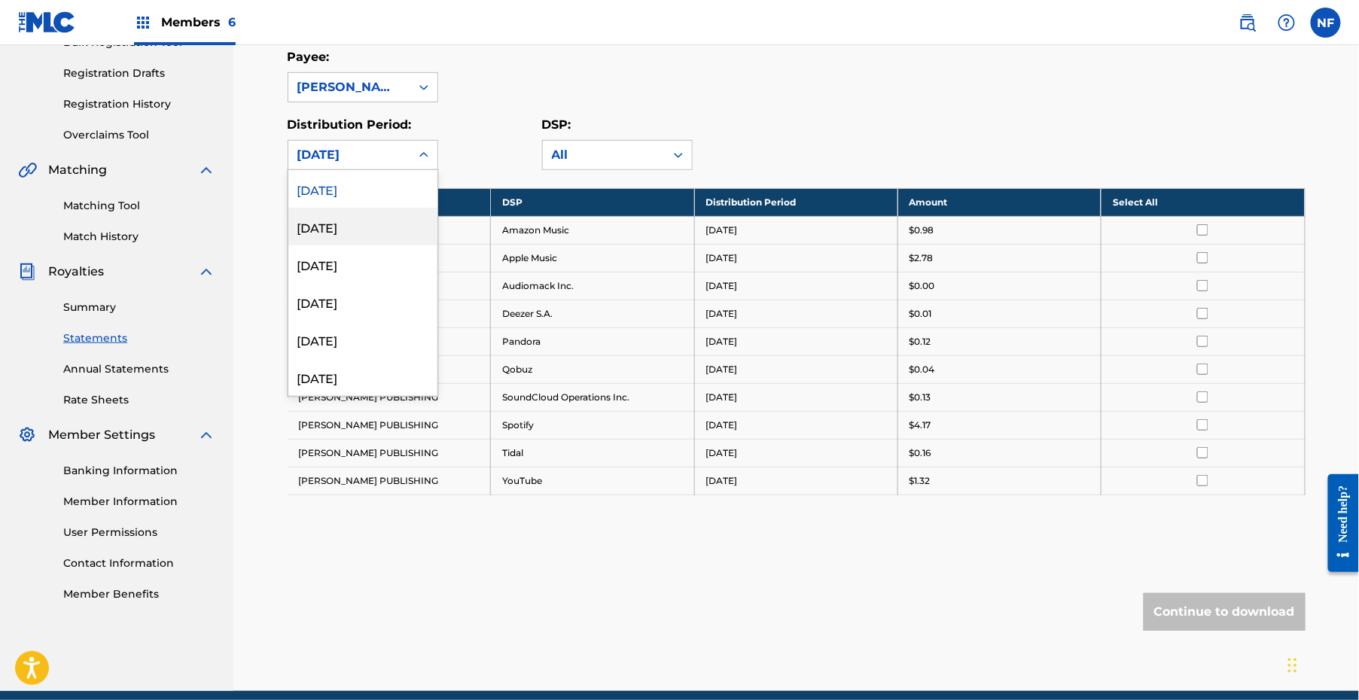
click at [349, 224] on div "[DATE]" at bounding box center [362, 227] width 149 height 38
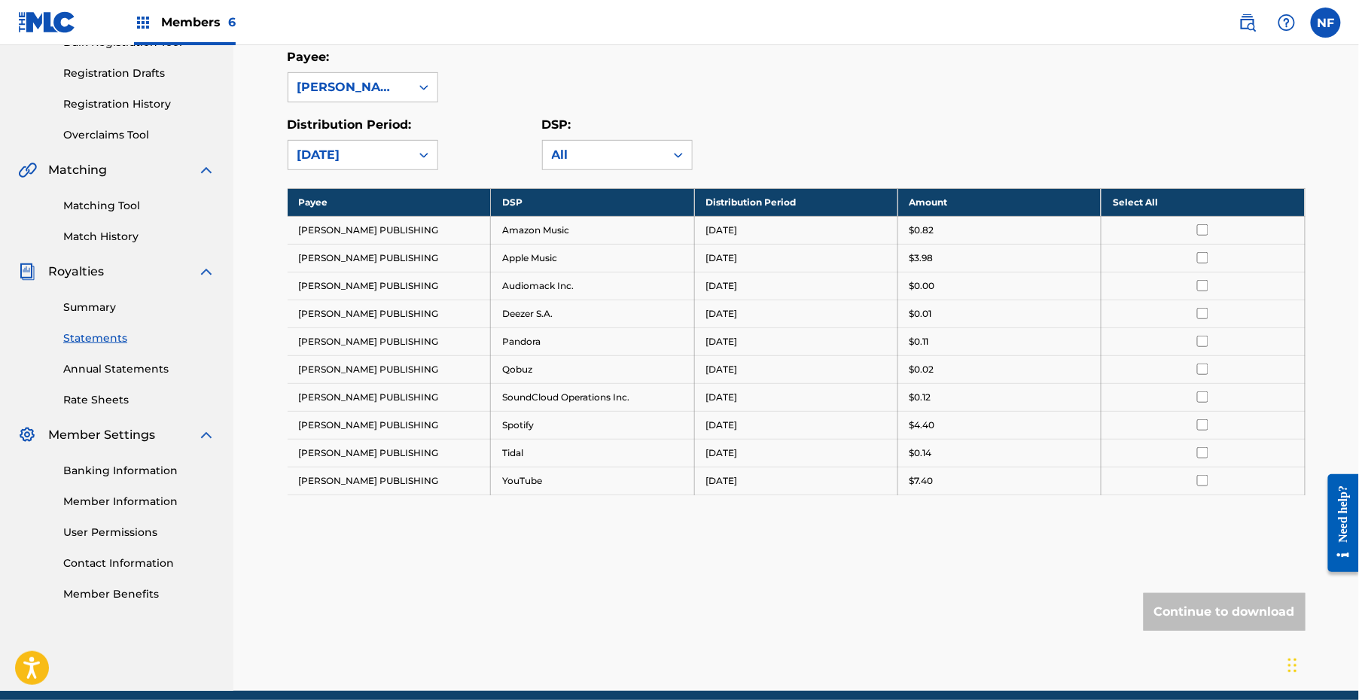
click at [349, 156] on div "[DATE]" at bounding box center [349, 155] width 104 height 18
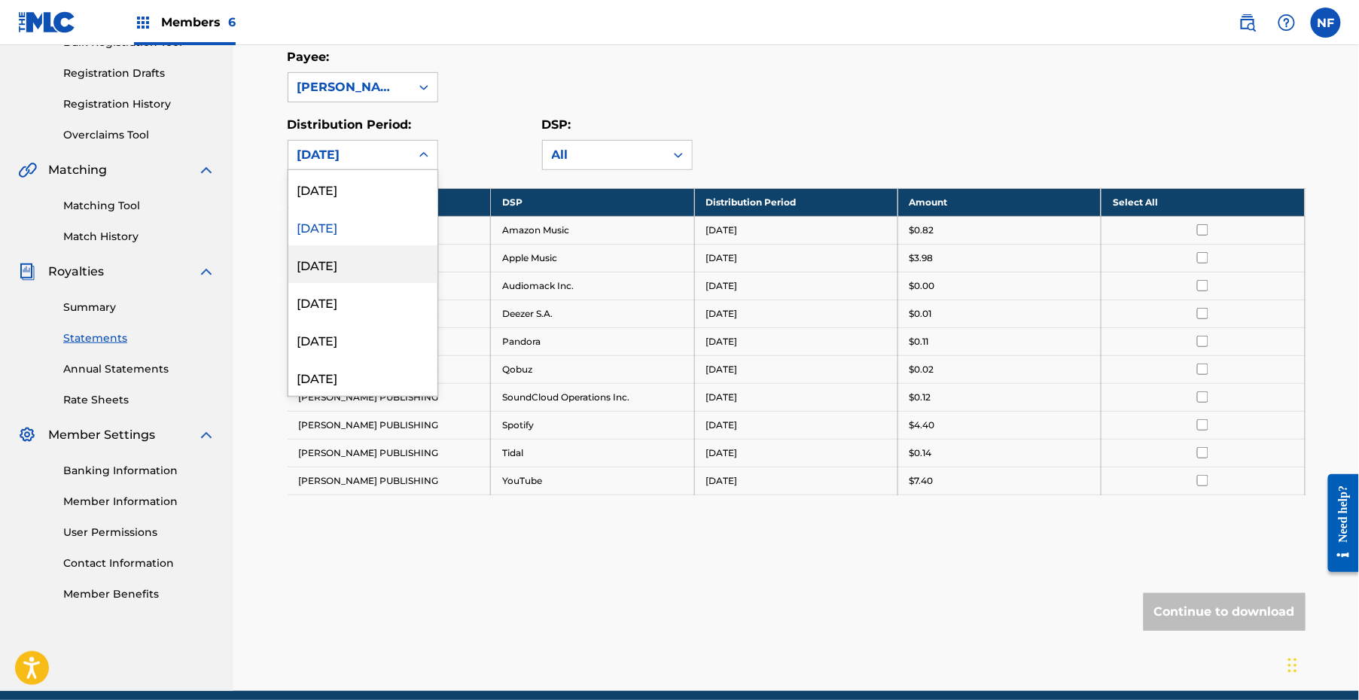
click at [357, 268] on div "[DATE]" at bounding box center [362, 264] width 149 height 38
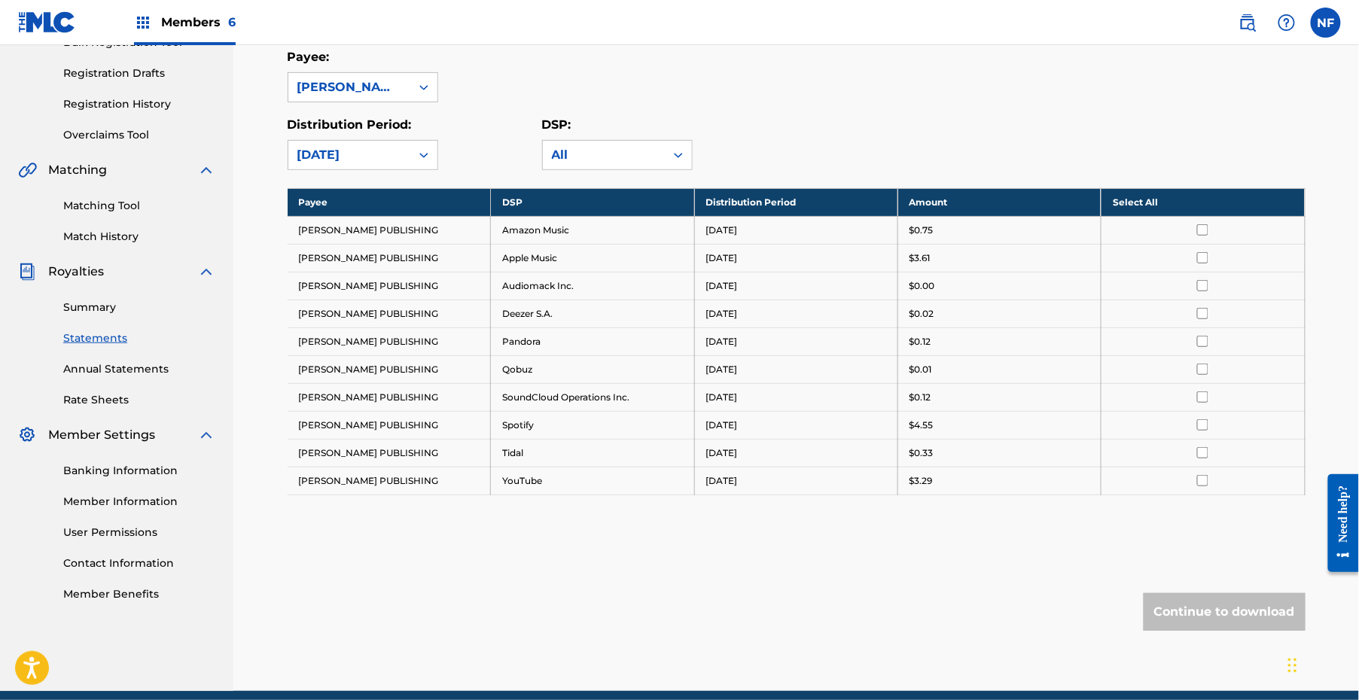
click at [357, 168] on div "option [DATE], selected. [DATE]" at bounding box center [363, 155] width 151 height 30
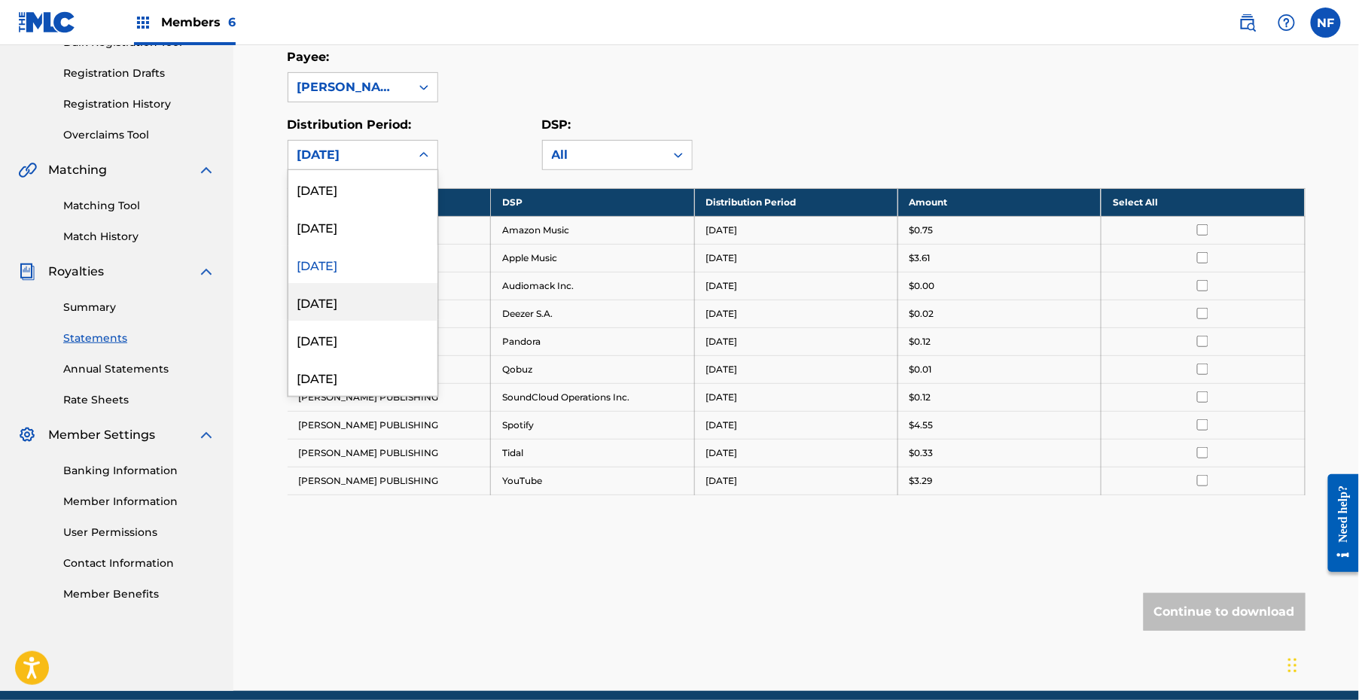
click at [356, 305] on div "[DATE]" at bounding box center [362, 302] width 149 height 38
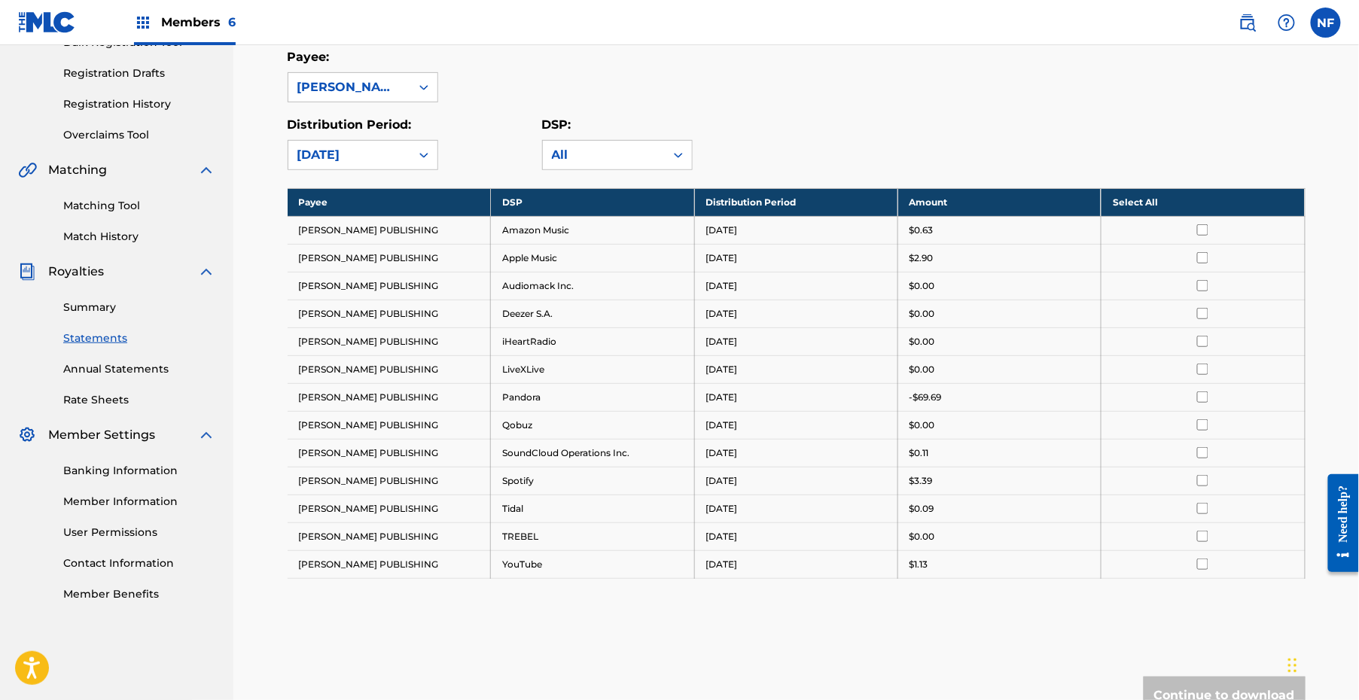
click at [367, 165] on div "[DATE]" at bounding box center [349, 155] width 122 height 29
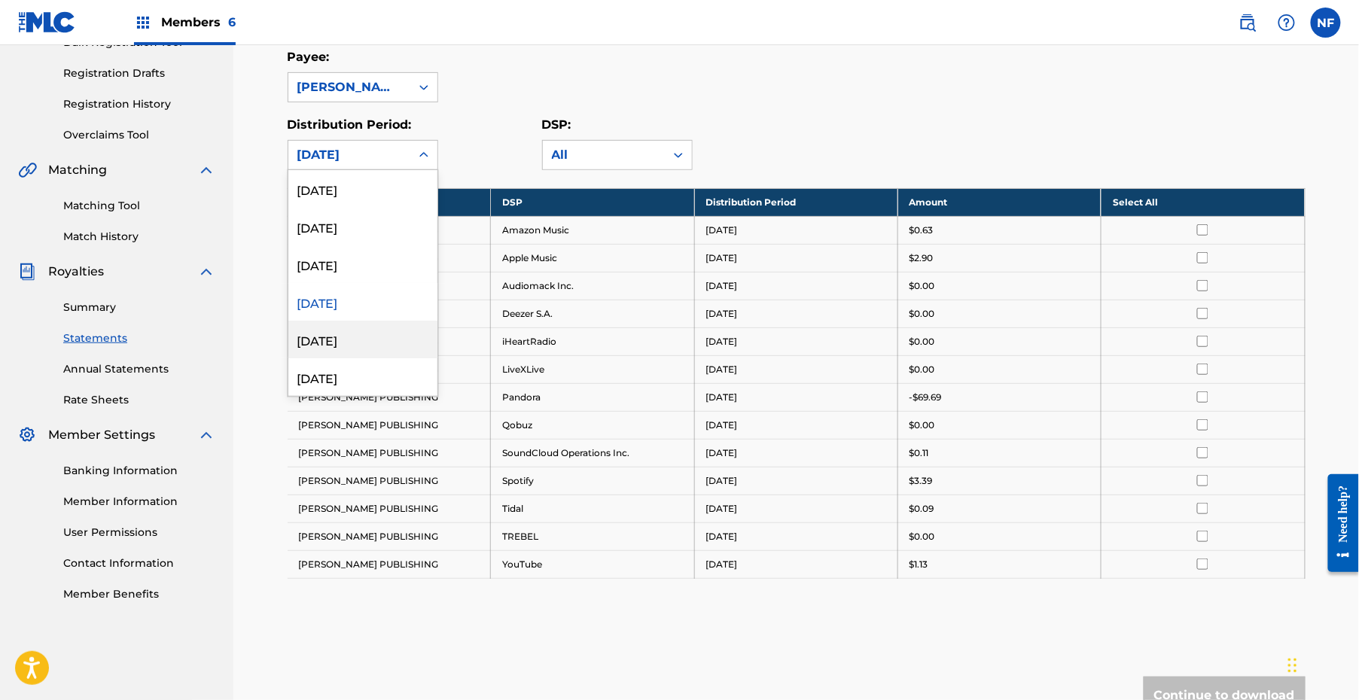
click at [326, 341] on div "[DATE]" at bounding box center [362, 340] width 149 height 38
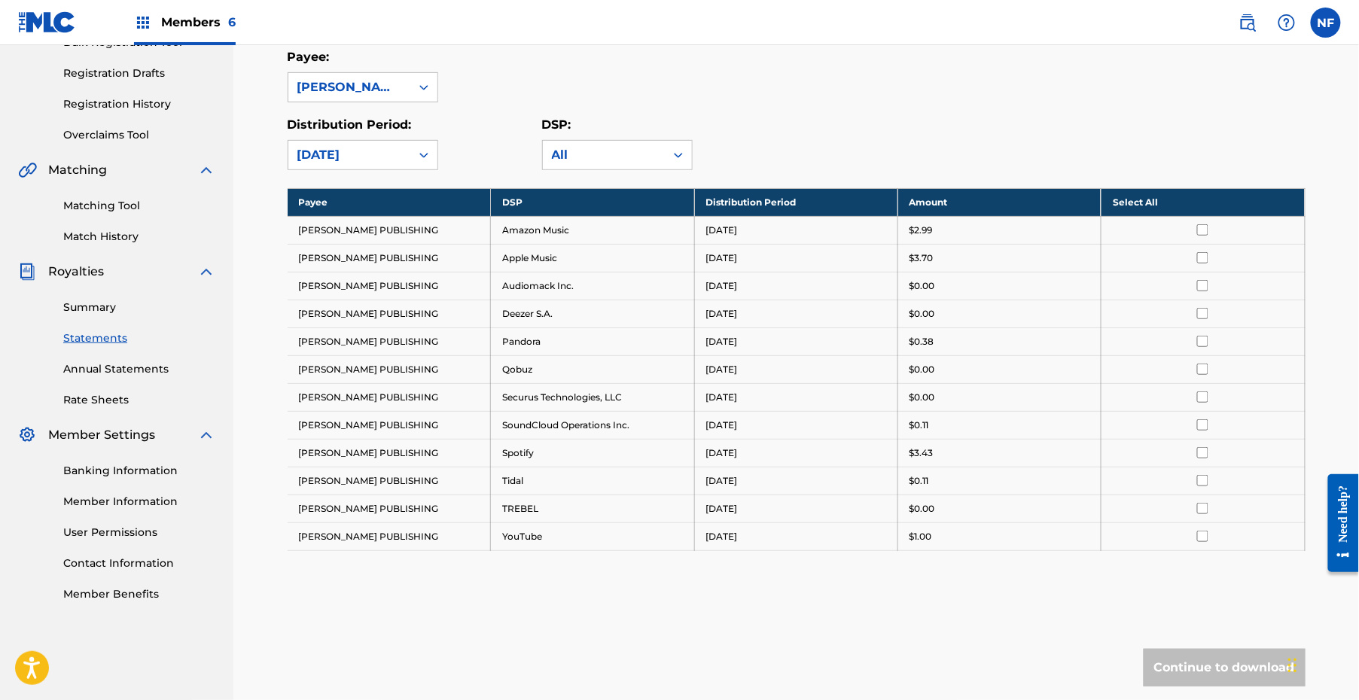
click at [365, 151] on div "[DATE]" at bounding box center [349, 155] width 104 height 18
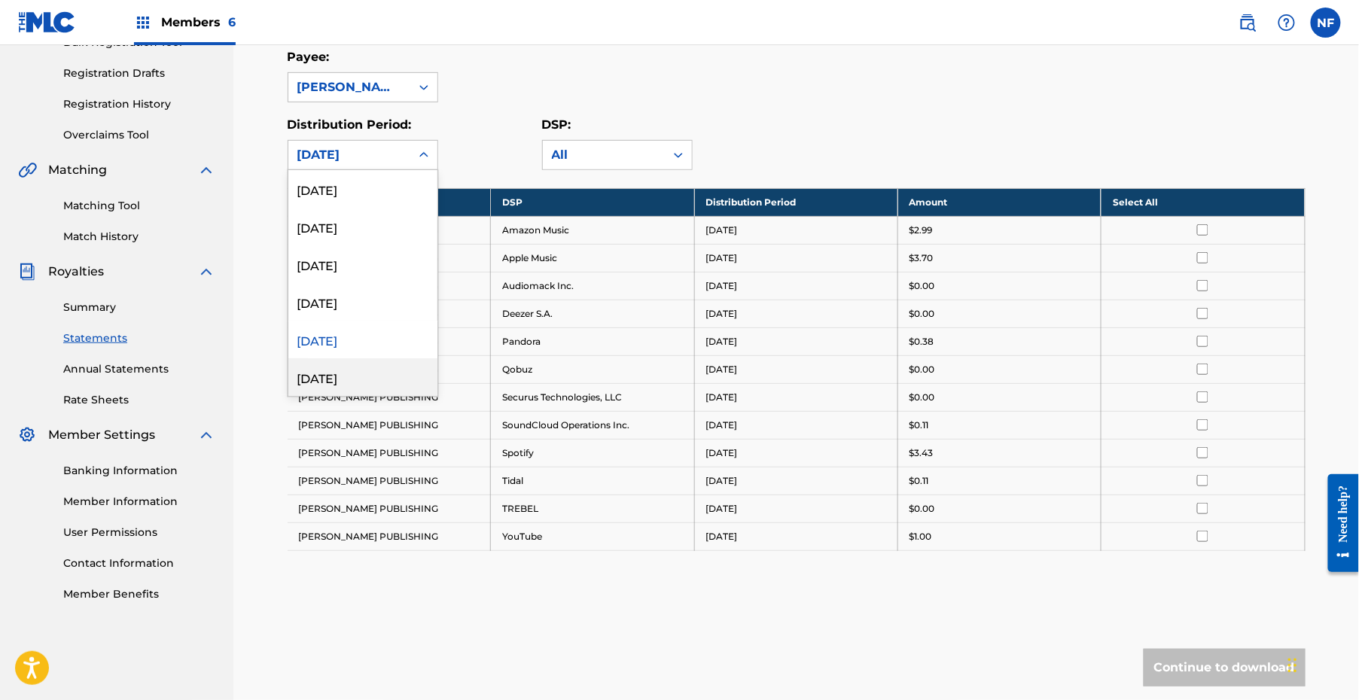
click at [379, 367] on div "[DATE]" at bounding box center [362, 377] width 149 height 38
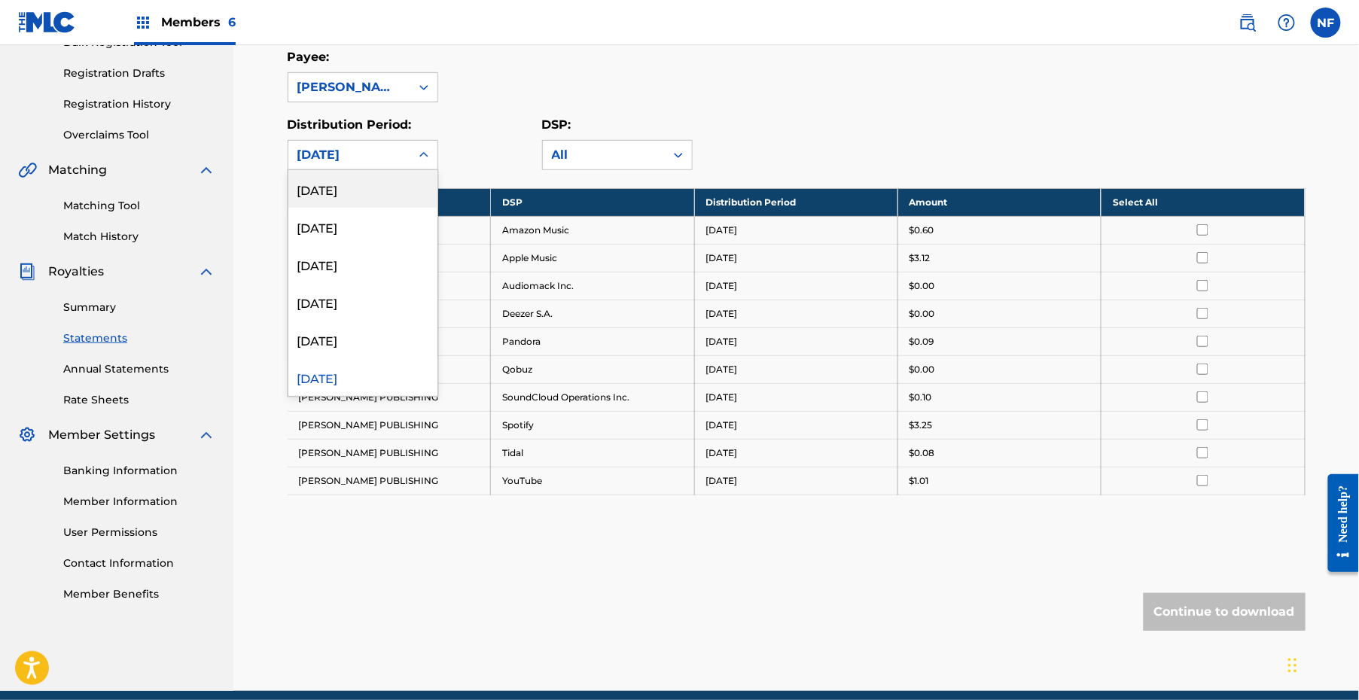
click at [381, 154] on div "[DATE]" at bounding box center [349, 155] width 104 height 18
click at [376, 193] on div "[DATE]" at bounding box center [362, 189] width 149 height 38
click at [385, 151] on div "[DATE]" at bounding box center [349, 155] width 104 height 18
click at [368, 224] on div "[DATE]" at bounding box center [362, 227] width 149 height 38
click at [378, 147] on div "[DATE]" at bounding box center [349, 155] width 104 height 18
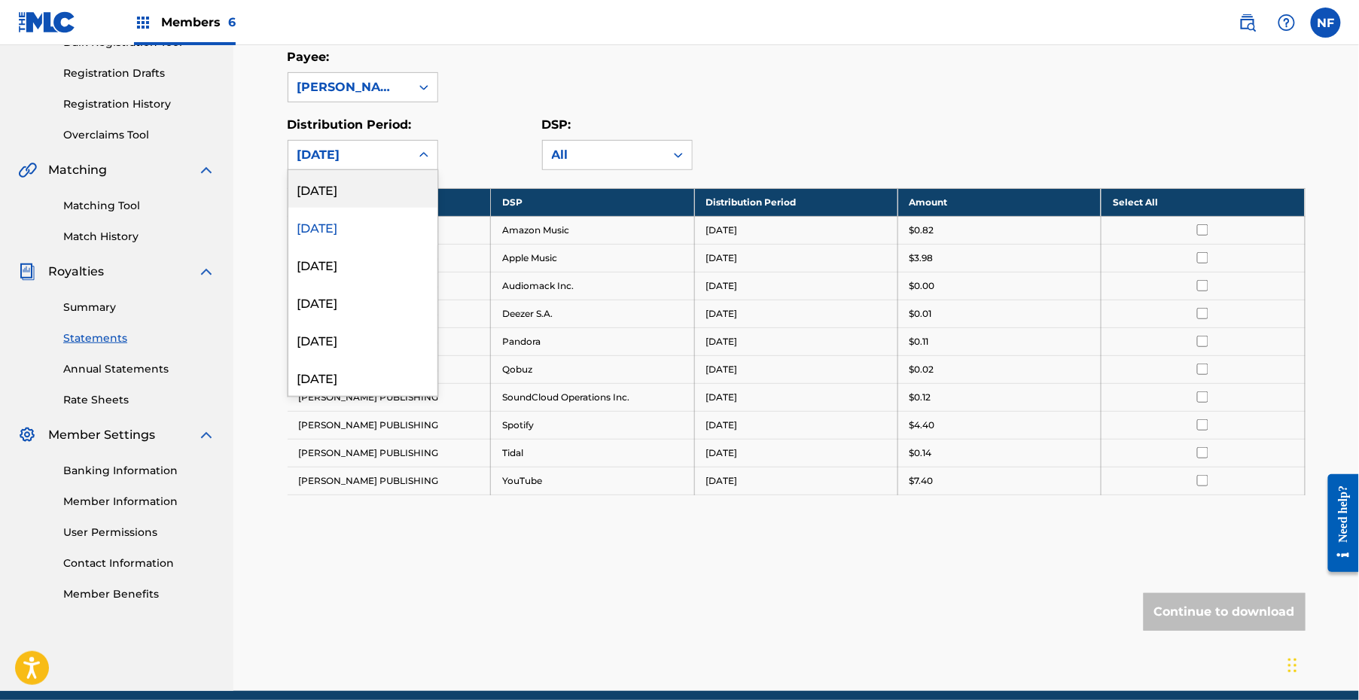
click at [369, 193] on div "[DATE]" at bounding box center [362, 189] width 149 height 38
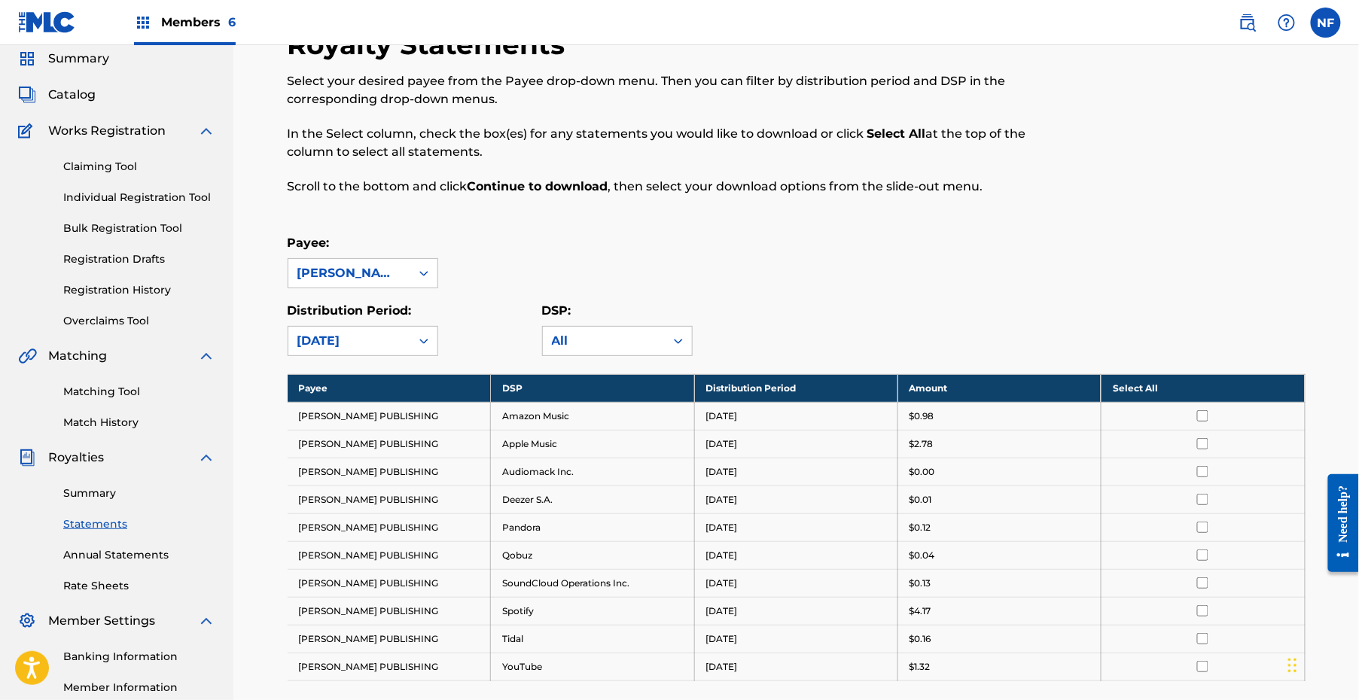
scroll to position [0, 0]
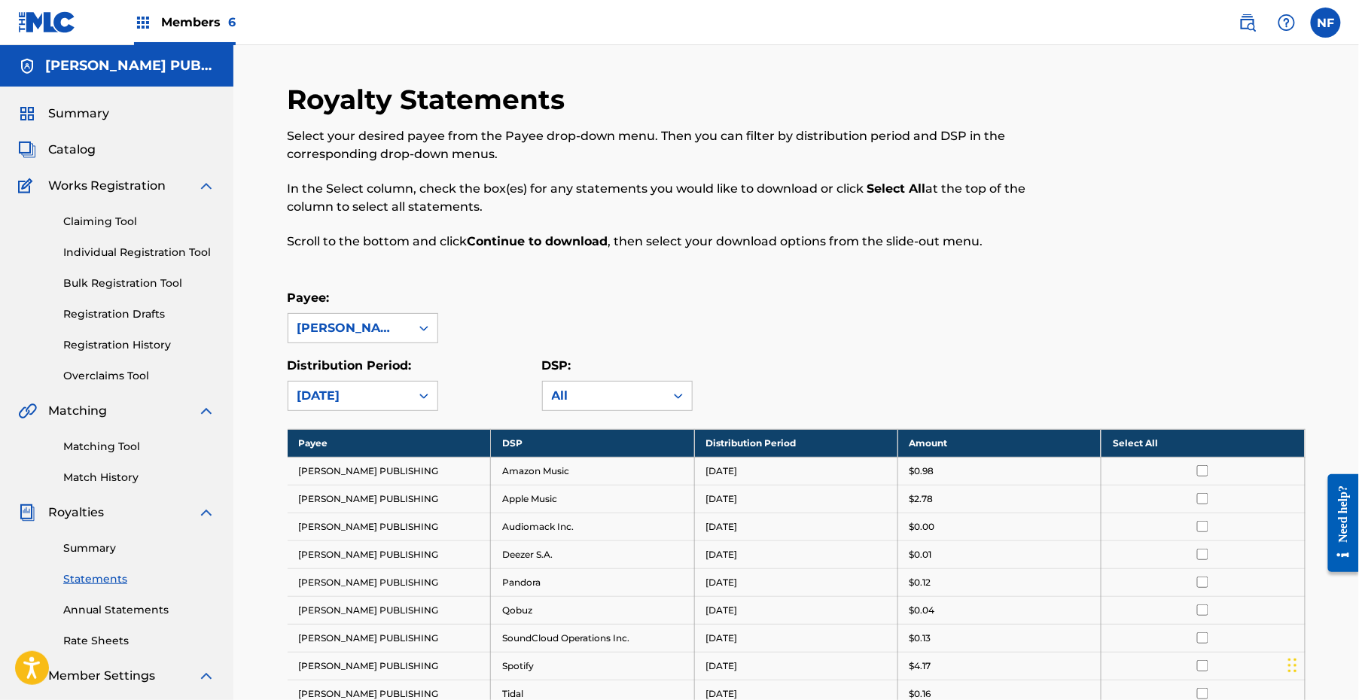
click at [134, 345] on link "Registration History" at bounding box center [139, 345] width 152 height 16
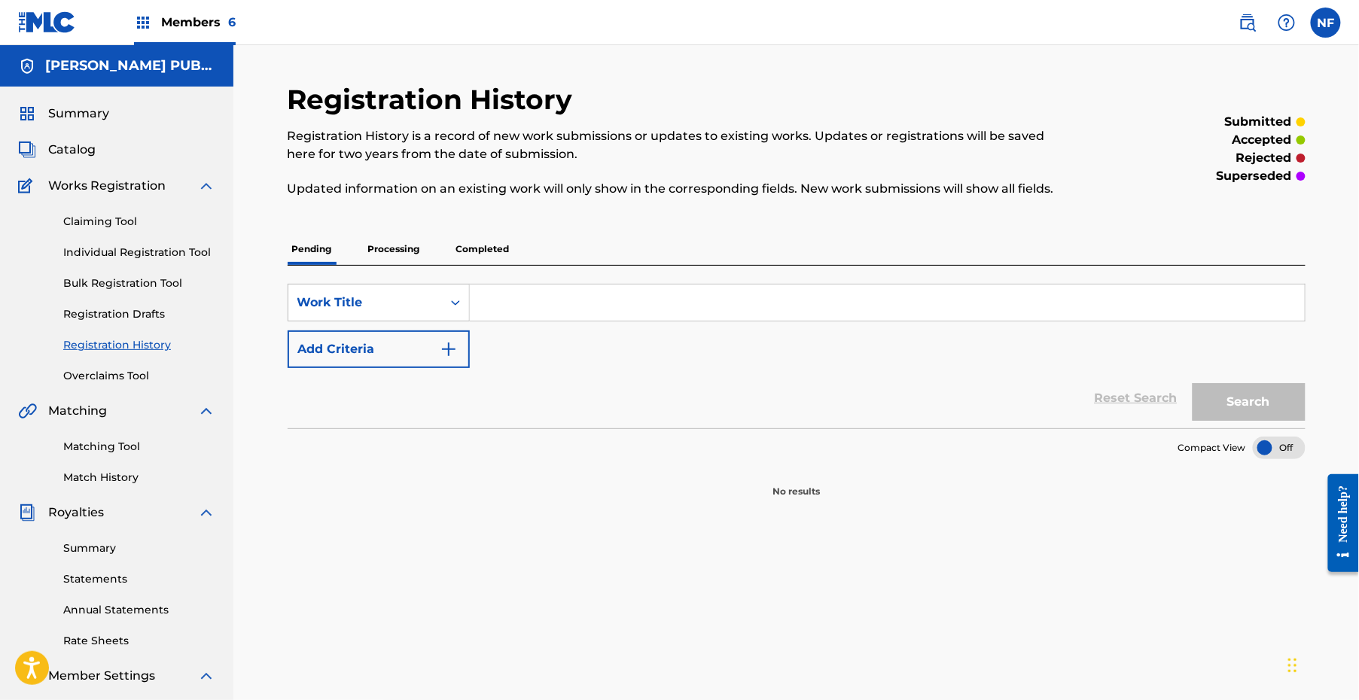
click at [392, 250] on p "Processing" at bounding box center [394, 249] width 61 height 32
click at [484, 229] on div "Registration History Registration History is a record of new work submissions o…" at bounding box center [797, 291] width 1018 height 416
click at [484, 244] on p "Completed" at bounding box center [483, 249] width 62 height 32
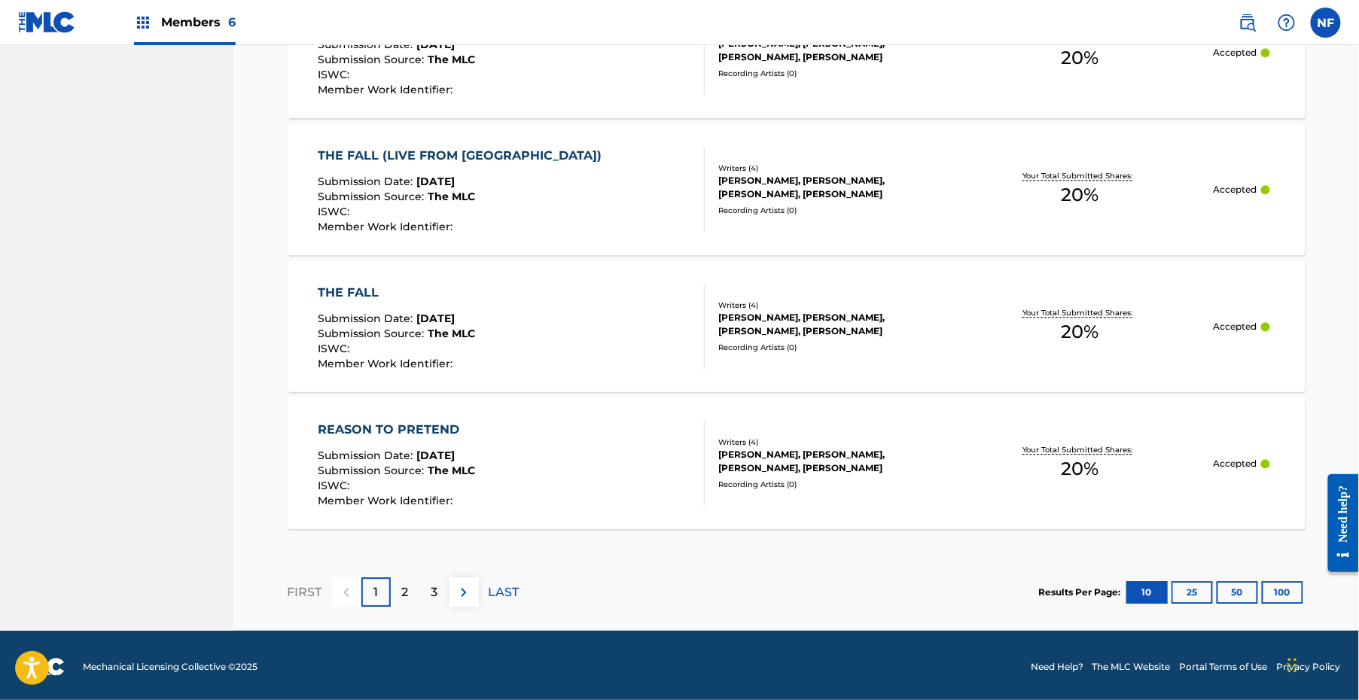
scroll to position [1366, 0]
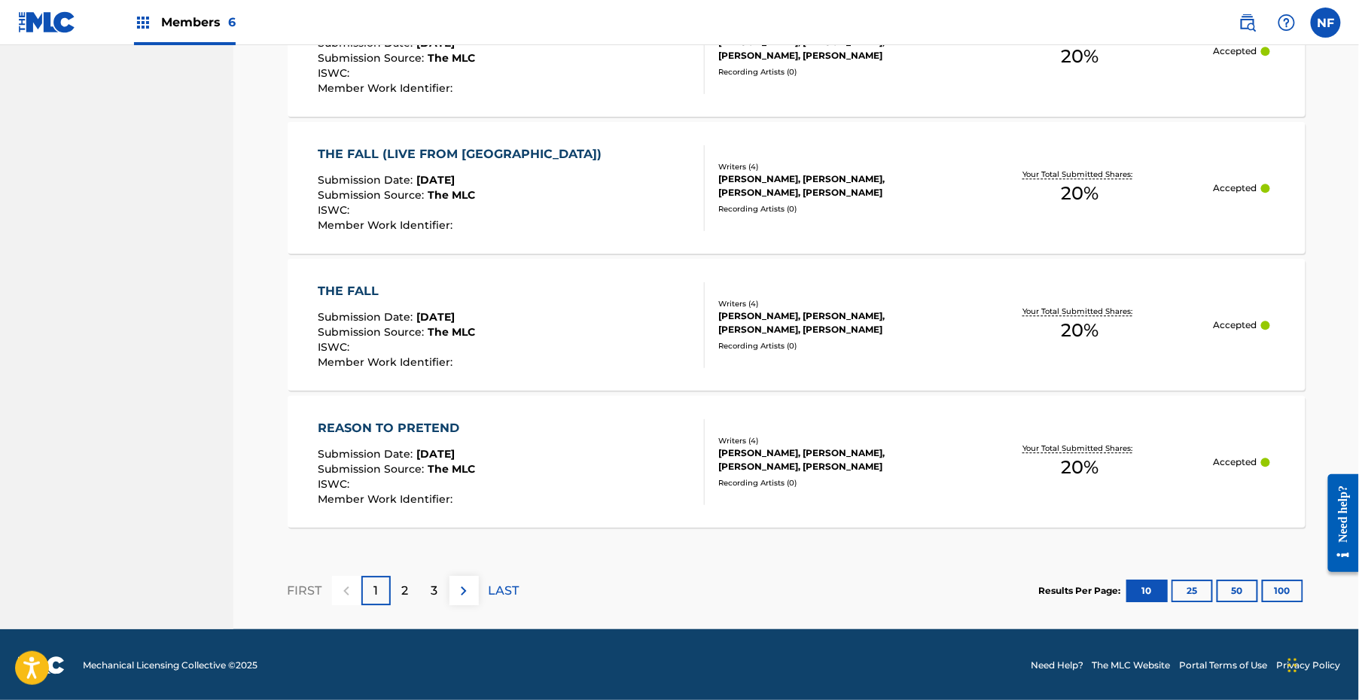
click at [406, 583] on p "2" at bounding box center [405, 591] width 7 height 18
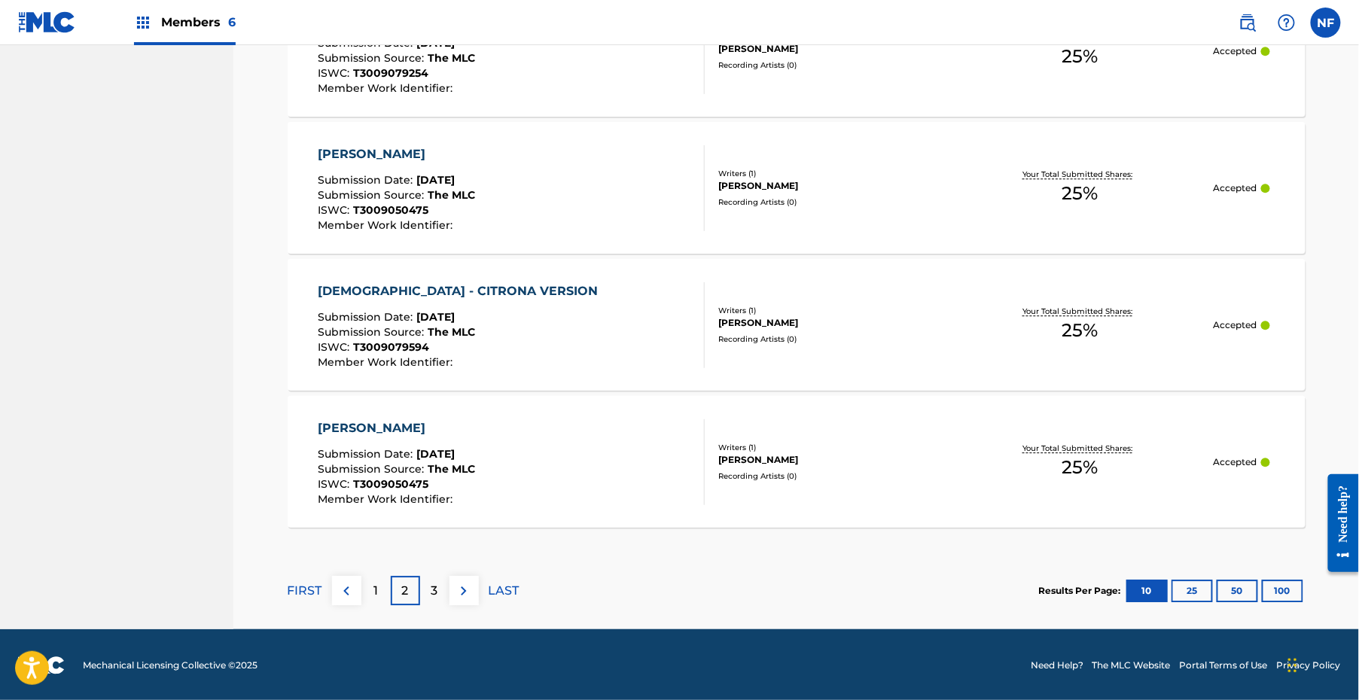
click at [431, 593] on p "3" at bounding box center [434, 591] width 7 height 18
click at [435, 595] on p "4" at bounding box center [435, 591] width 8 height 18
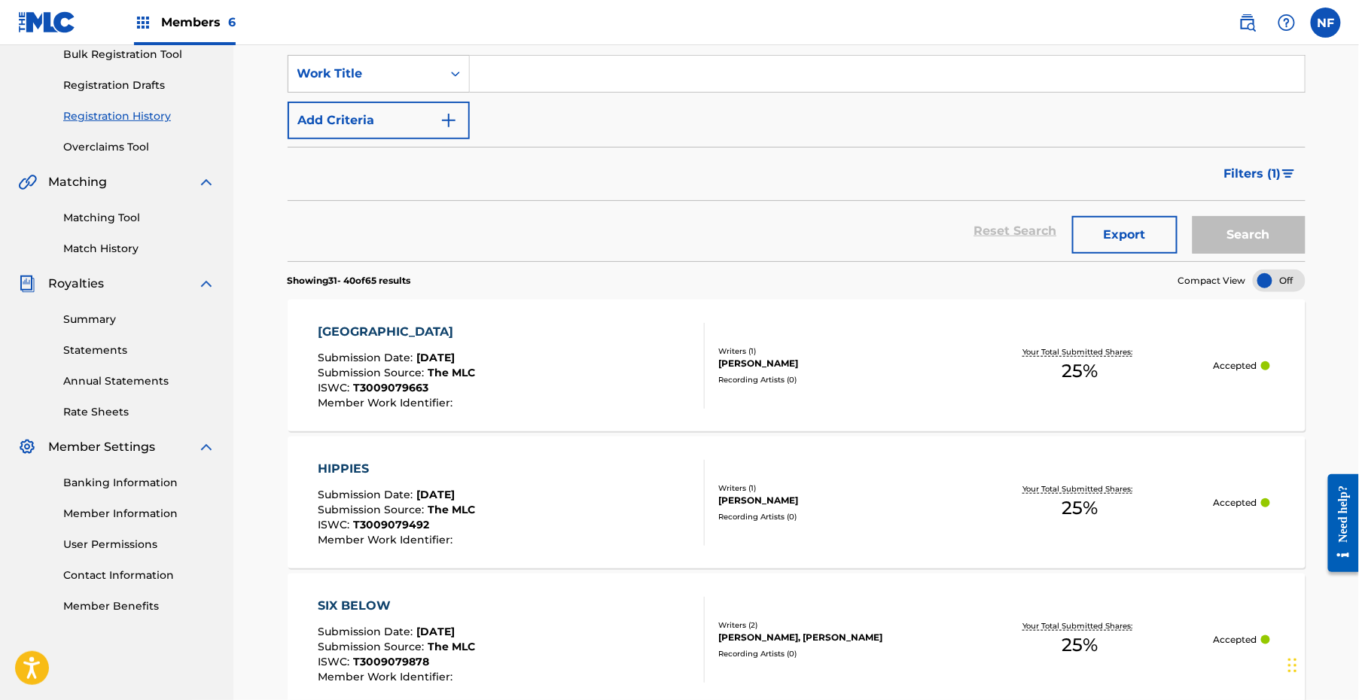
scroll to position [230, 0]
click at [365, 476] on div "HIPPIES Submission Date : [DATE] Submission Source : The MLC ISWC : T3009079492…" at bounding box center [396, 501] width 157 height 86
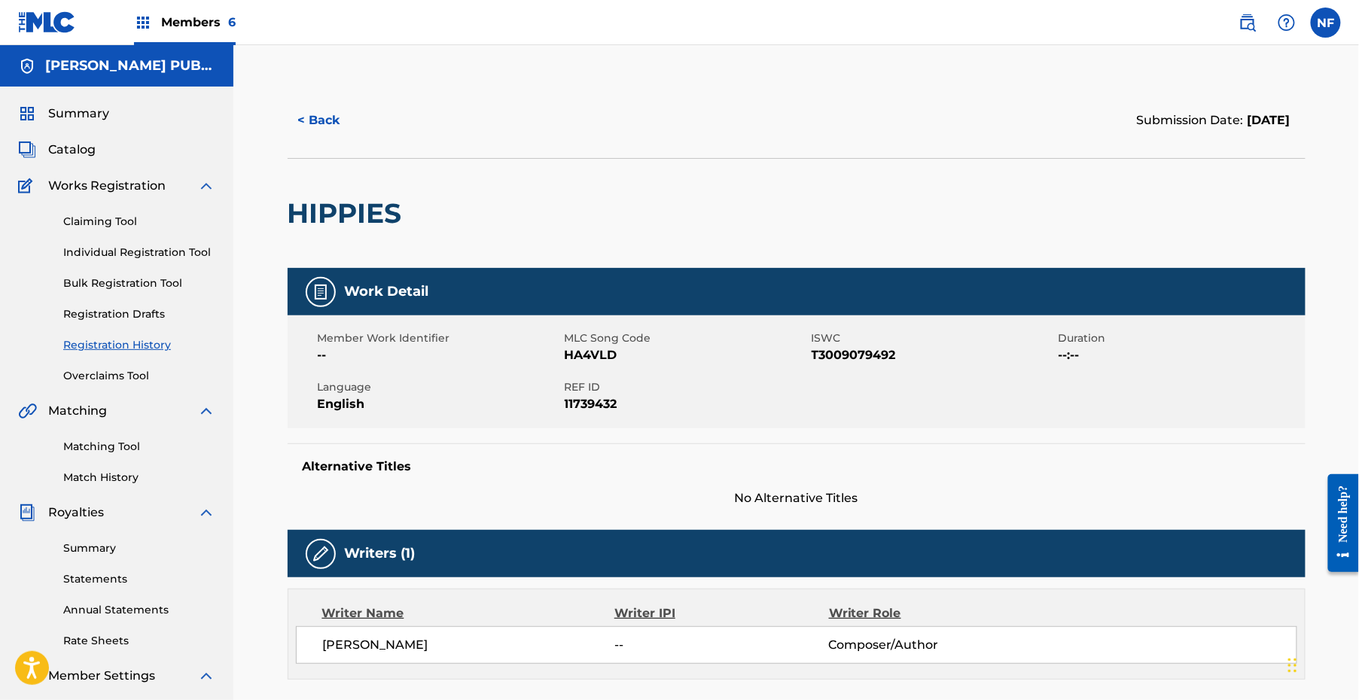
click at [313, 137] on button "< Back" at bounding box center [333, 121] width 90 height 38
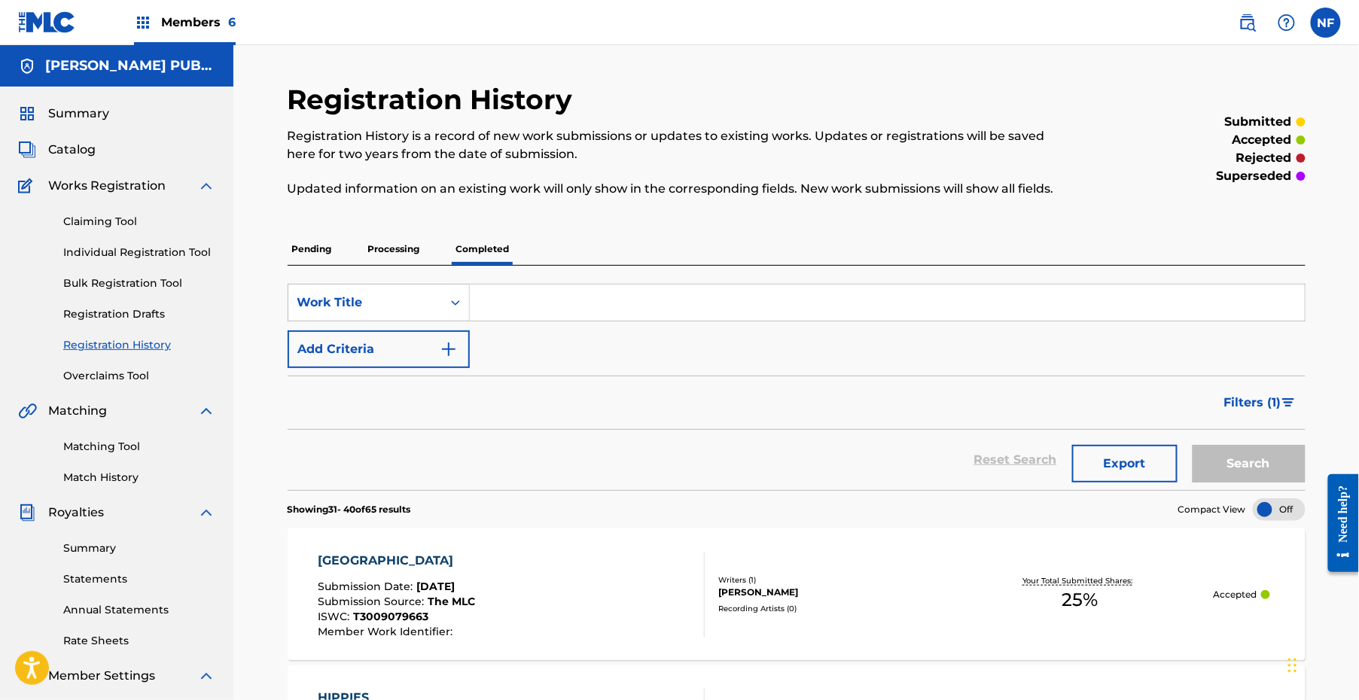
click at [145, 22] on img at bounding box center [143, 23] width 18 height 18
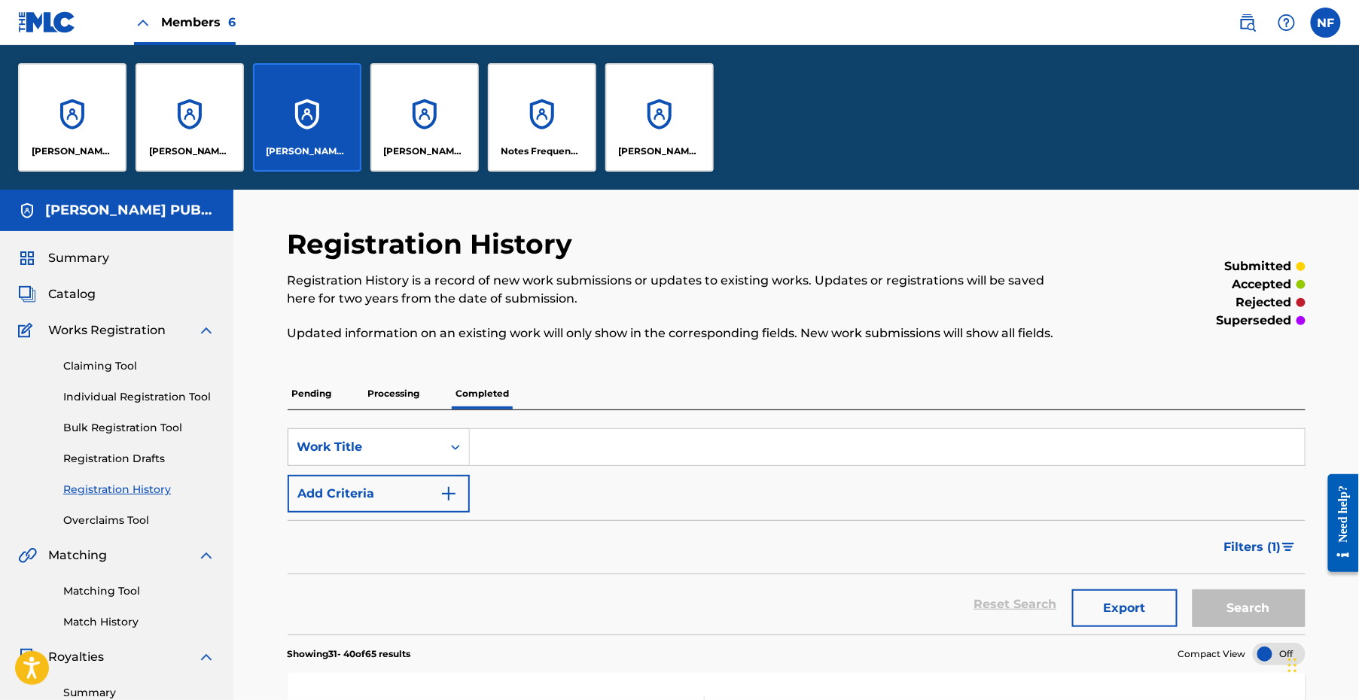
click at [71, 123] on div "[PERSON_NAME] PUBLISHING" at bounding box center [72, 117] width 108 height 108
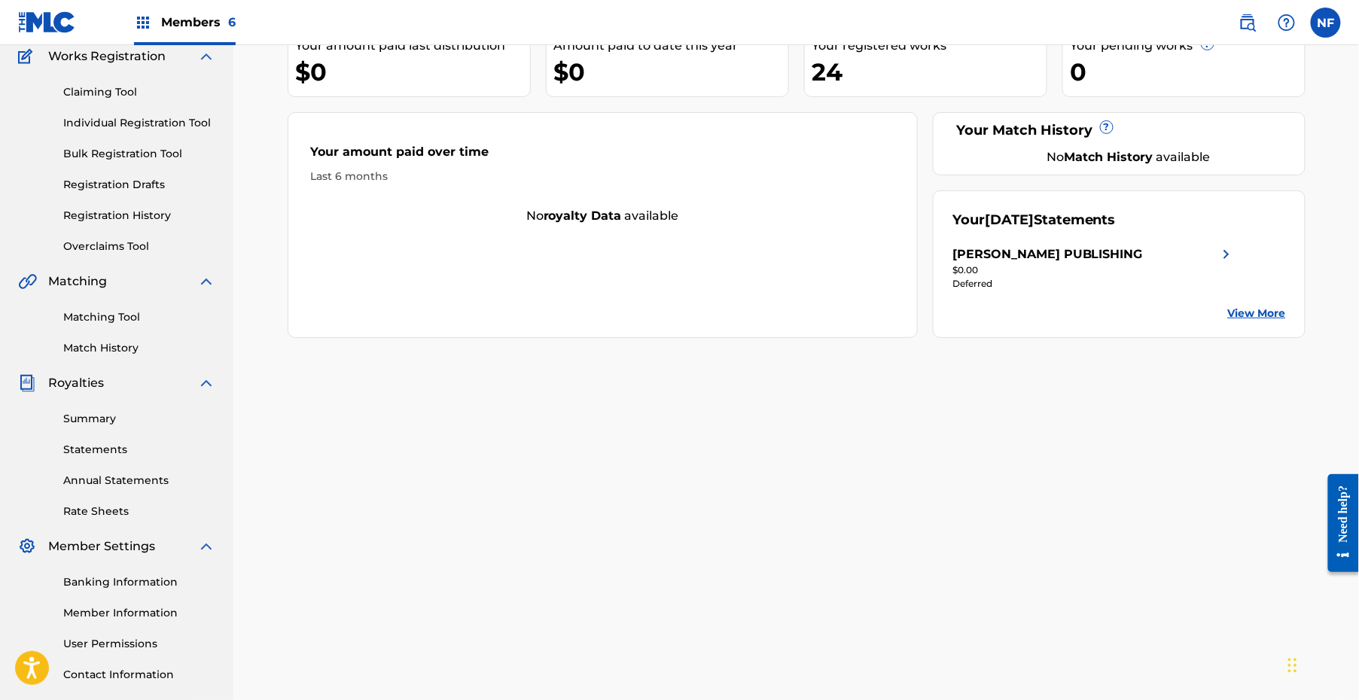
scroll to position [139, 0]
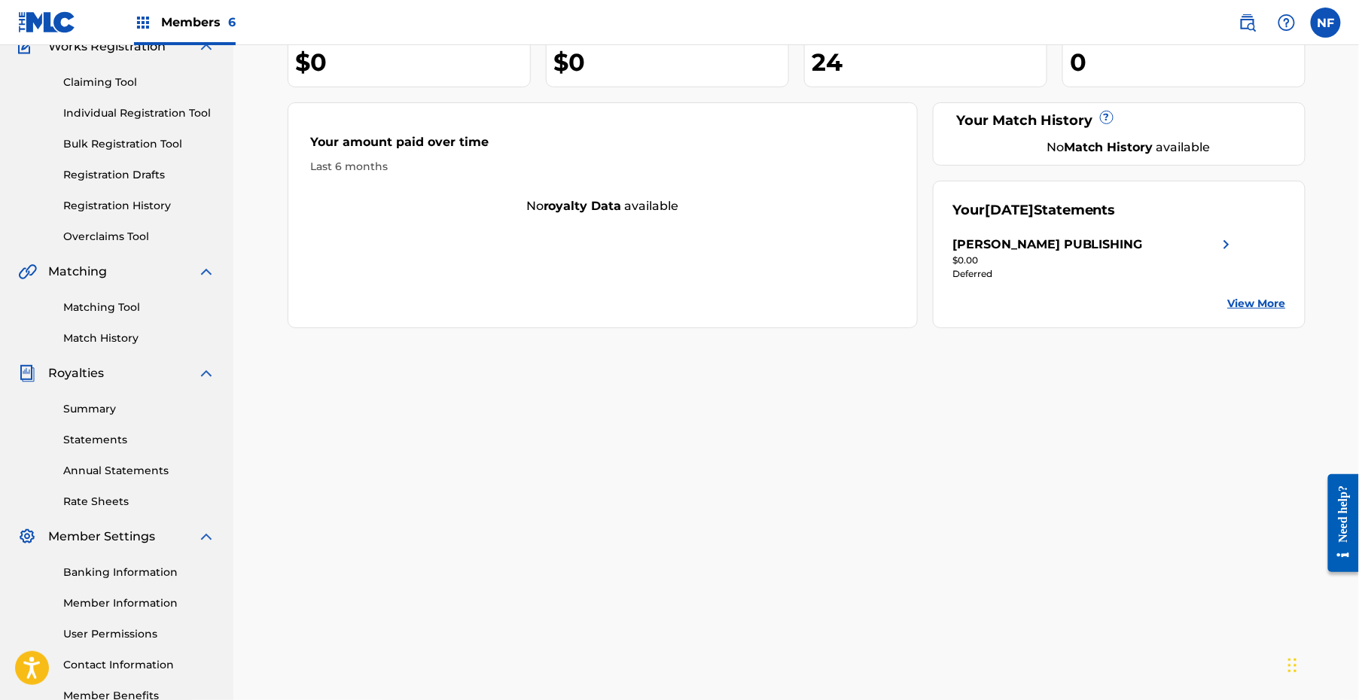
click at [96, 417] on div "Summary Statements Annual Statements Rate Sheets" at bounding box center [116, 445] width 197 height 127
click at [96, 403] on link "Summary" at bounding box center [139, 409] width 152 height 16
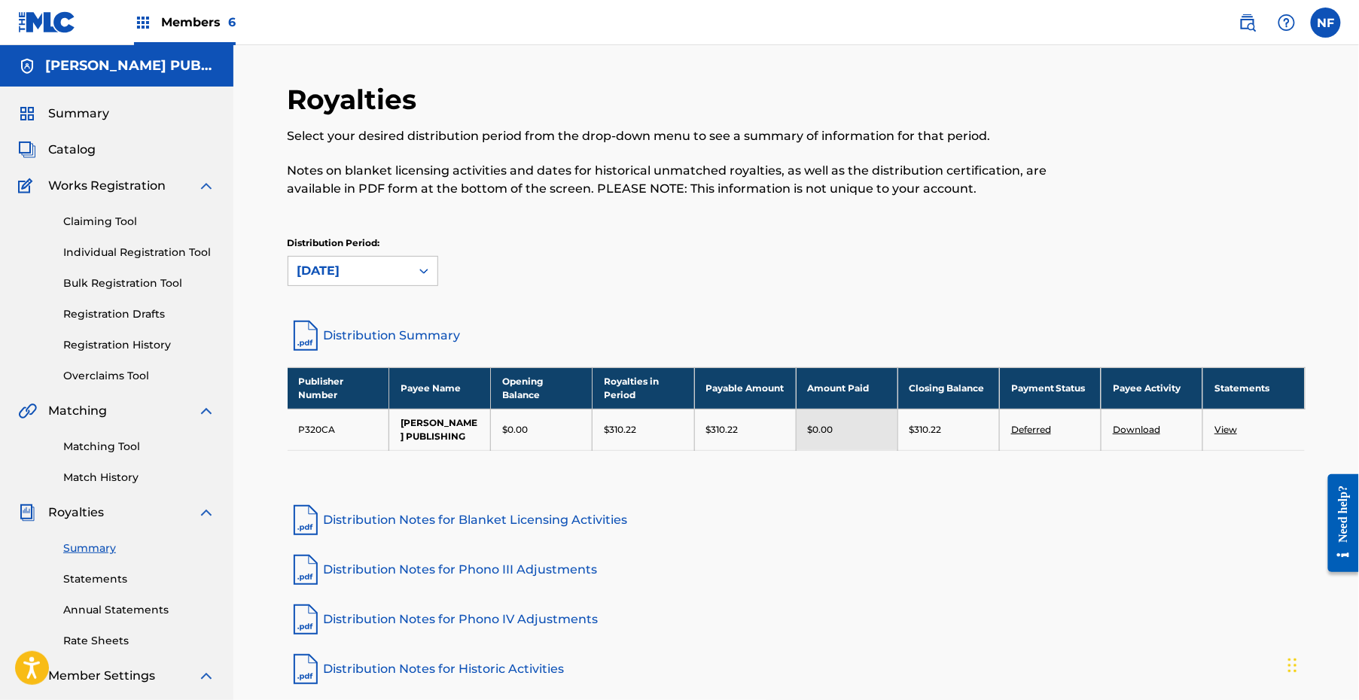
click at [80, 587] on div "Summary Statements Annual Statements Rate Sheets" at bounding box center [116, 585] width 197 height 127
click at [80, 580] on link "Statements" at bounding box center [139, 579] width 152 height 16
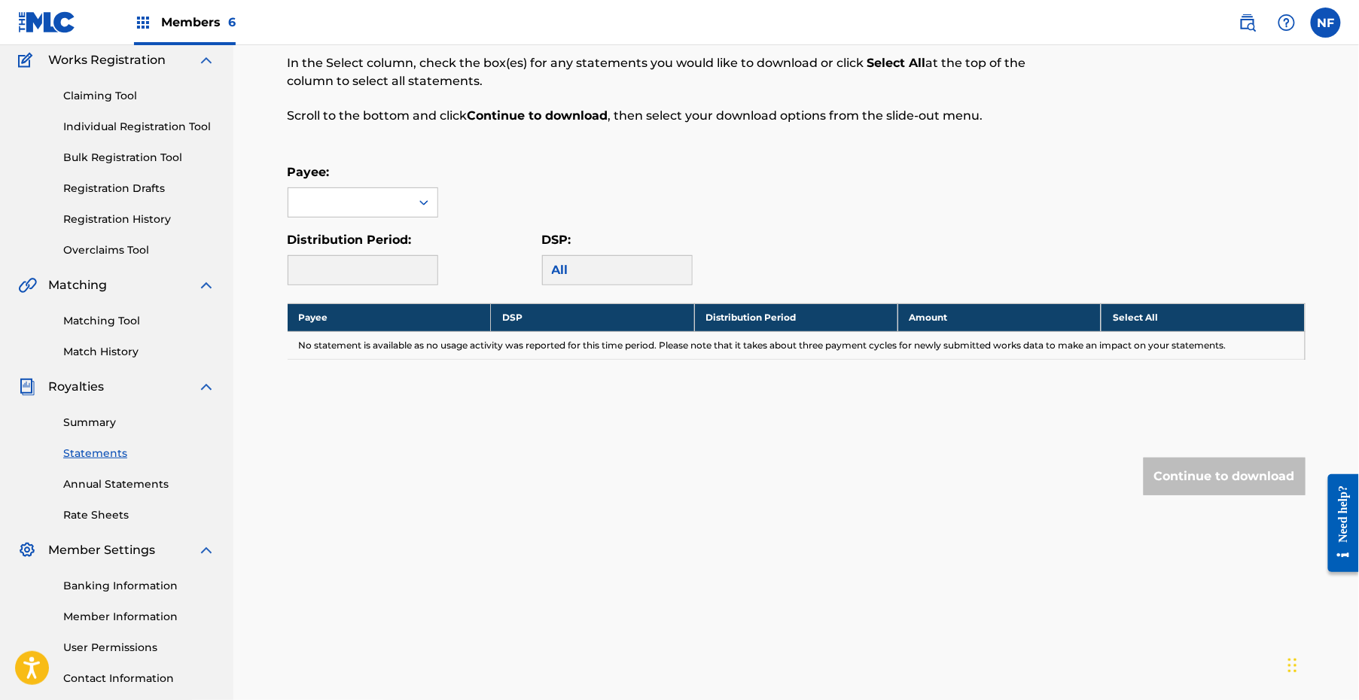
scroll to position [190, 0]
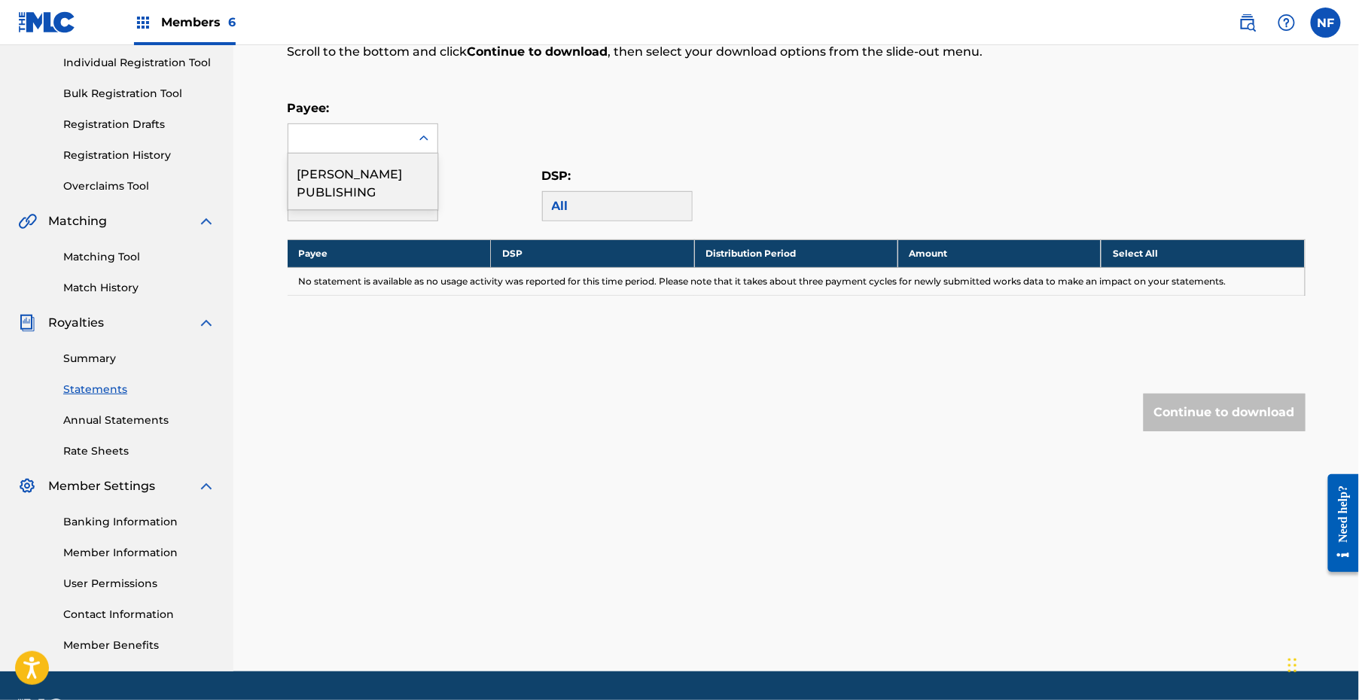
click at [404, 147] on div at bounding box center [349, 138] width 122 height 29
click at [406, 185] on div "[PERSON_NAME] PUBLISHING" at bounding box center [362, 182] width 149 height 56
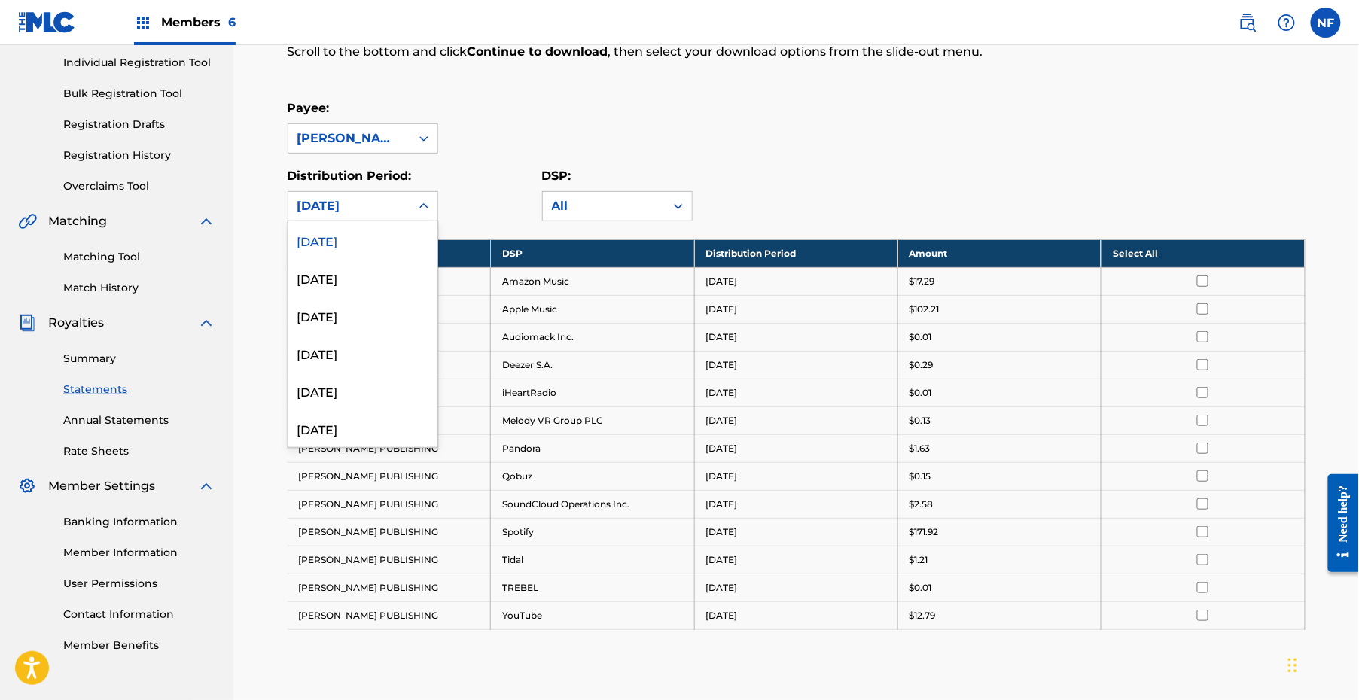
click at [403, 205] on div "[DATE]" at bounding box center [349, 206] width 122 height 29
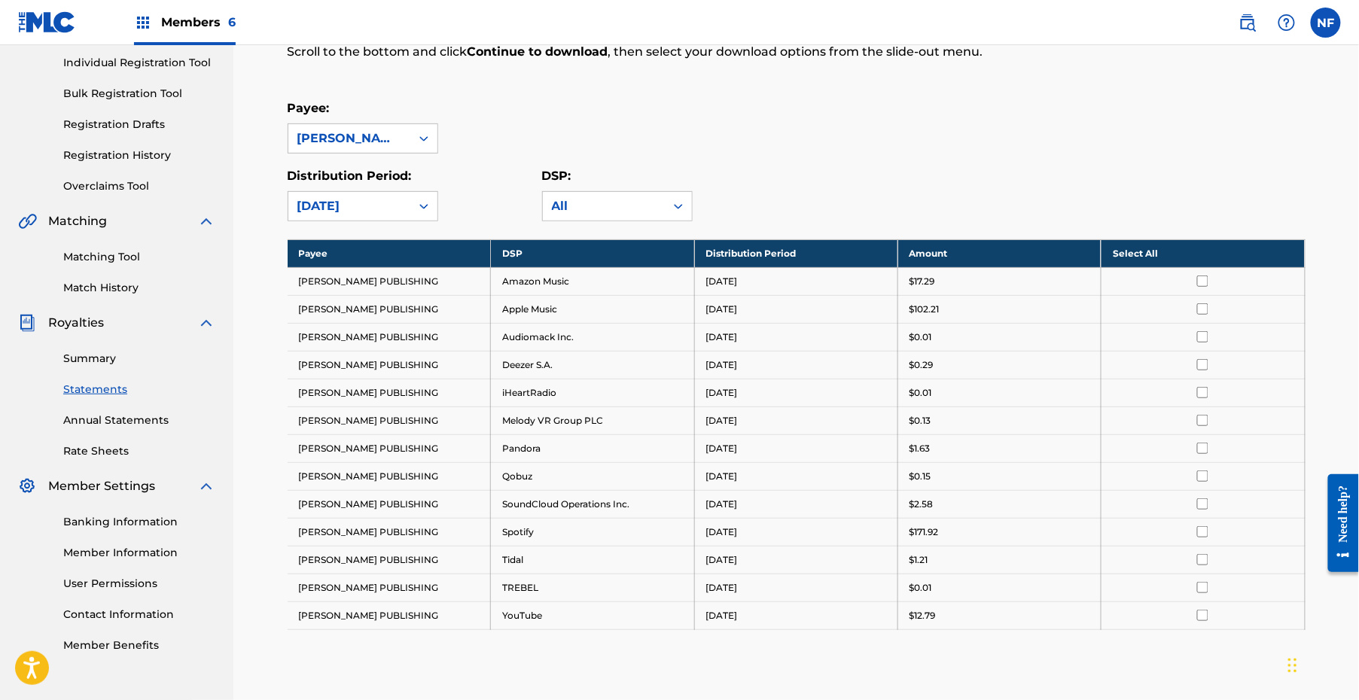
click at [1013, 253] on th "Select All" at bounding box center [1202, 253] width 203 height 28
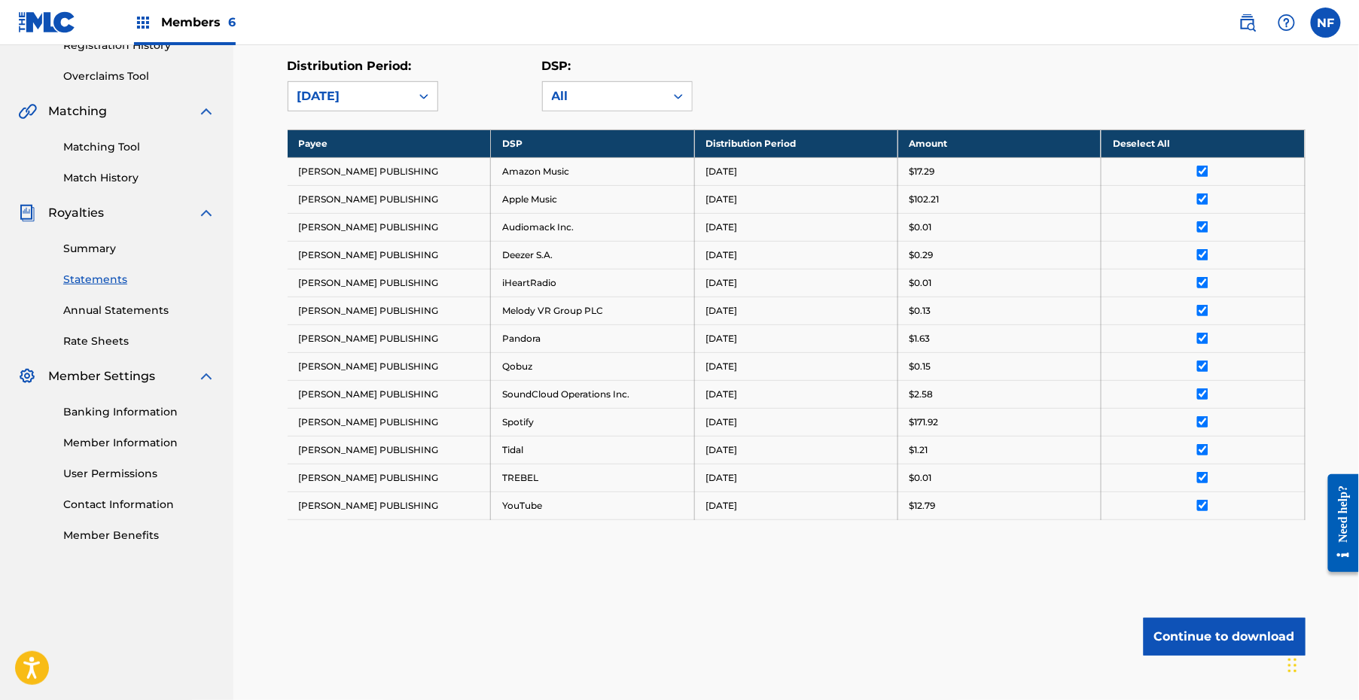
scroll to position [314, 0]
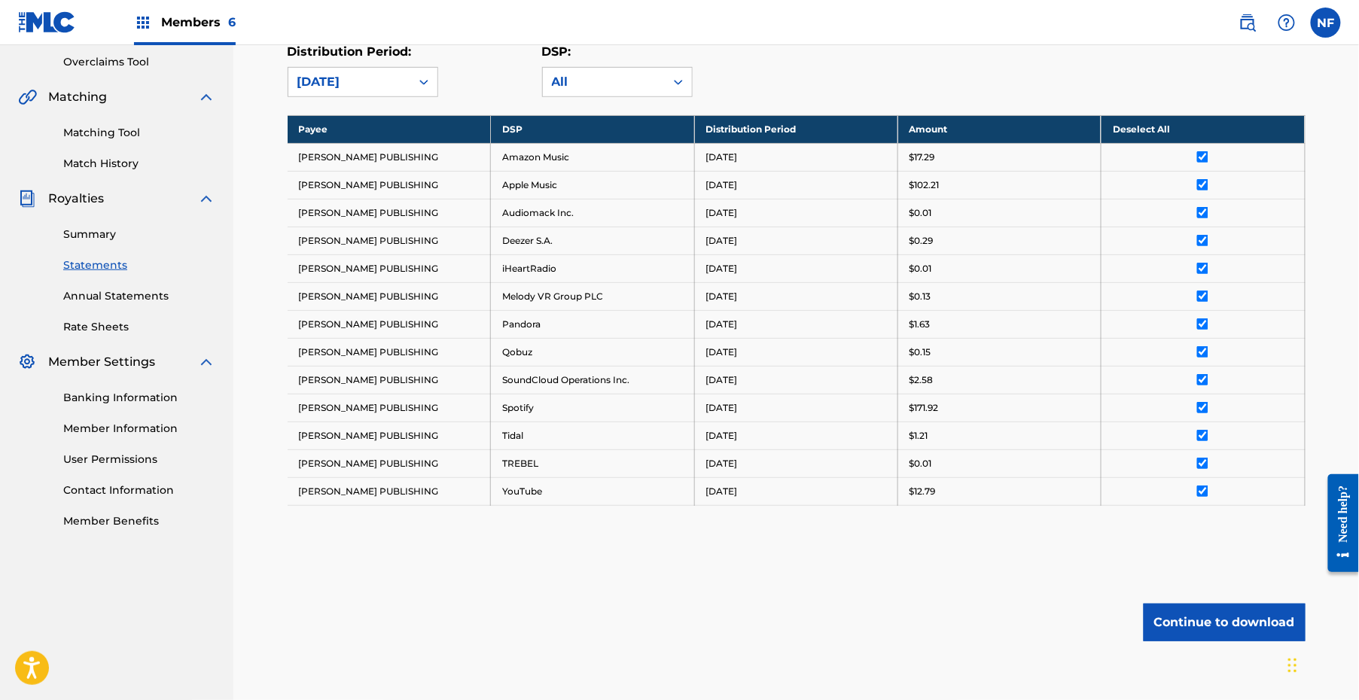
click at [1013, 614] on button "Continue to download" at bounding box center [1224, 623] width 162 height 38
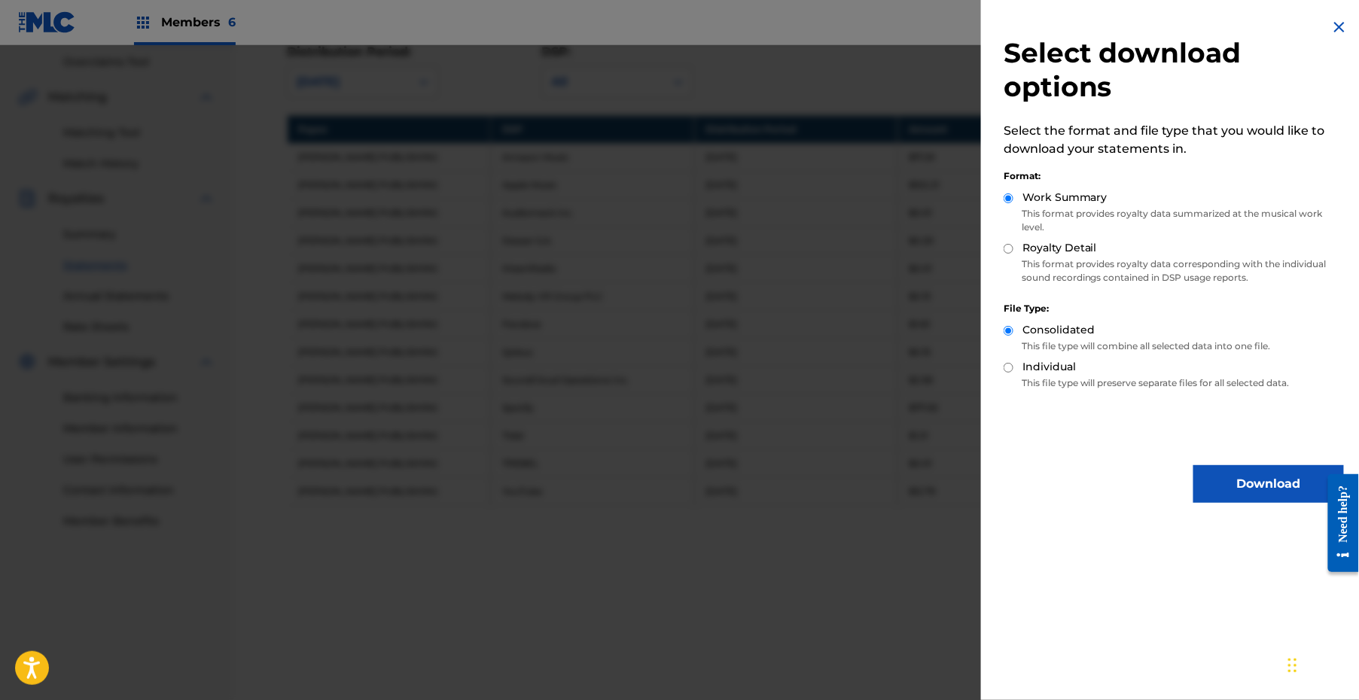
click at [1009, 247] on input "Royalty Detail" at bounding box center [1008, 249] width 10 height 10
radio input "true"
click at [1013, 496] on button "Download" at bounding box center [1268, 484] width 151 height 38
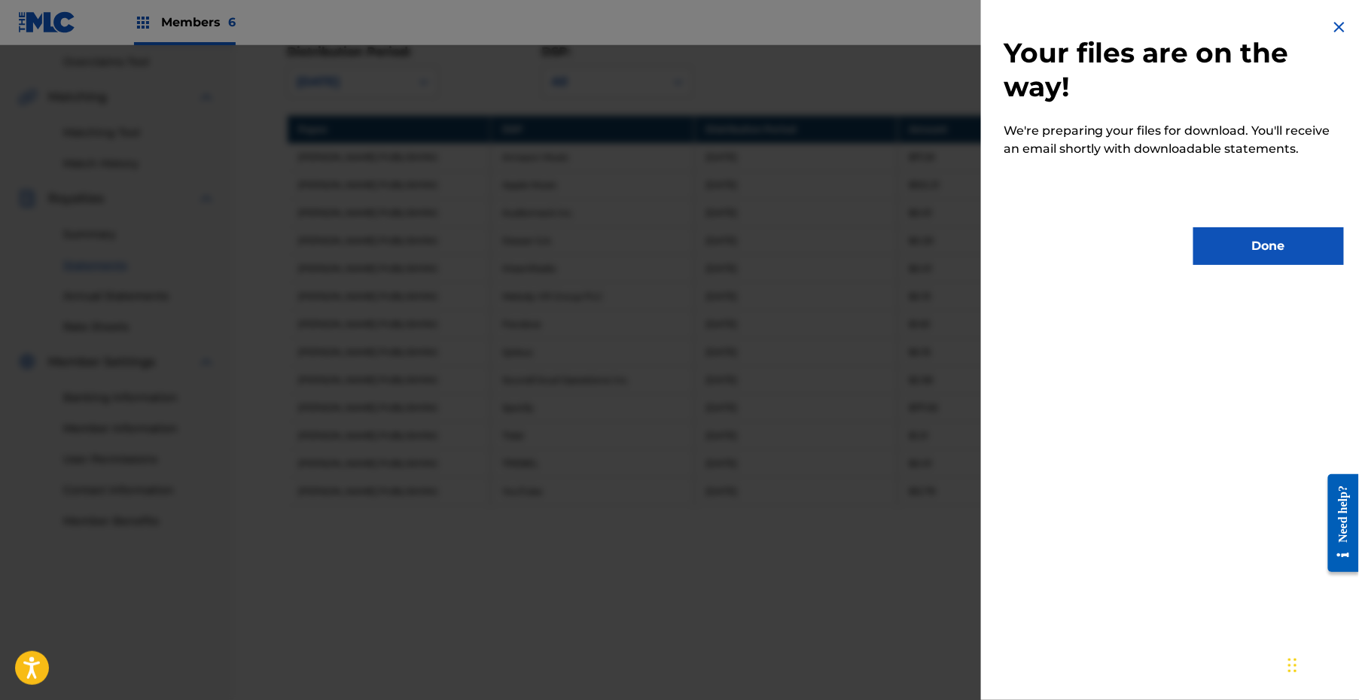
click at [1013, 236] on button "Done" at bounding box center [1268, 246] width 151 height 38
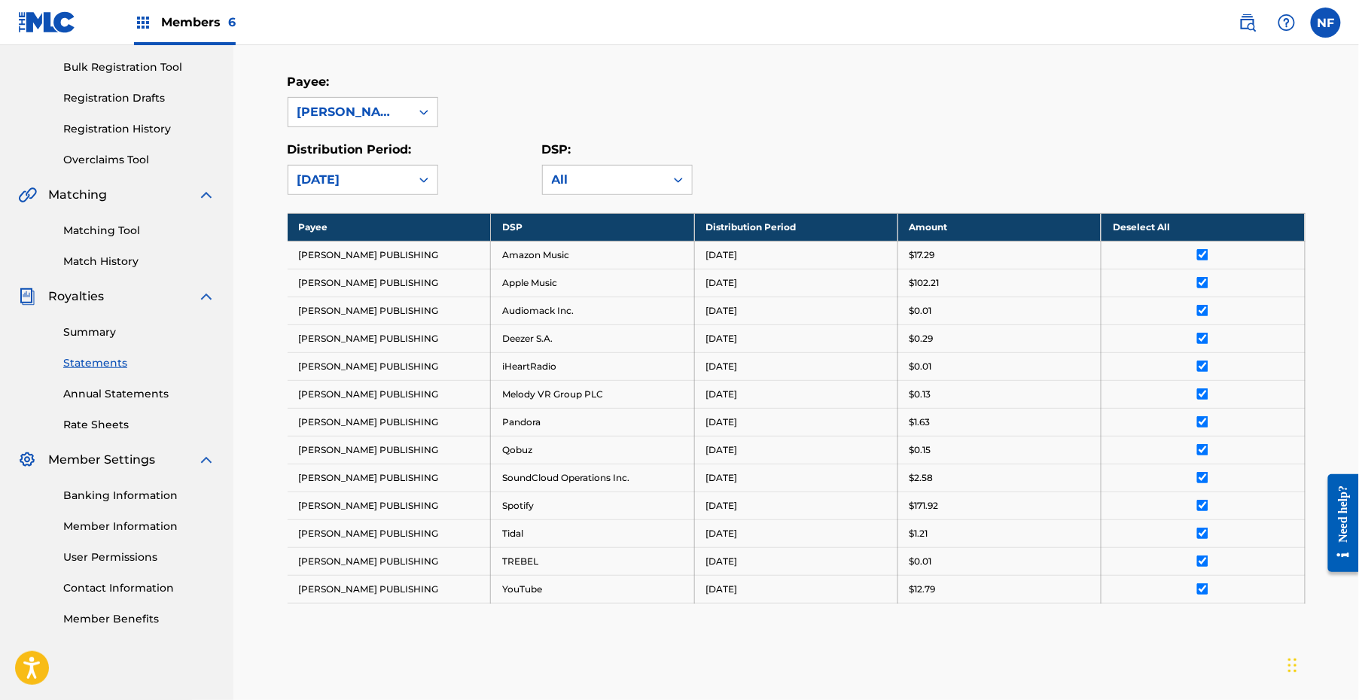
scroll to position [0, 0]
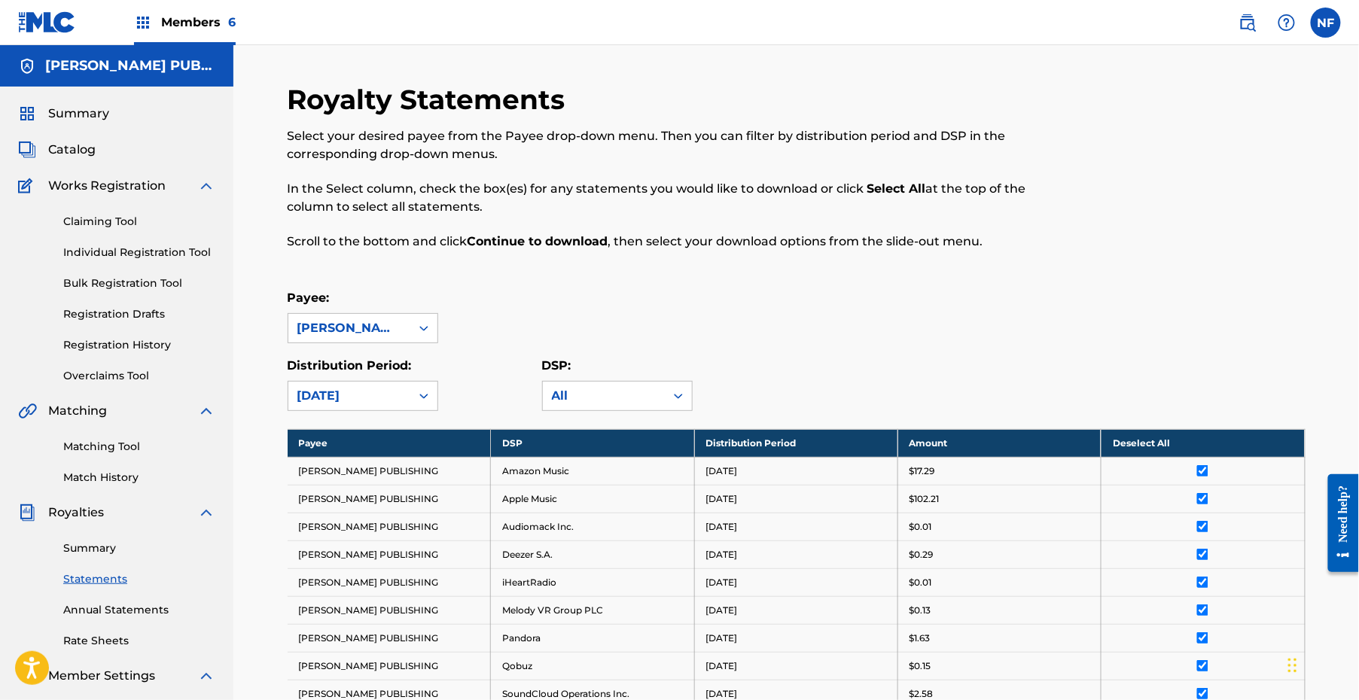
click at [175, 26] on span "Members 6" at bounding box center [198, 22] width 75 height 17
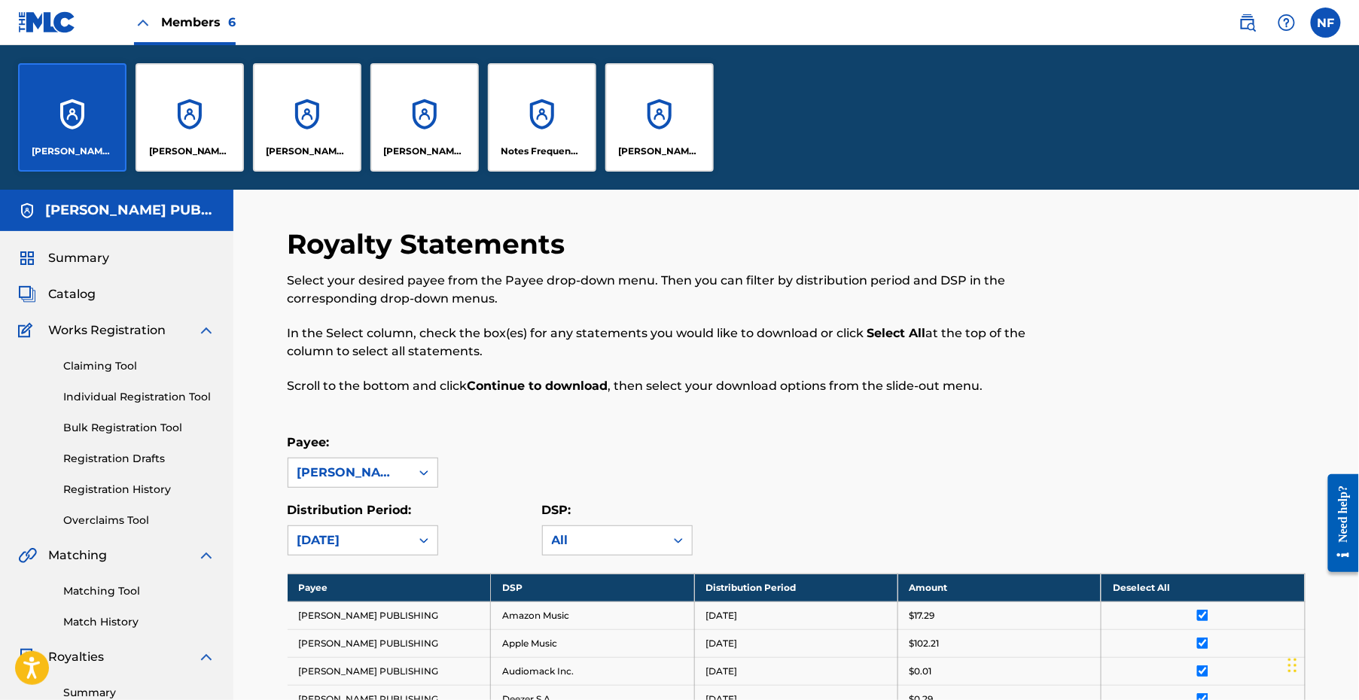
click at [407, 129] on div "[PERSON_NAME] PUBLISHIING" at bounding box center [424, 117] width 108 height 108
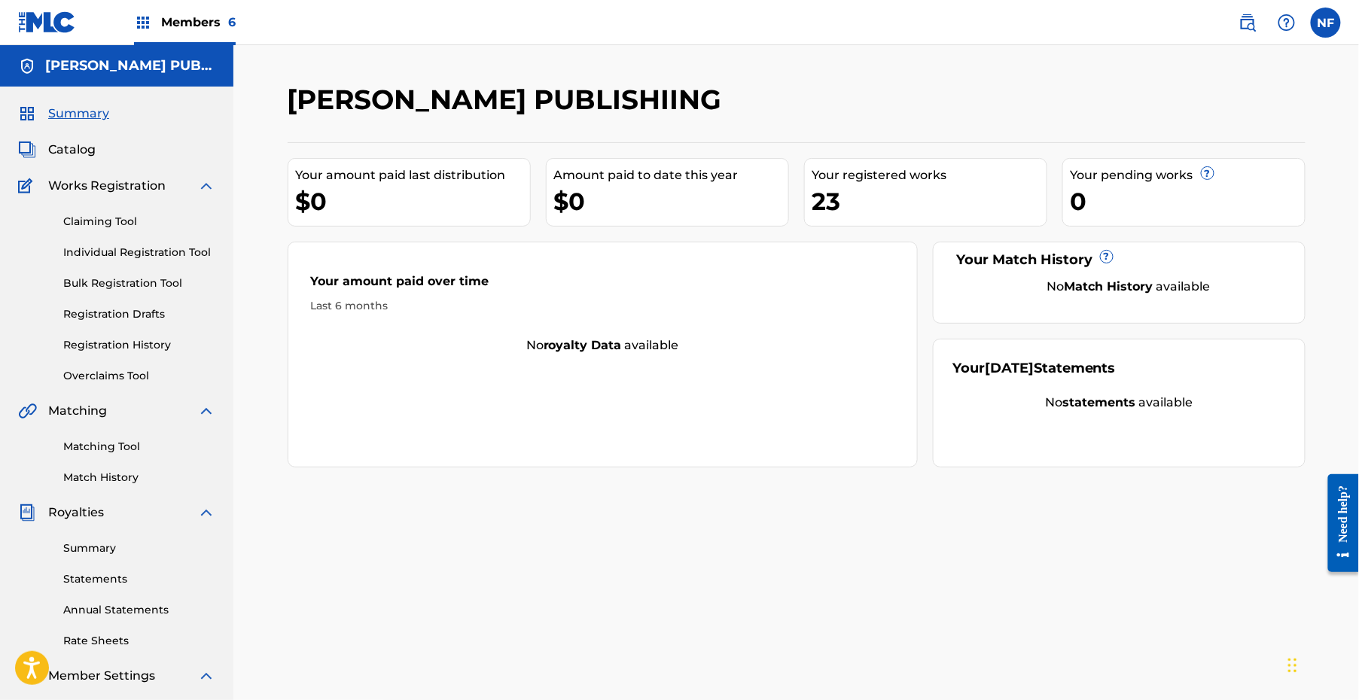
click at [183, 47] on div "[PERSON_NAME] PUBLISHIING" at bounding box center [116, 65] width 233 height 41
click at [183, 32] on div "Members 6" at bounding box center [185, 22] width 102 height 44
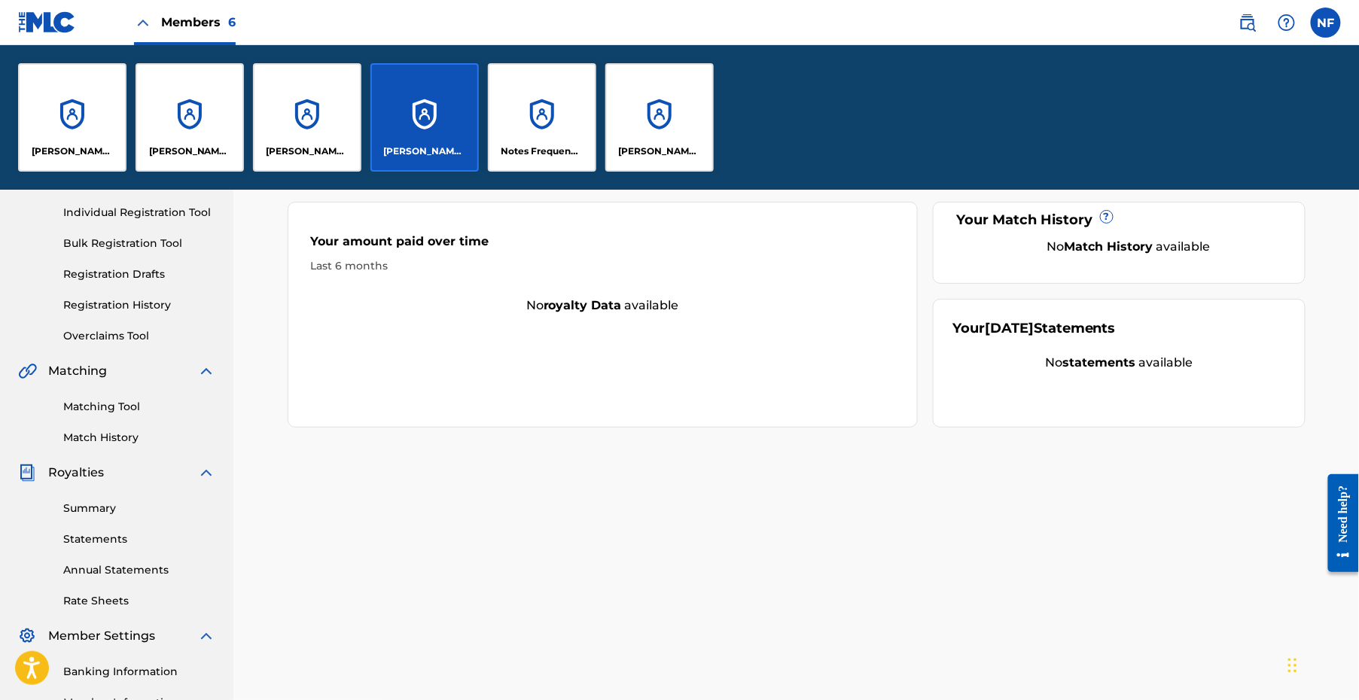
scroll to position [185, 0]
click at [102, 500] on link "Summary" at bounding box center [139, 508] width 152 height 16
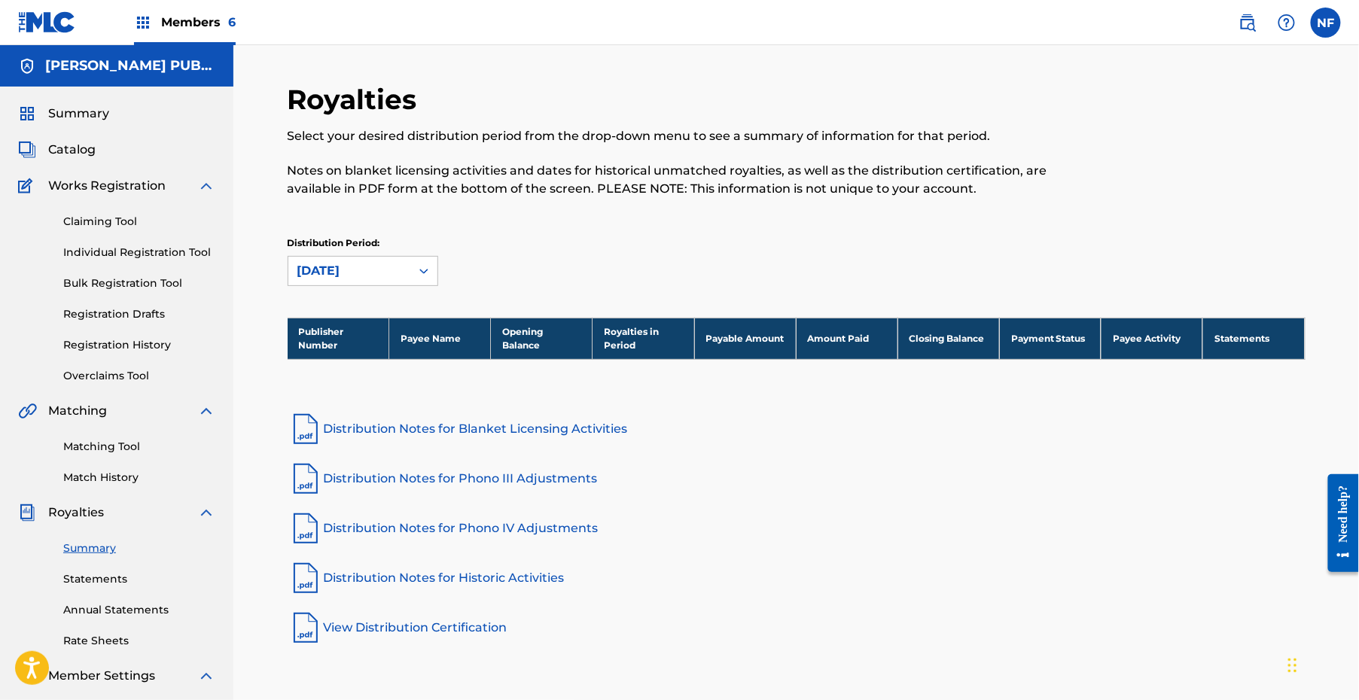
click at [196, 22] on span "Members 6" at bounding box center [198, 22] width 75 height 17
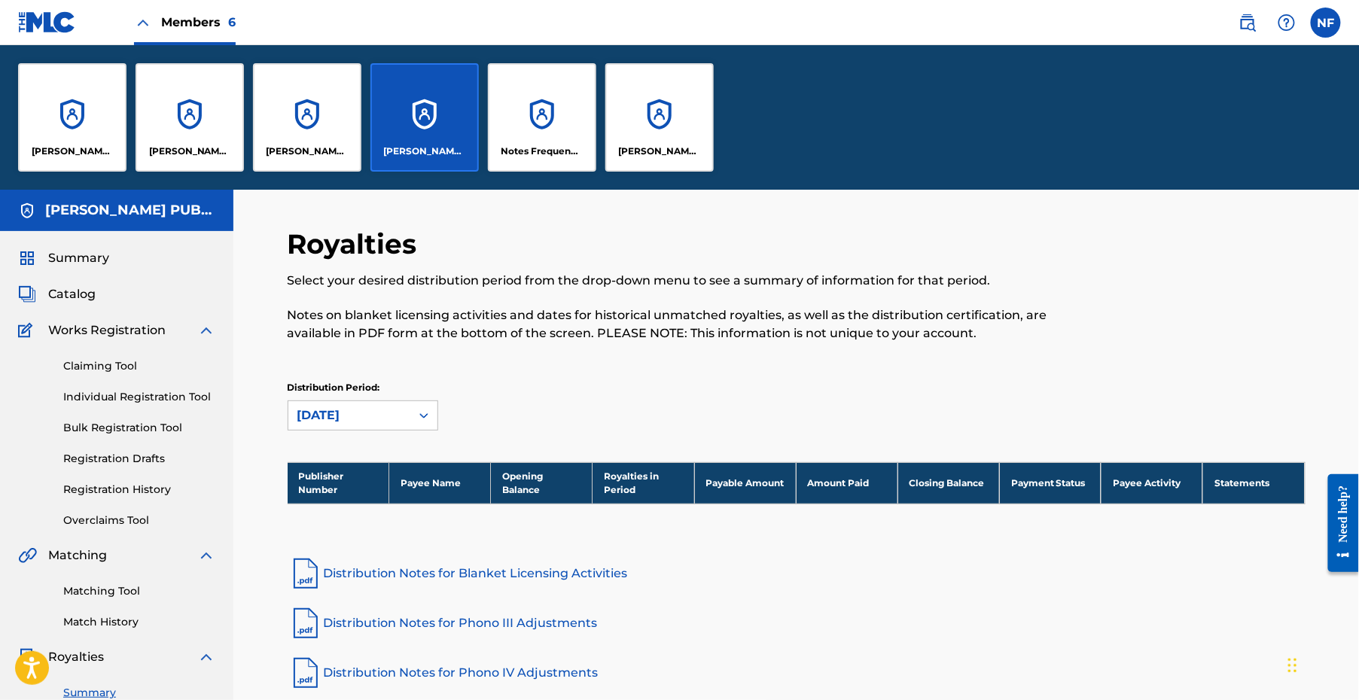
click at [184, 138] on div "[PERSON_NAME] PUBLISHING" at bounding box center [189, 117] width 108 height 108
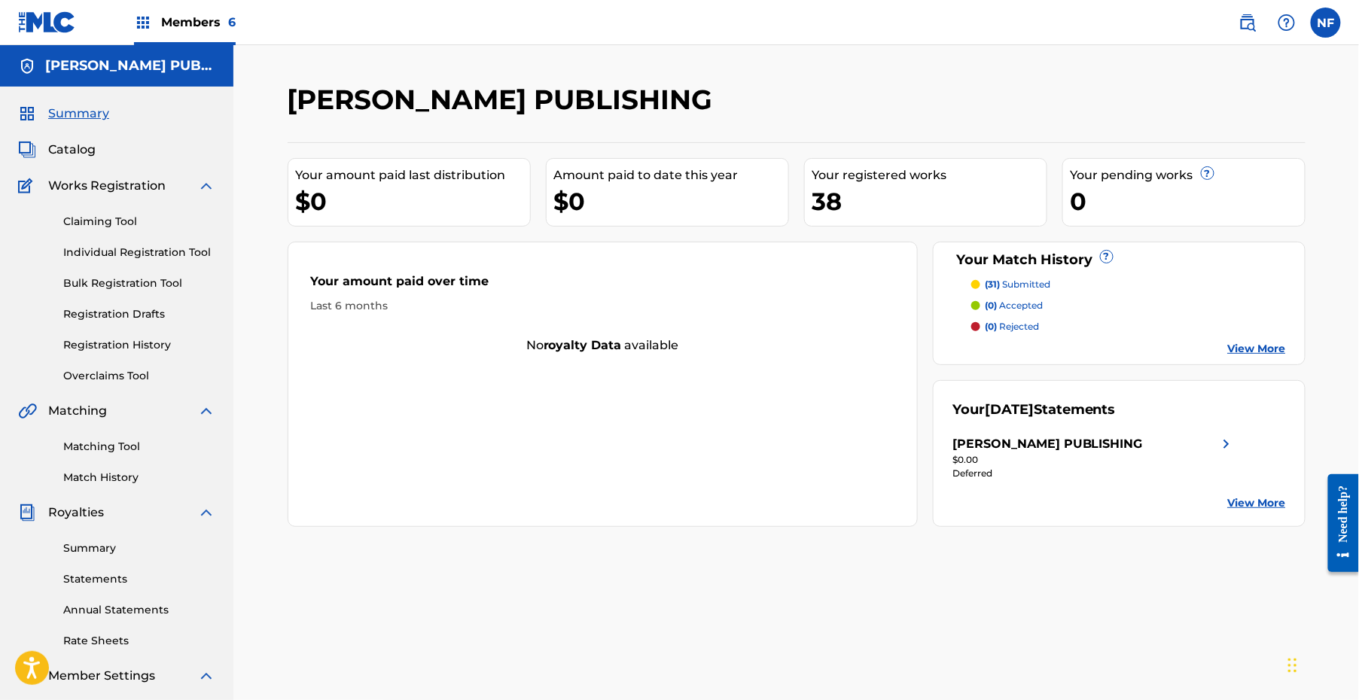
click at [181, 28] on span "Members 6" at bounding box center [198, 22] width 75 height 17
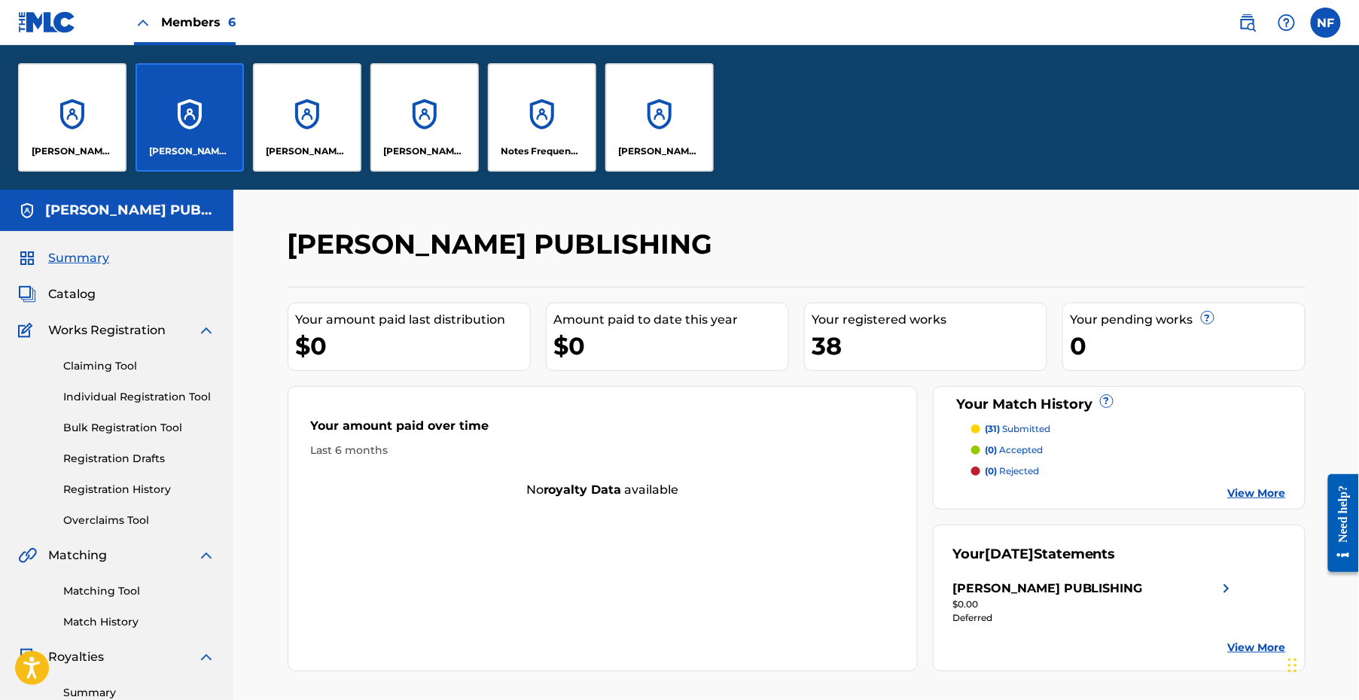
click at [81, 123] on div "[PERSON_NAME] PUBLISHING" at bounding box center [72, 117] width 108 height 108
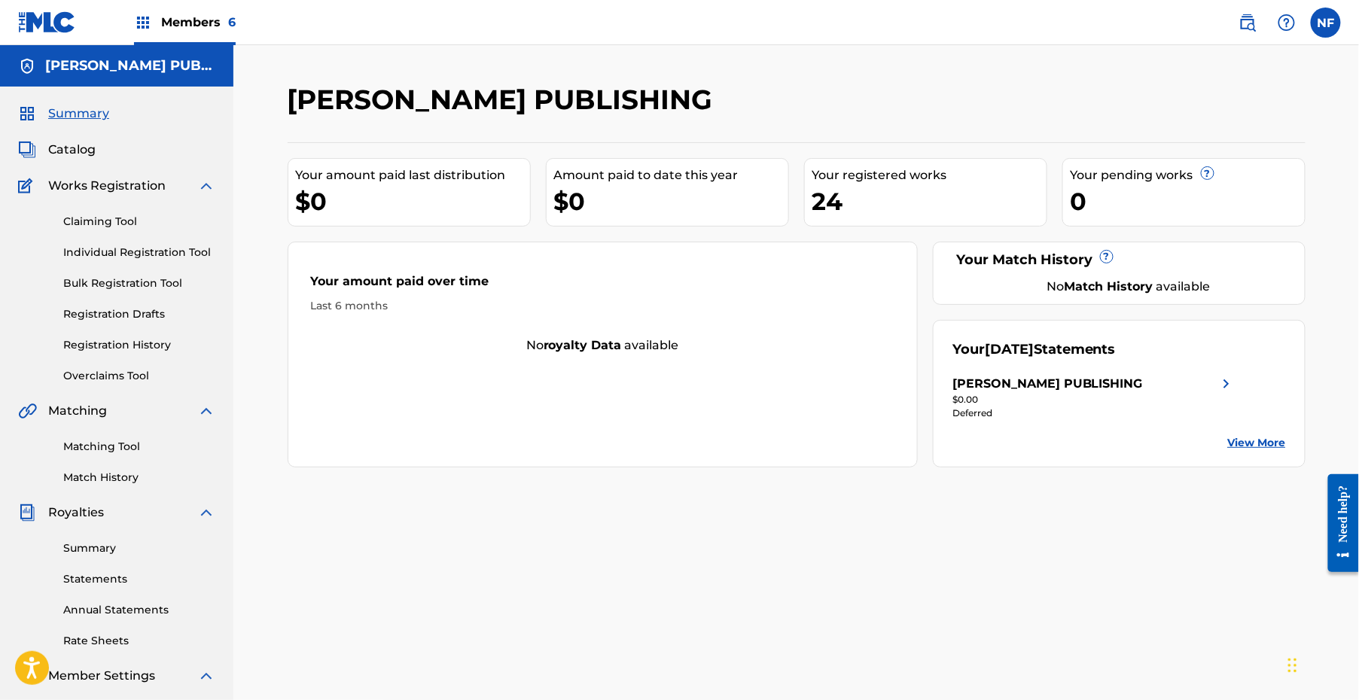
click at [977, 104] on div "[PERSON_NAME] PUBLISHING" at bounding box center [680, 105] width 784 height 44
click at [86, 543] on link "Summary" at bounding box center [139, 548] width 152 height 16
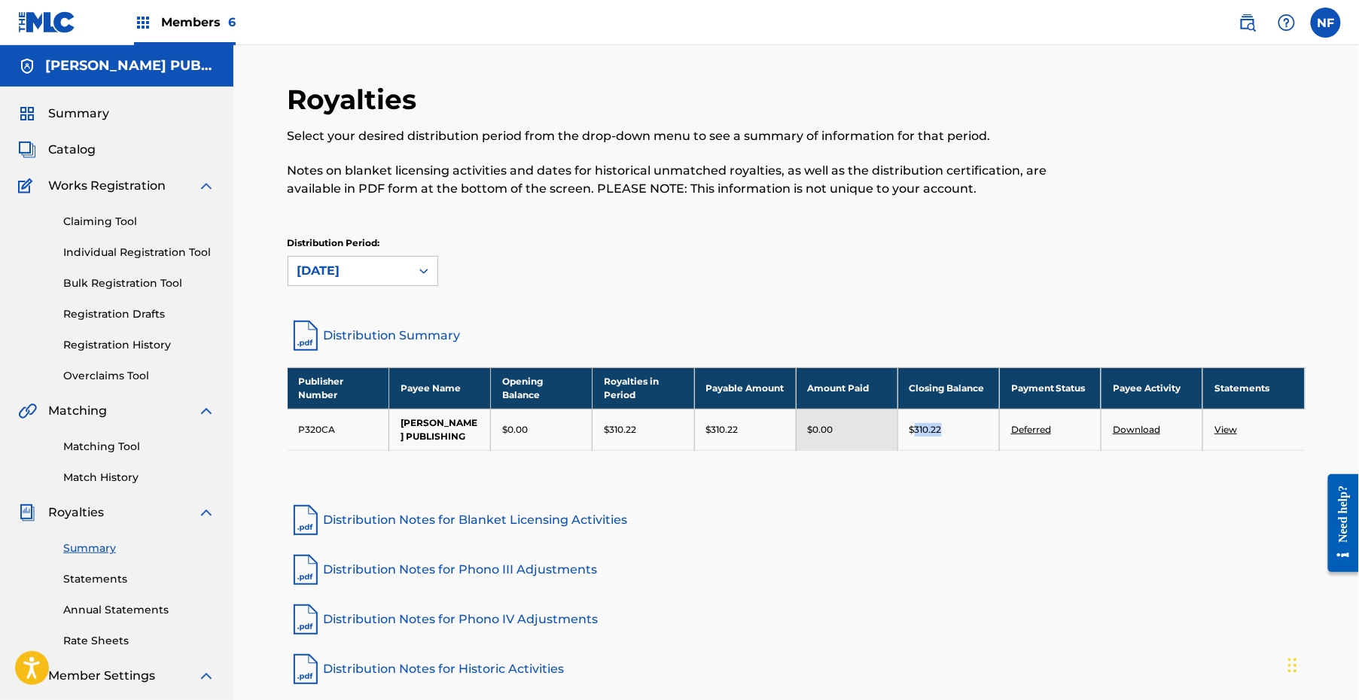
drag, startPoint x: 945, startPoint y: 432, endPoint x: 915, endPoint y: 436, distance: 30.3
click at [915, 436] on div "$310.22" at bounding box center [948, 430] width 78 height 14
copy p "310.22"
click at [930, 434] on p "$310.22" at bounding box center [925, 430] width 32 height 14
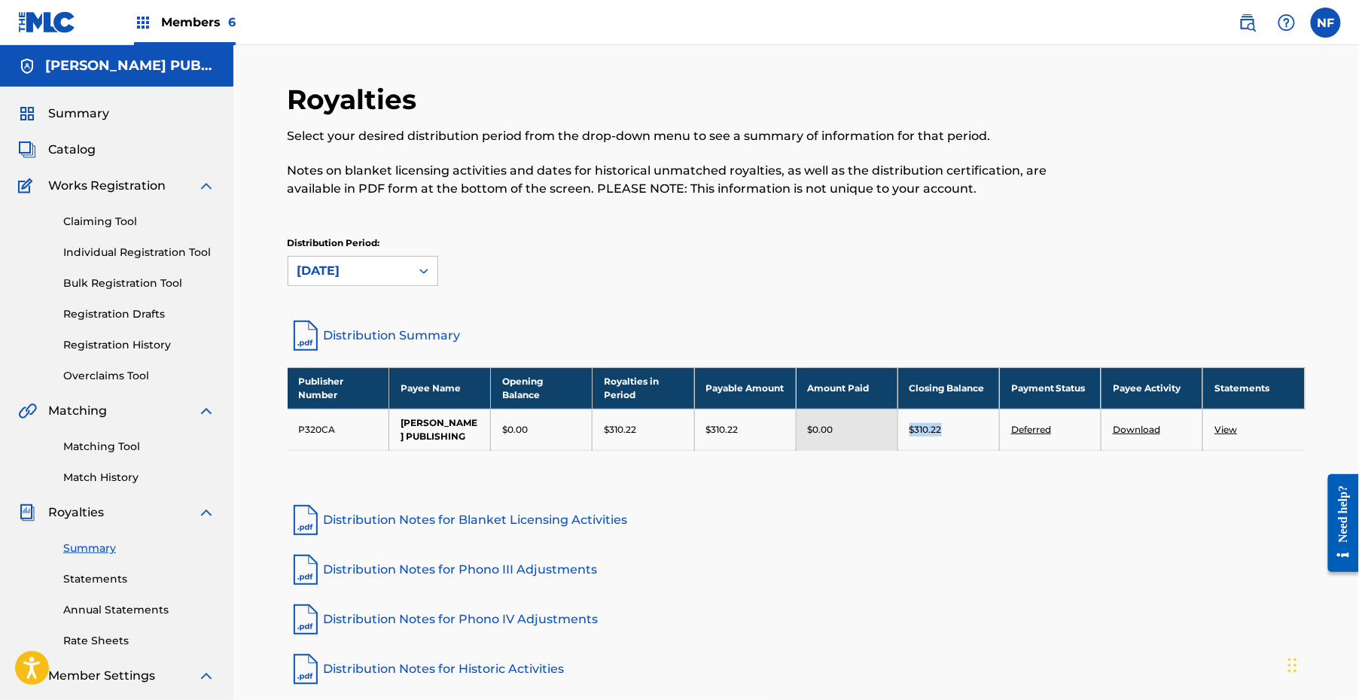
click at [930, 434] on p "$310.22" at bounding box center [925, 430] width 32 height 14
click at [961, 437] on div "$310.22" at bounding box center [948, 430] width 78 height 14
drag, startPoint x: 944, startPoint y: 434, endPoint x: 914, endPoint y: 434, distance: 30.1
click at [914, 434] on div "$310.22" at bounding box center [948, 430] width 78 height 14
copy p "310.22"
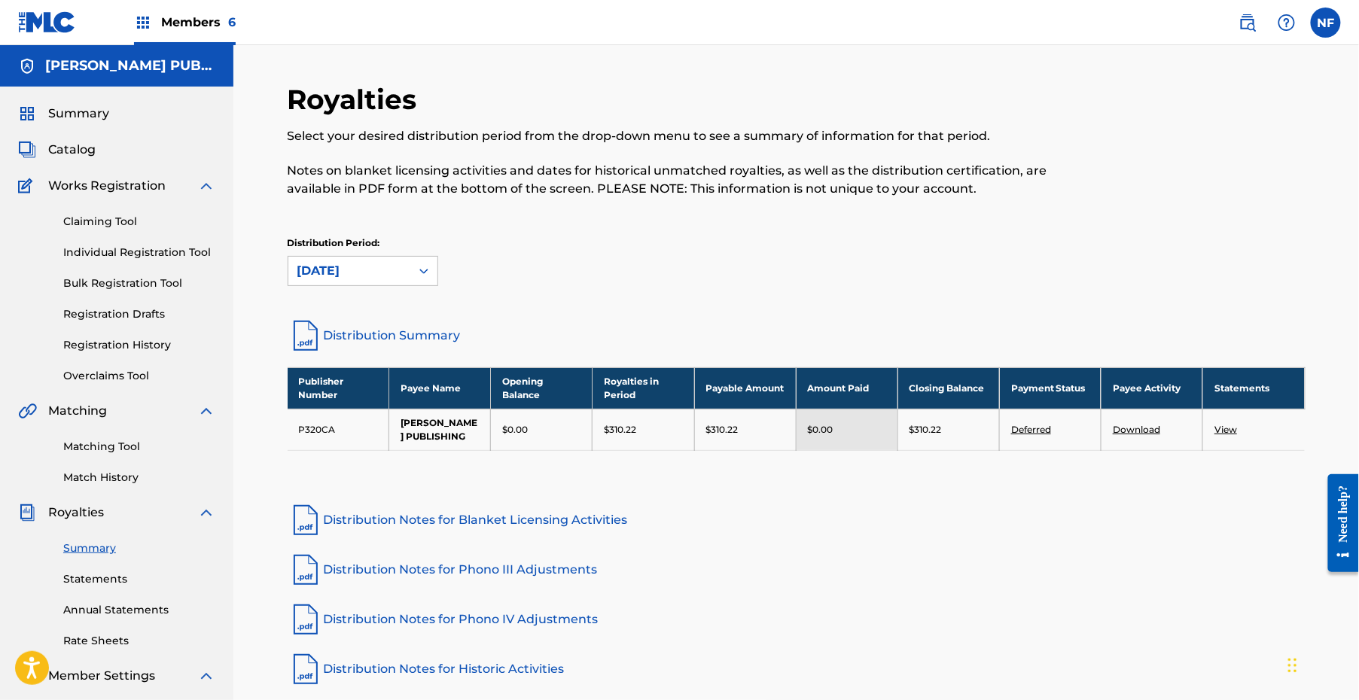
click at [176, 11] on div "Members 6" at bounding box center [185, 22] width 102 height 44
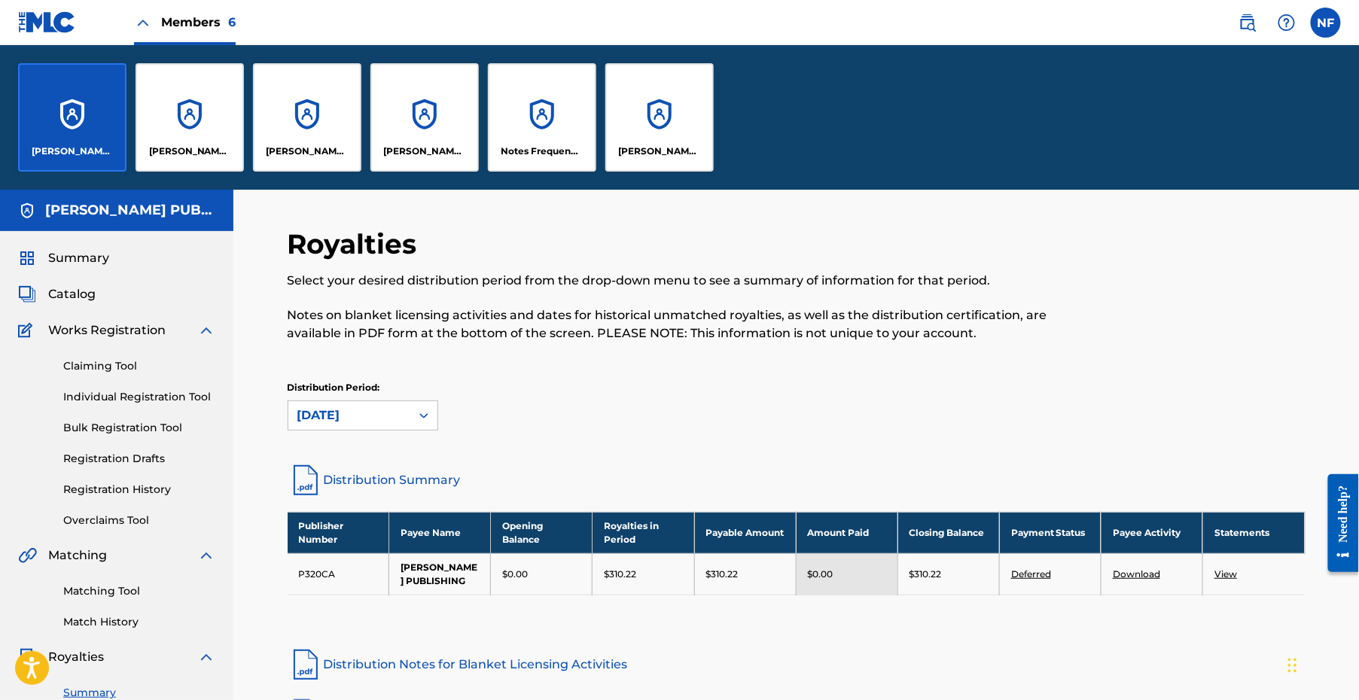
click at [208, 107] on div "[PERSON_NAME] PUBLISHING" at bounding box center [189, 117] width 108 height 108
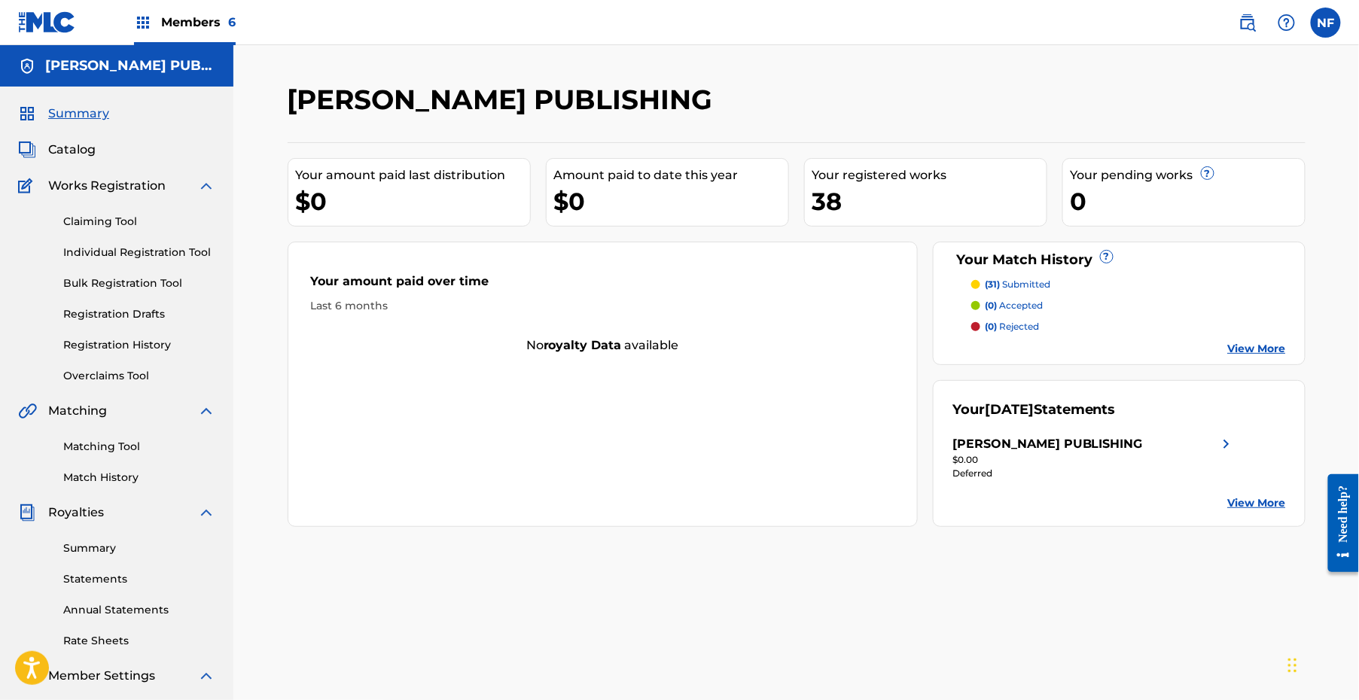
click at [98, 554] on link "Summary" at bounding box center [139, 548] width 152 height 16
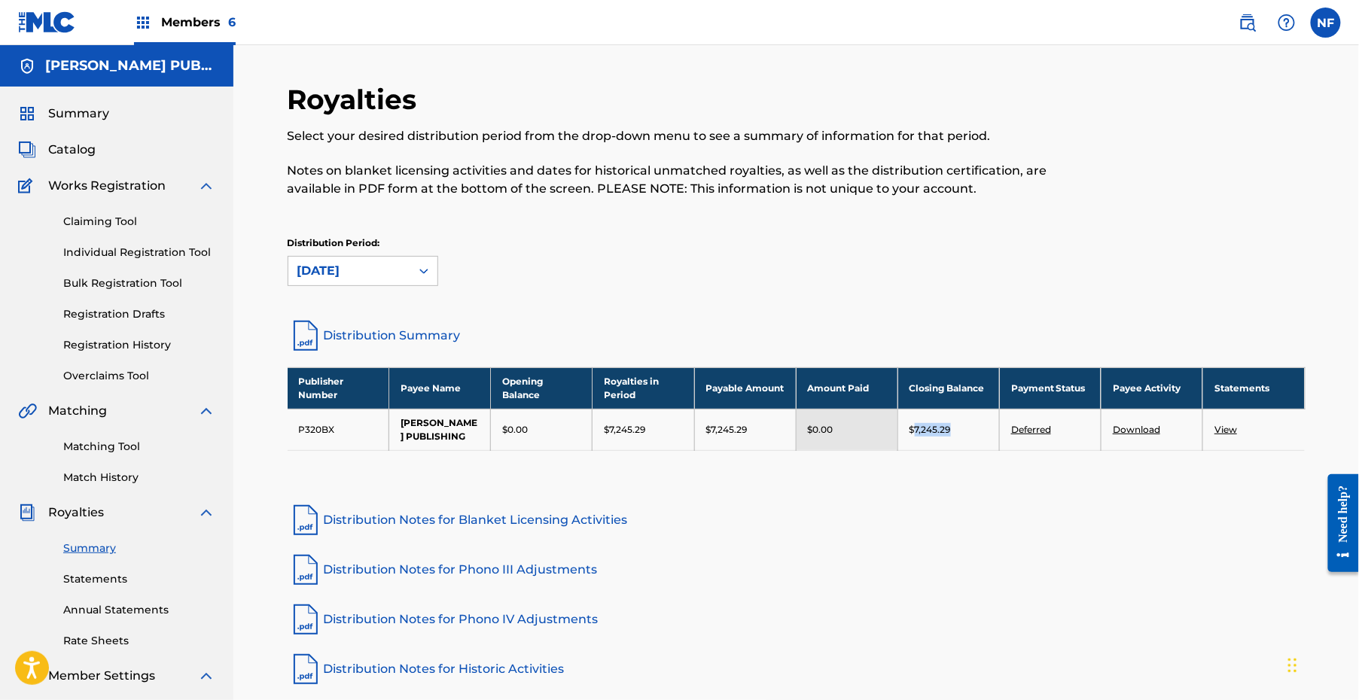
drag, startPoint x: 957, startPoint y: 428, endPoint x: 914, endPoint y: 431, distance: 43.0
click at [914, 431] on div "$7,245.29" at bounding box center [948, 430] width 78 height 14
copy p "7,245.29"
click at [176, 26] on span "Members 6" at bounding box center [198, 22] width 75 height 17
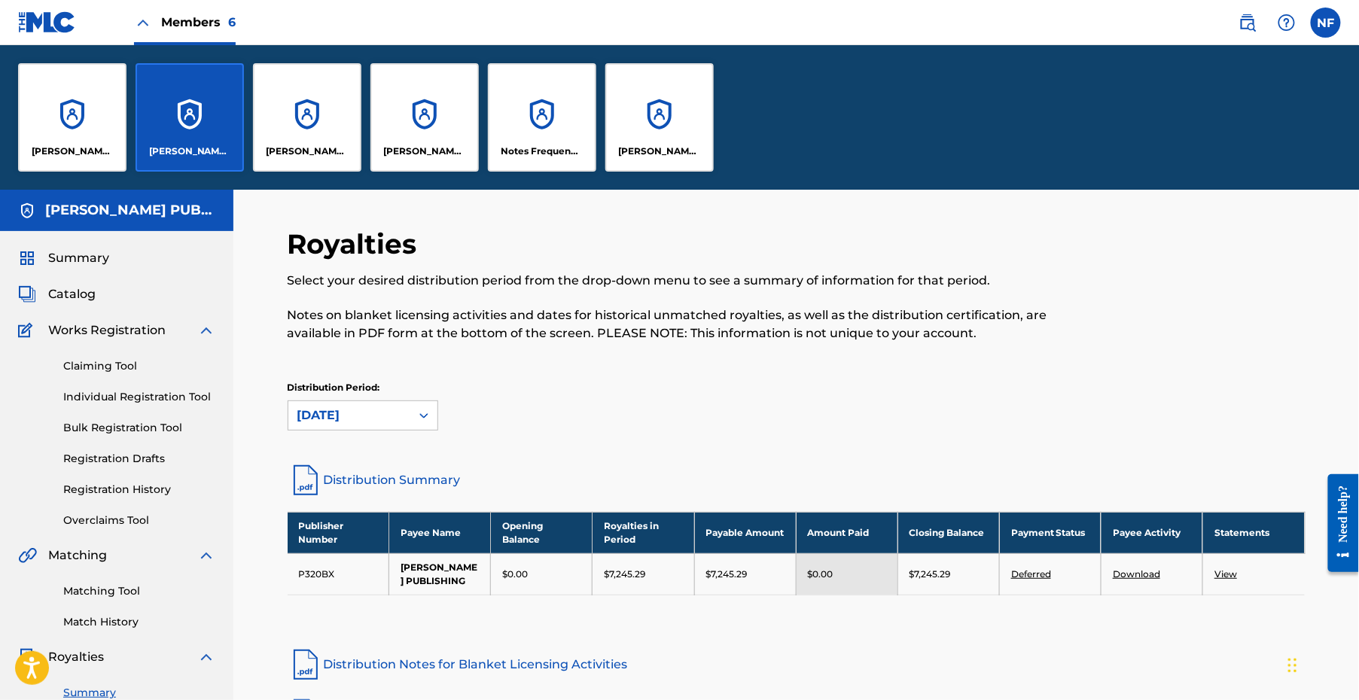
click at [653, 135] on div "[PERSON_NAME] PUBLISHING" at bounding box center [659, 117] width 108 height 108
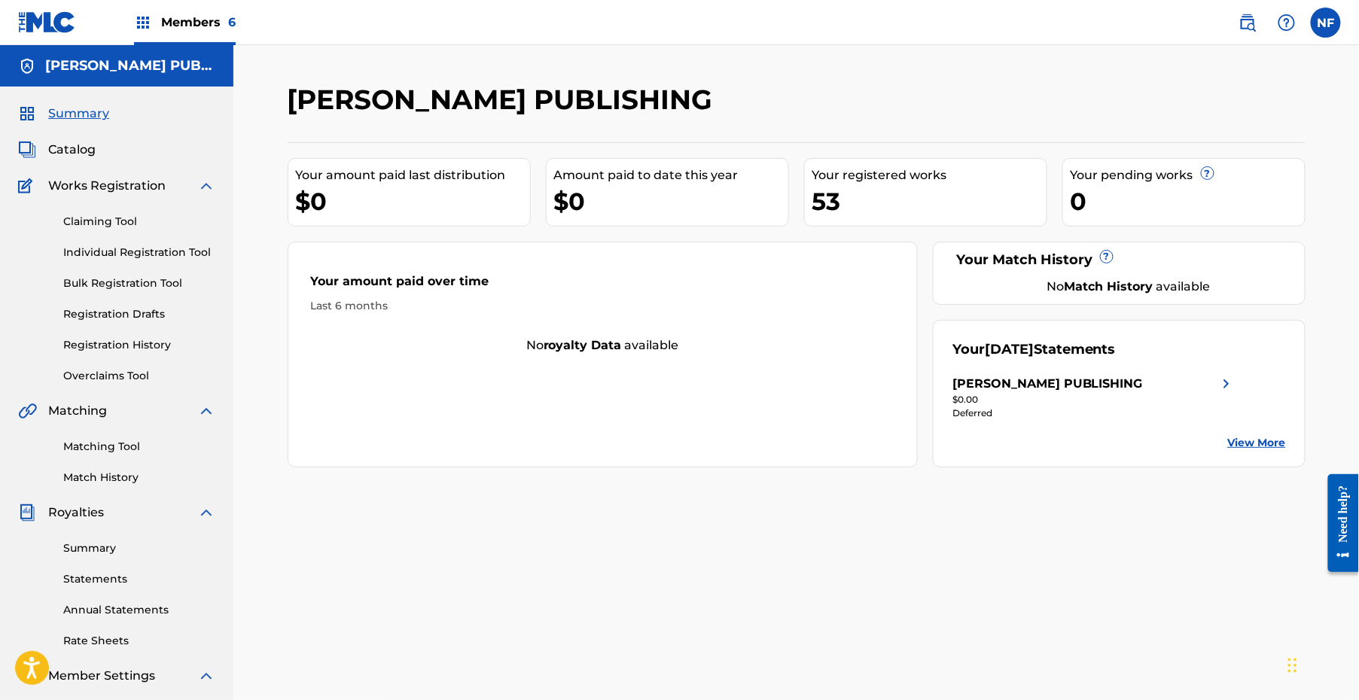
click at [105, 559] on div "Summary Statements Annual Statements Rate Sheets" at bounding box center [116, 585] width 197 height 127
click at [105, 557] on div "Summary Statements Annual Statements Rate Sheets" at bounding box center [116, 585] width 197 height 127
click at [105, 550] on link "Summary" at bounding box center [139, 548] width 152 height 16
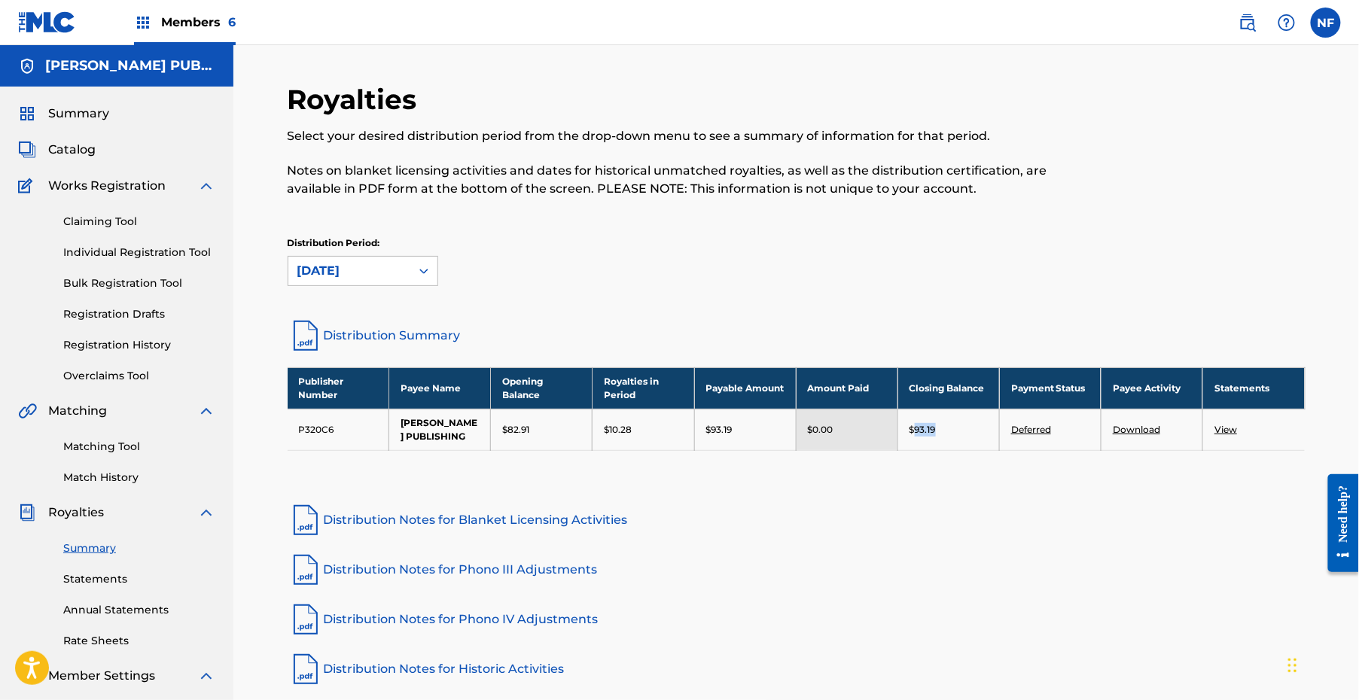
drag, startPoint x: 942, startPoint y: 431, endPoint x: 915, endPoint y: 437, distance: 27.8
click at [915, 437] on div "$93.19" at bounding box center [948, 430] width 78 height 14
copy p "93.19"
